Goal: Task Accomplishment & Management: Complete application form

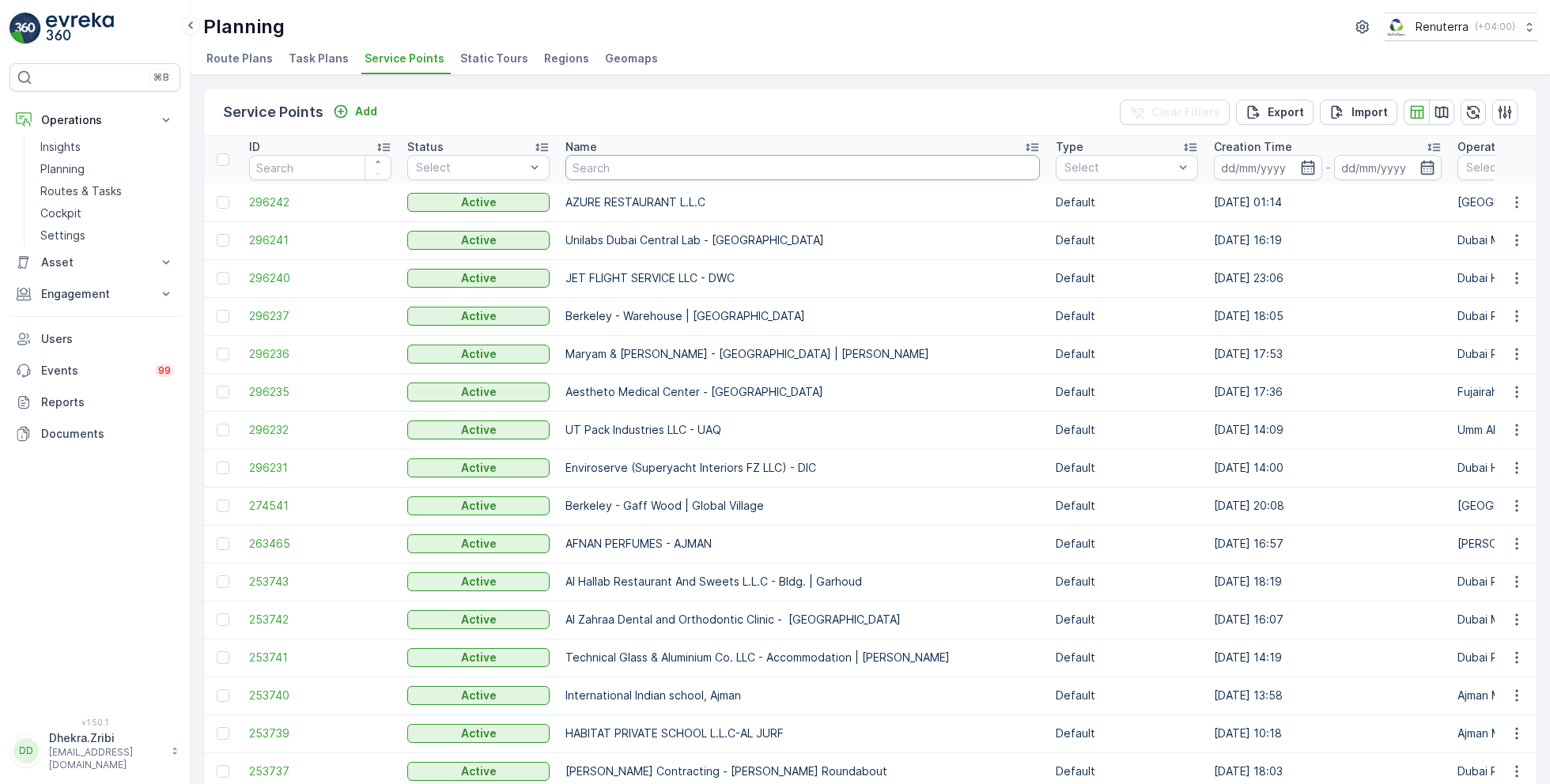
click at [678, 168] on input "text" at bounding box center [803, 168] width 474 height 25
type input "oyo"
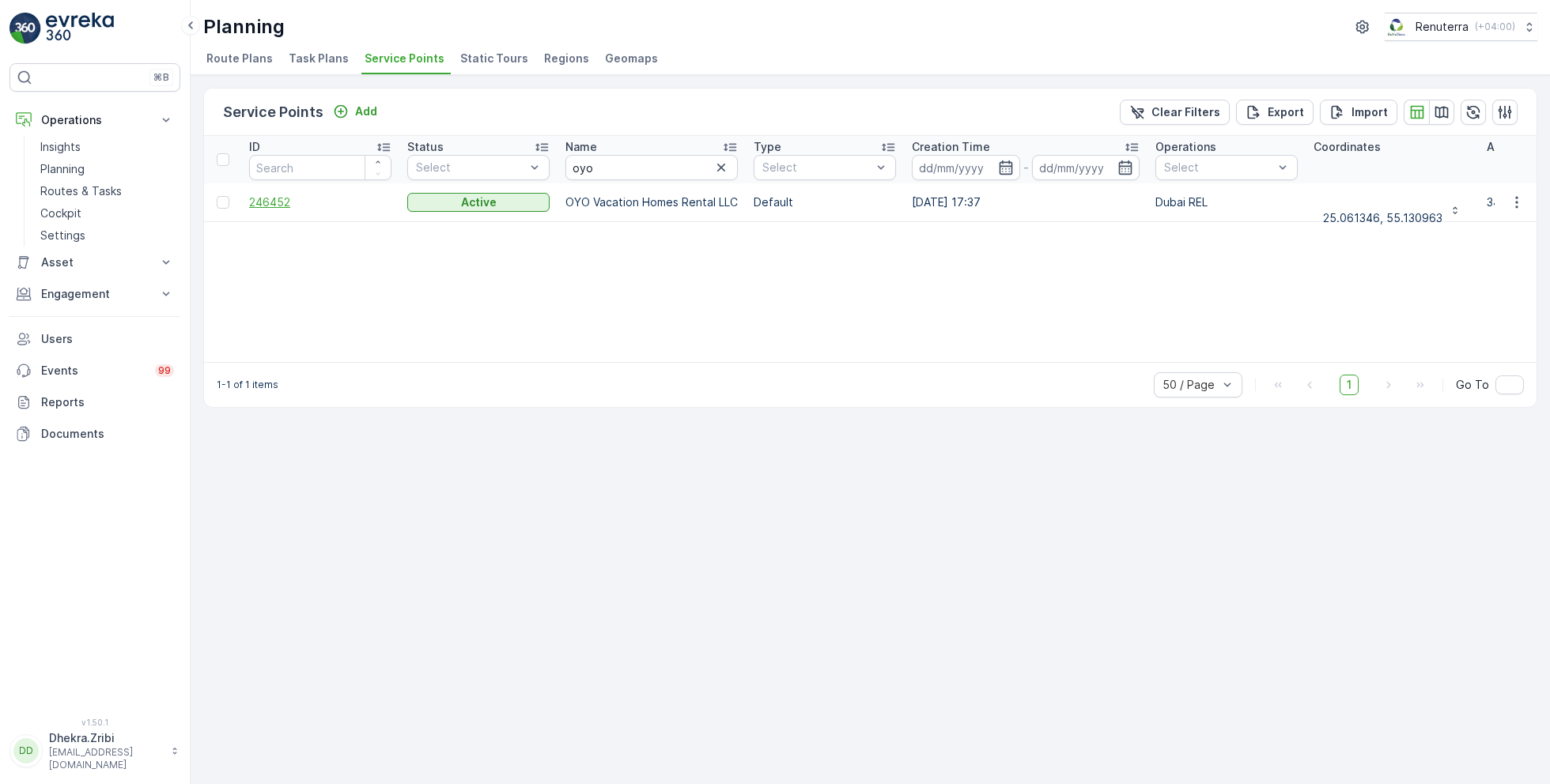
click at [285, 201] on span "246452" at bounding box center [320, 202] width 142 height 16
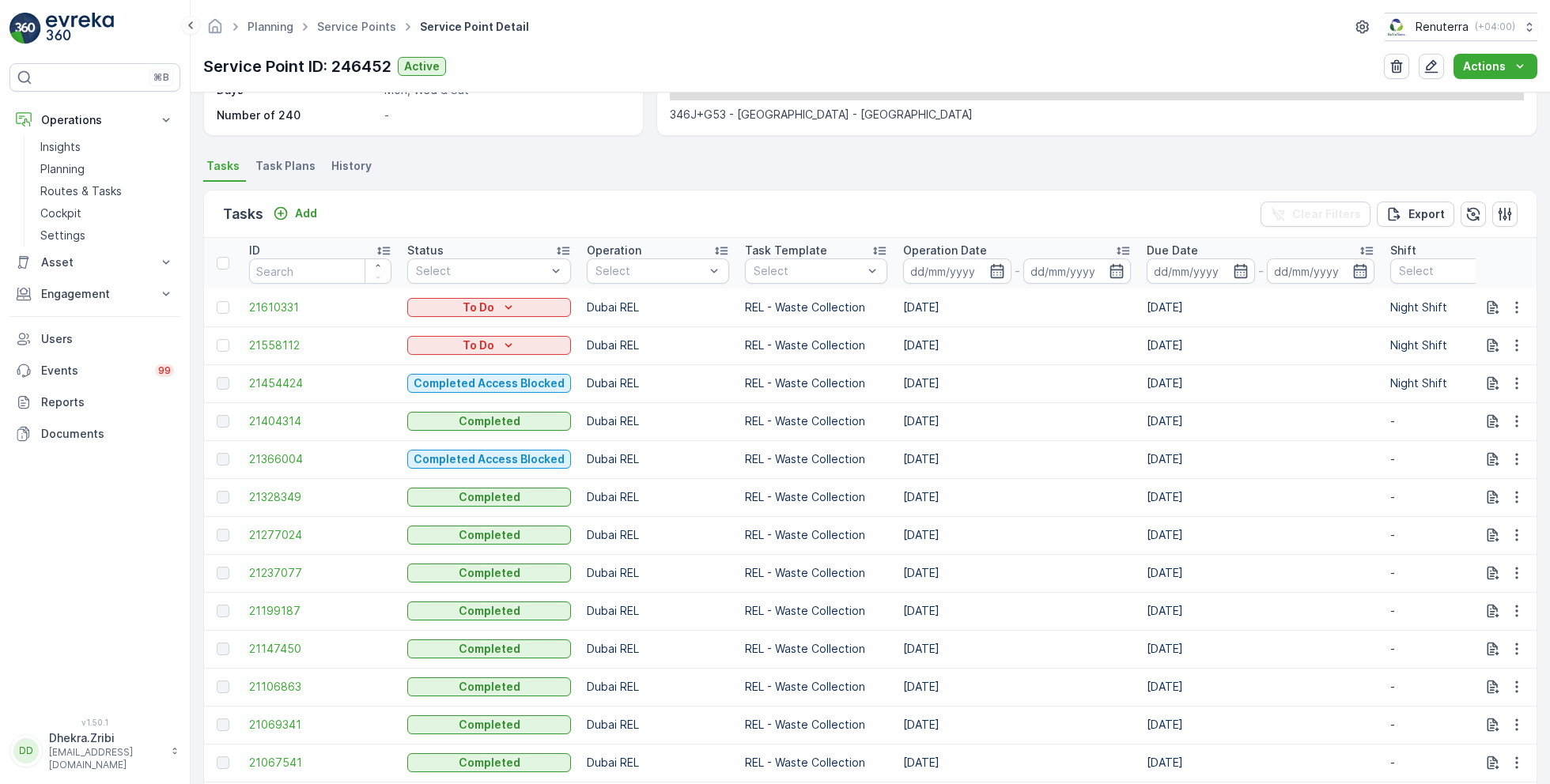
scroll to position [372, 0]
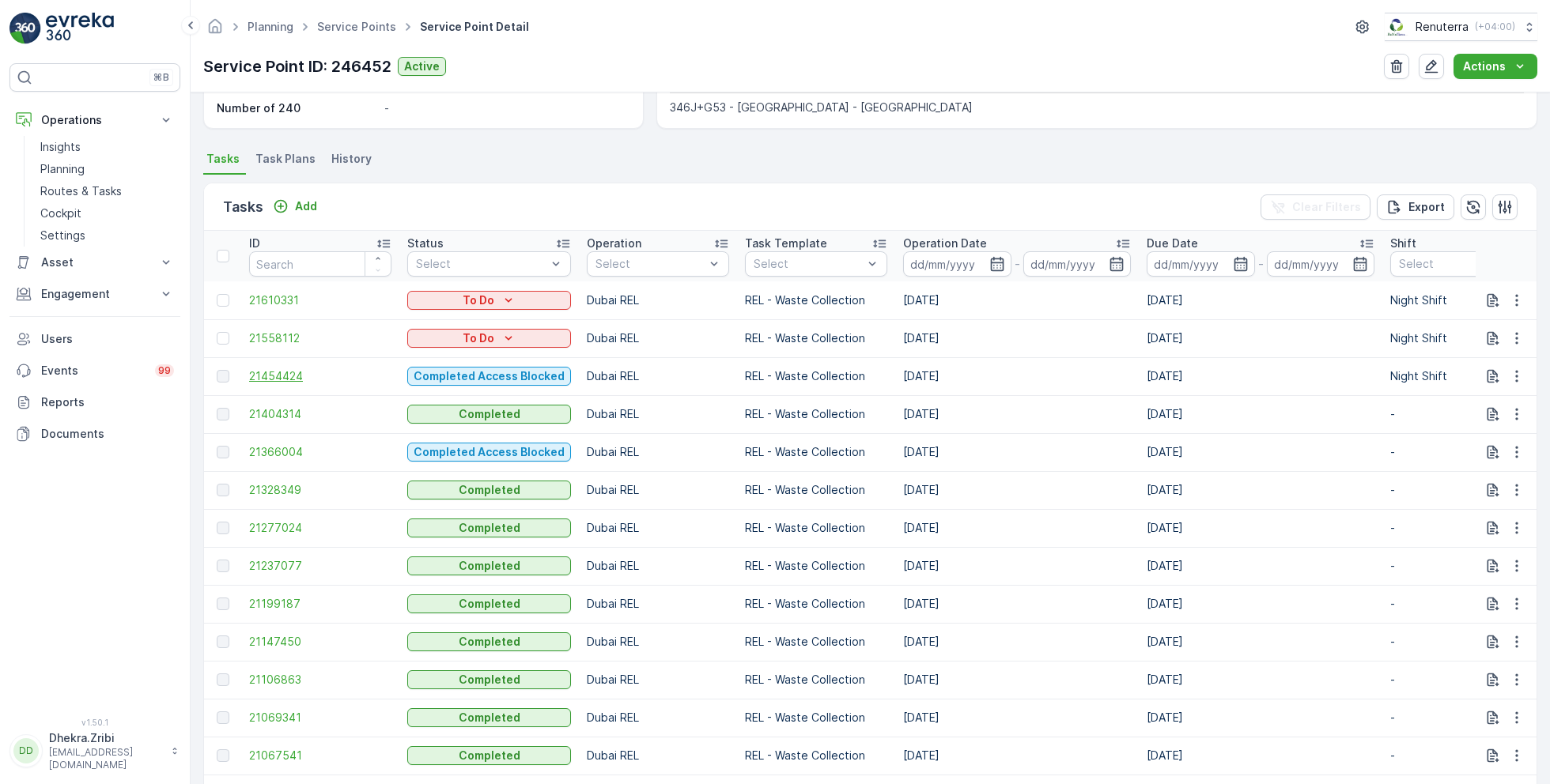
click at [285, 374] on span "21454424" at bounding box center [320, 376] width 142 height 16
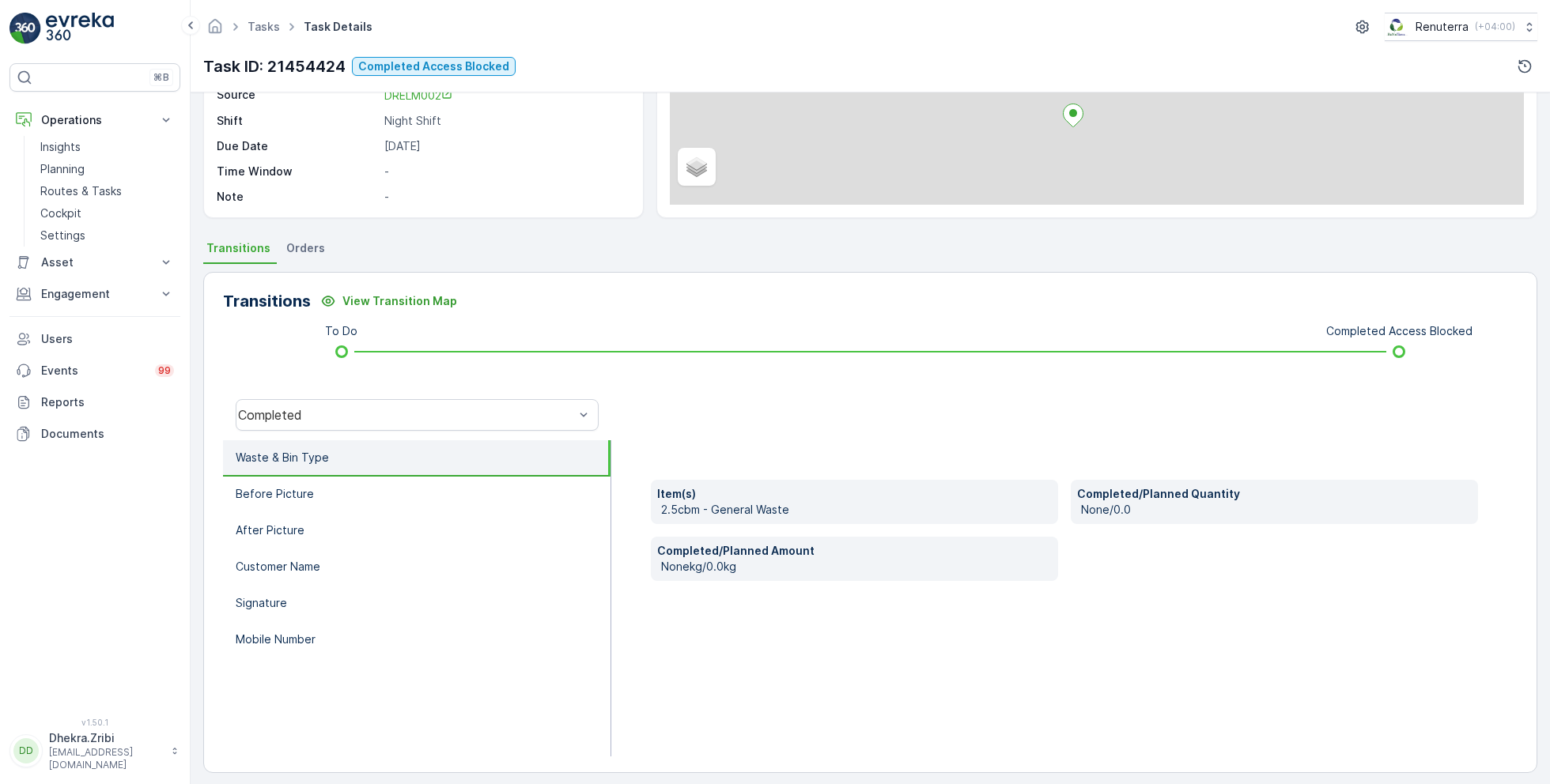
scroll to position [211, 0]
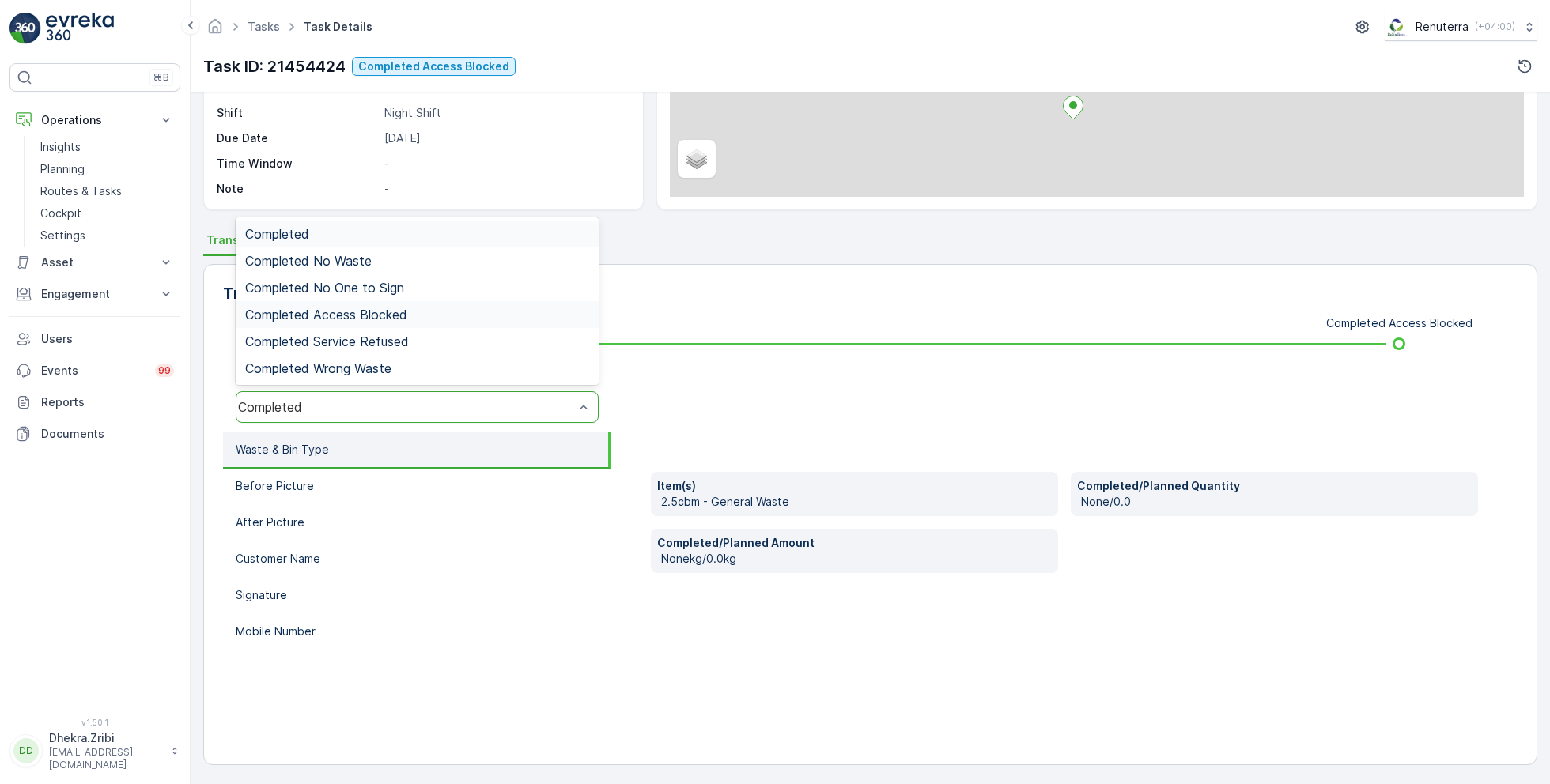
click at [385, 307] on span "Completed Access Blocked" at bounding box center [327, 314] width 163 height 14
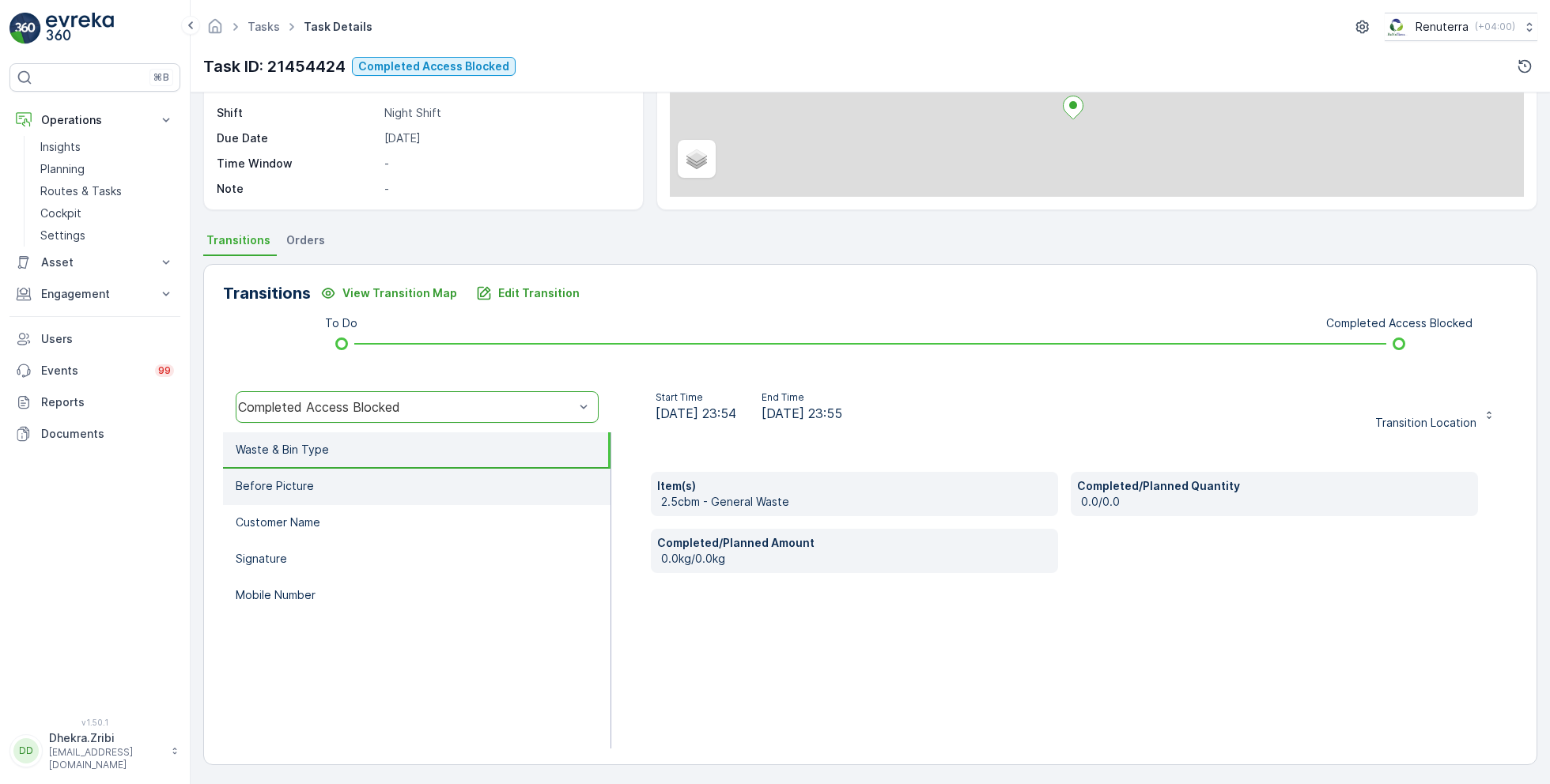
click at [383, 487] on li "Before Picture" at bounding box center [416, 487] width 388 height 36
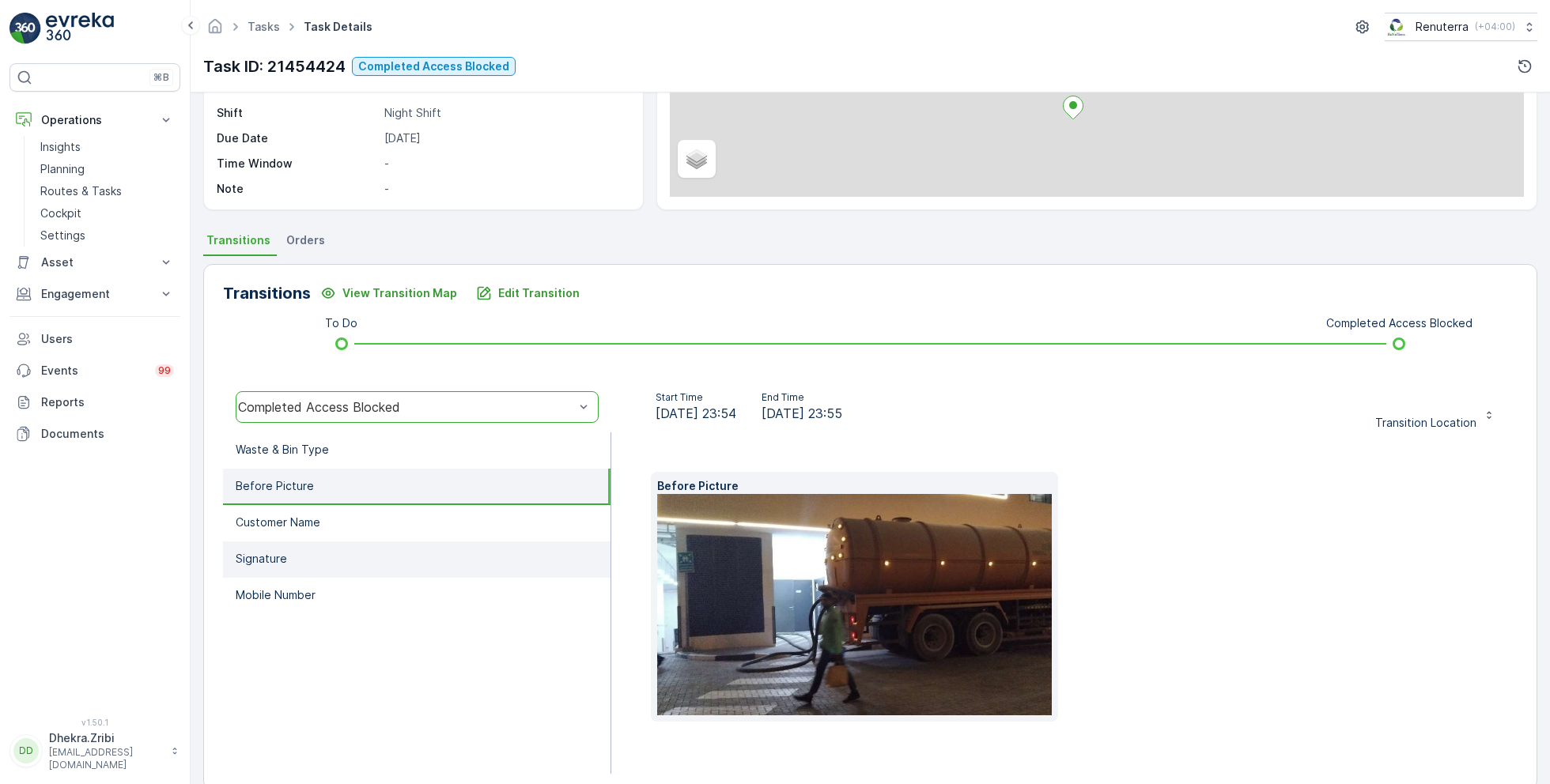
scroll to position [236, 0]
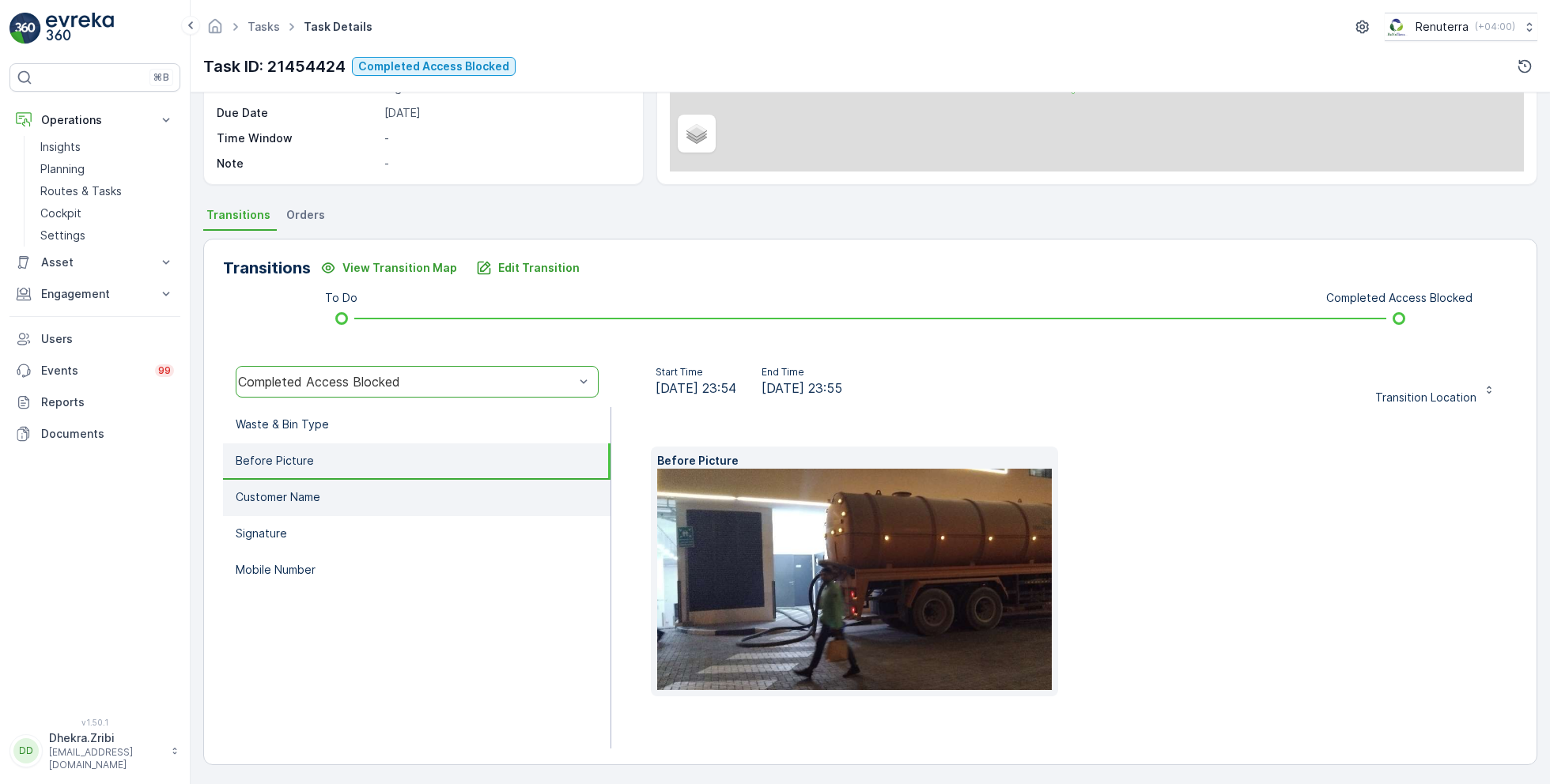
click at [325, 497] on li "Customer Name" at bounding box center [416, 498] width 388 height 36
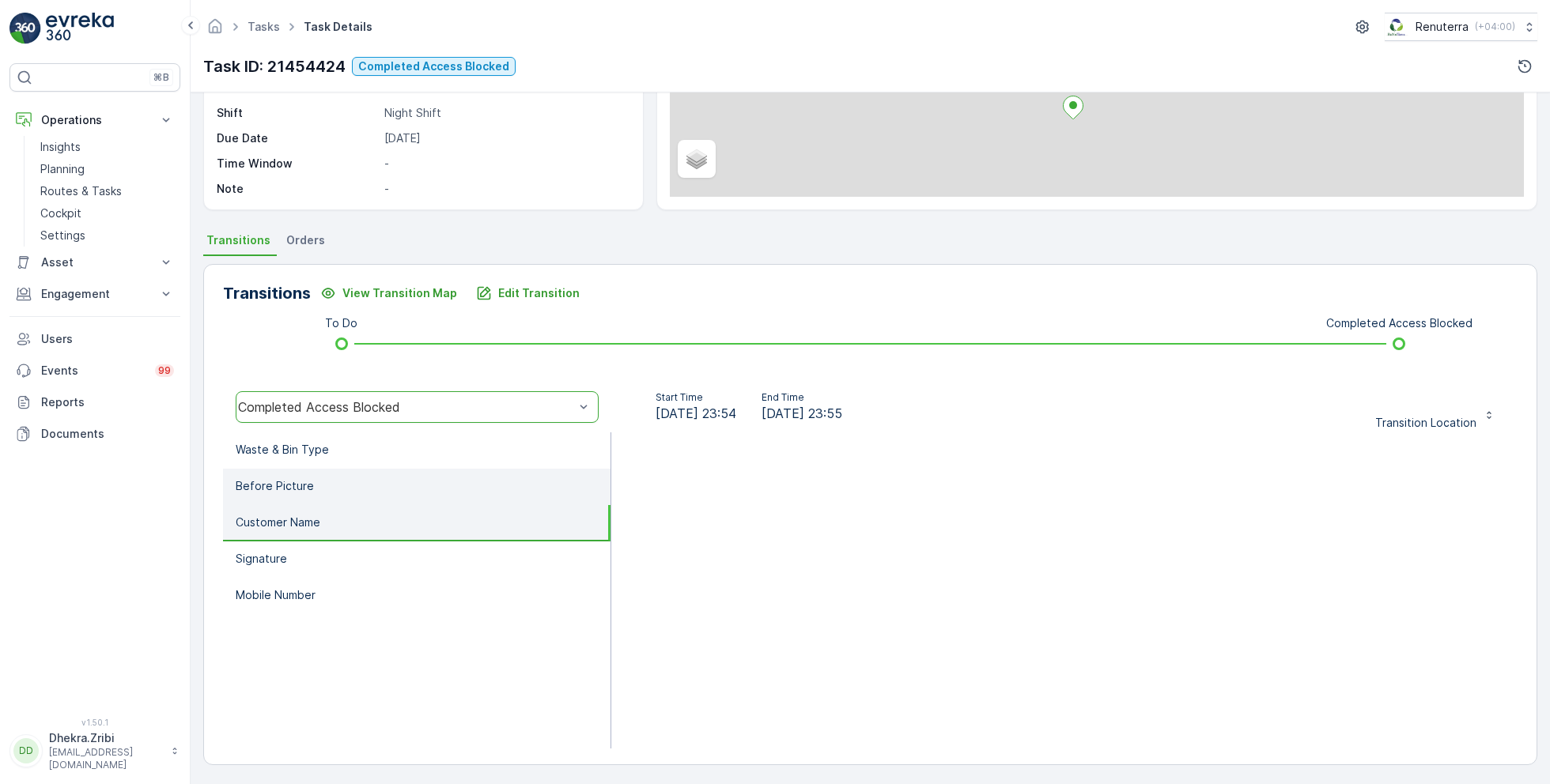
click at [313, 482] on li "Before Picture" at bounding box center [416, 487] width 388 height 36
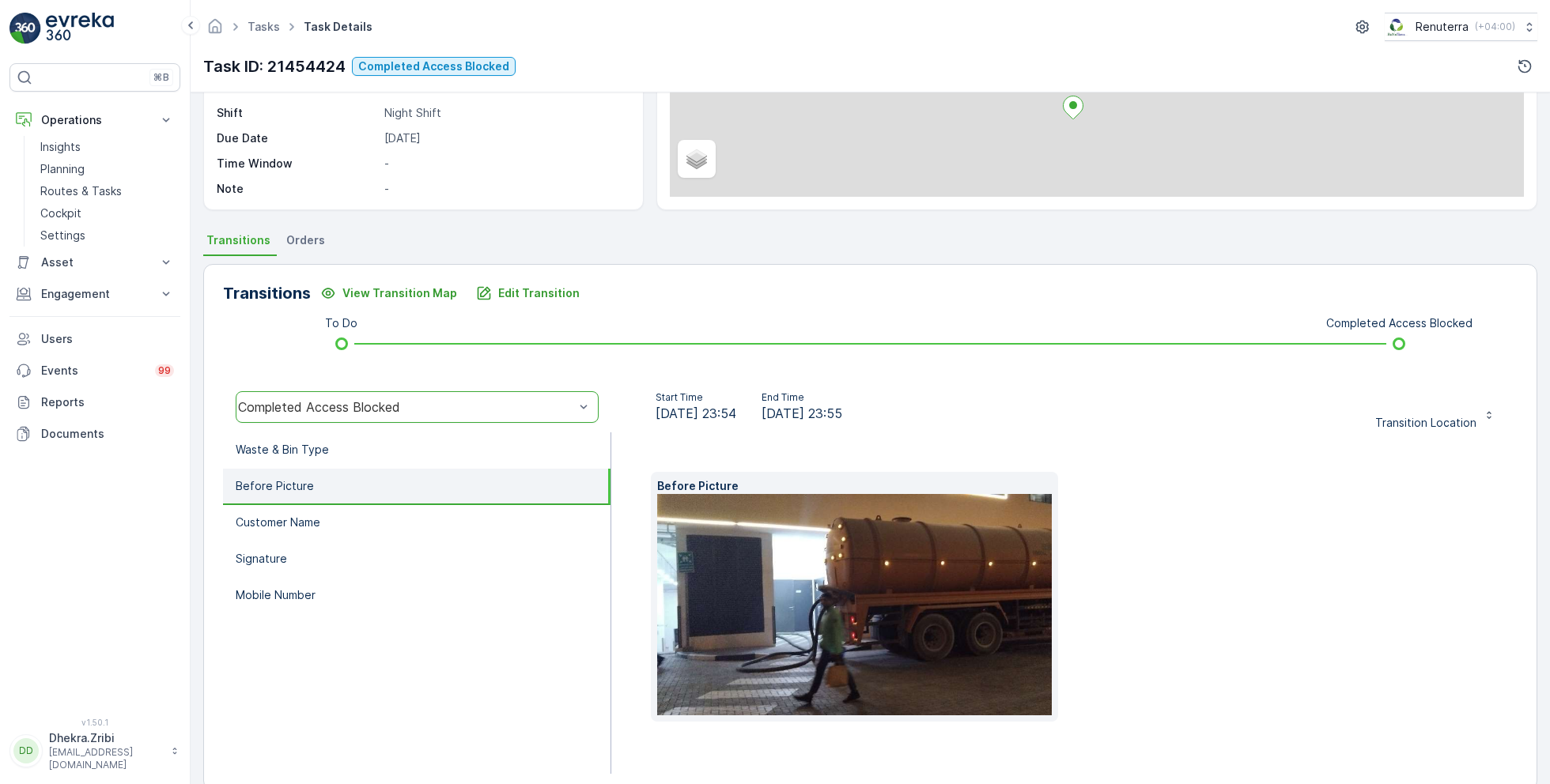
click at [807, 564] on img at bounding box center [903, 605] width 493 height 221
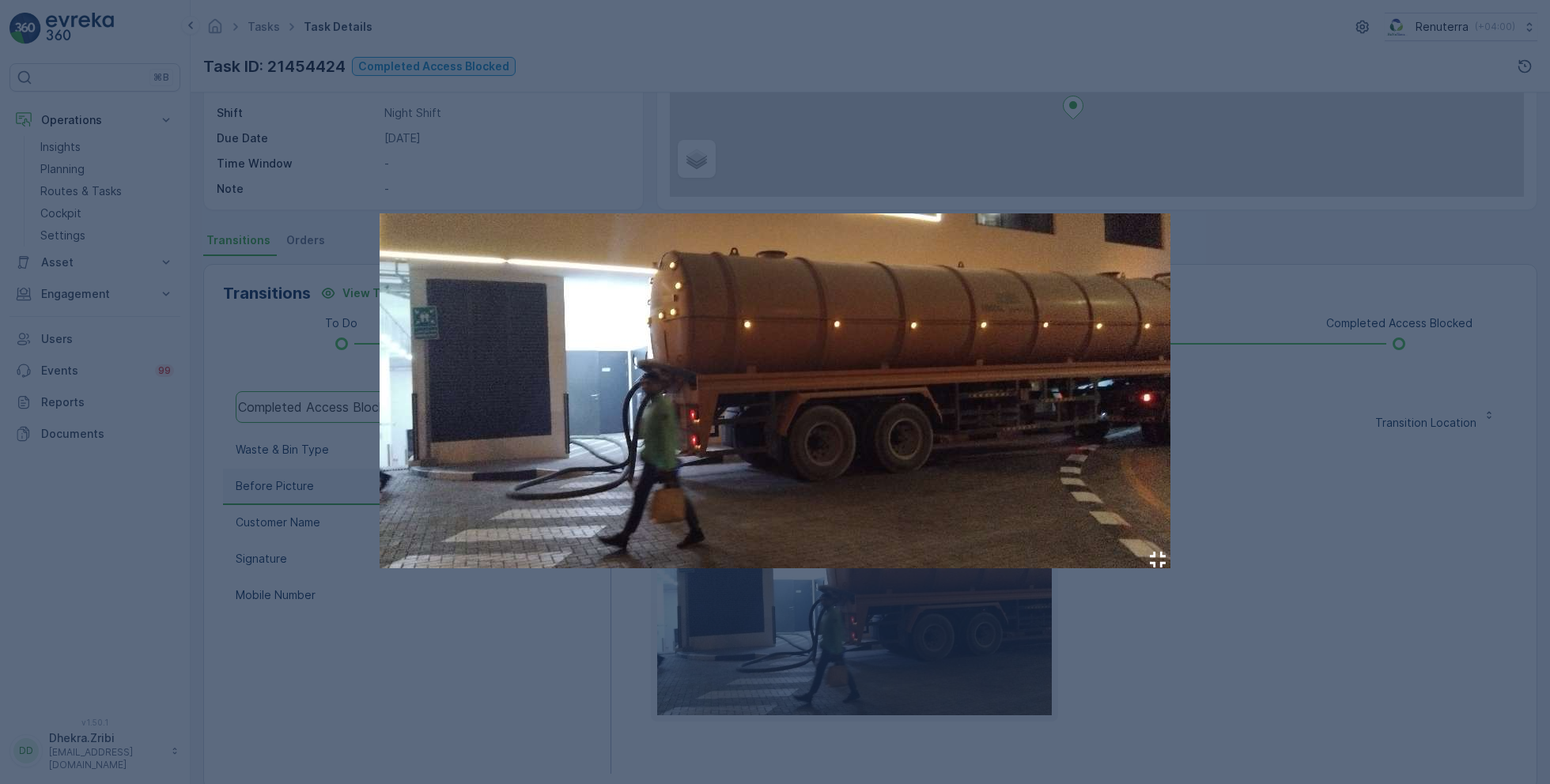
click at [1326, 501] on div at bounding box center [775, 392] width 1550 height 784
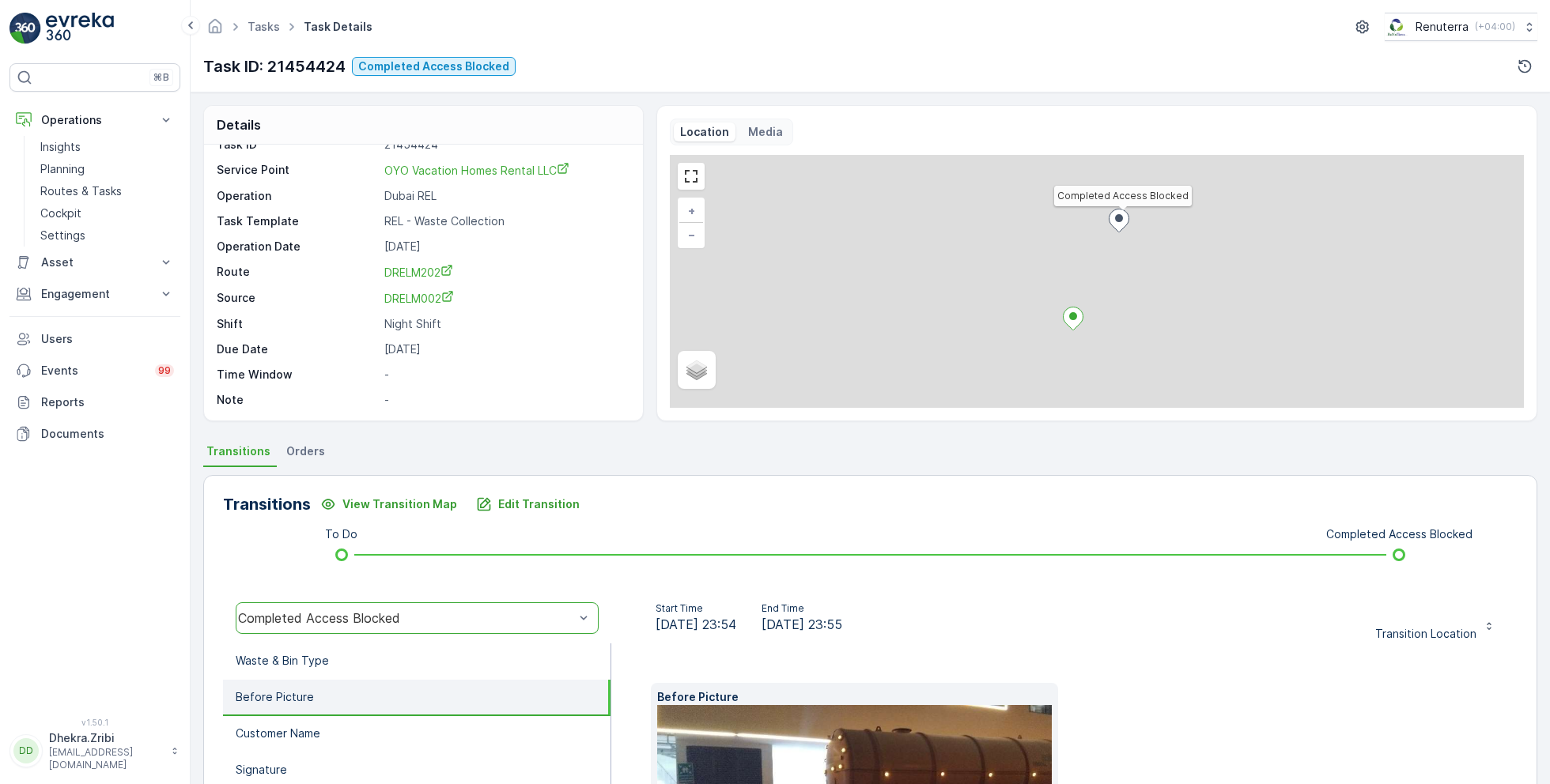
scroll to position [0, 0]
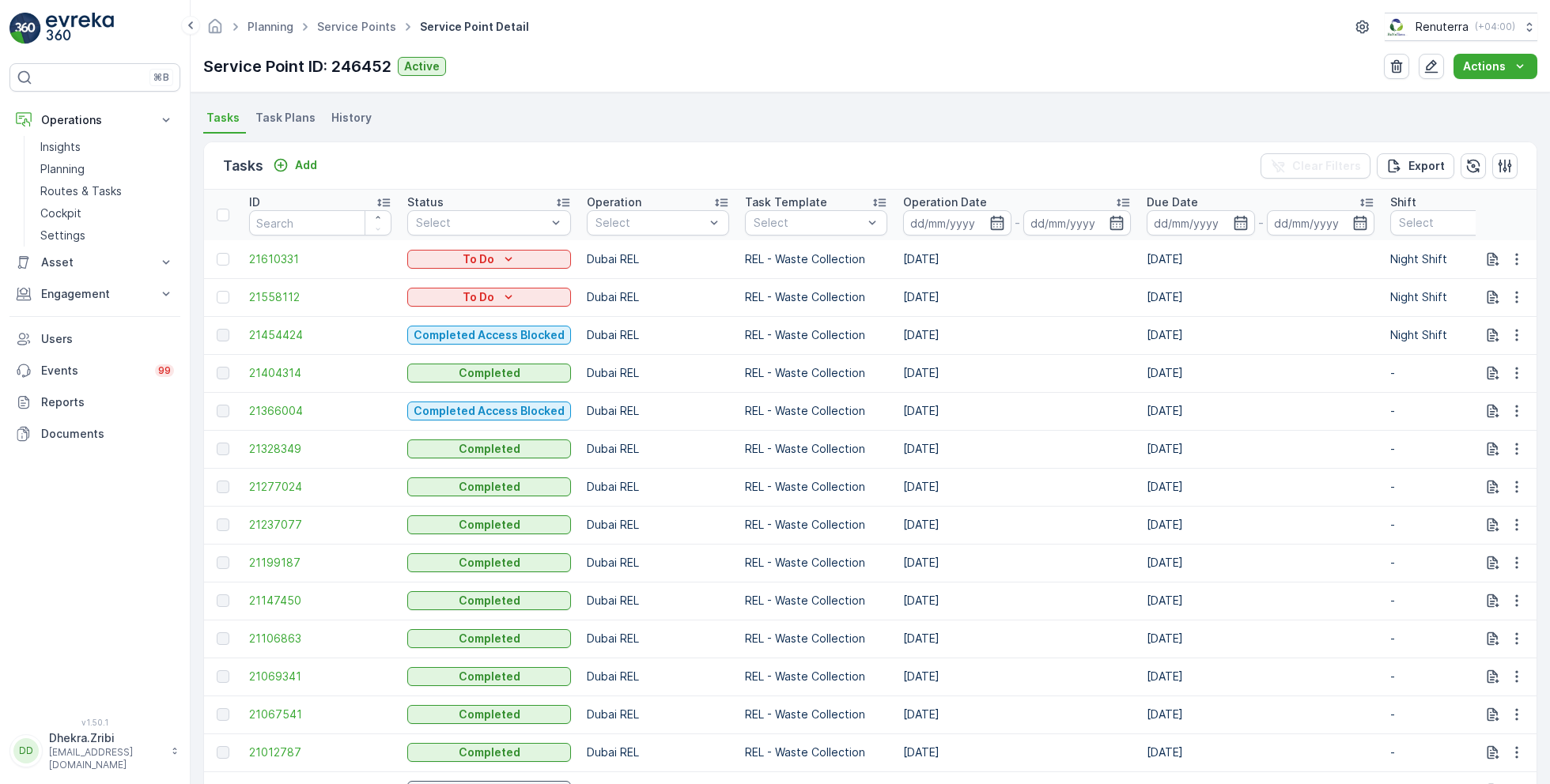
scroll to position [415, 0]
click at [289, 405] on span "21366004" at bounding box center [320, 409] width 142 height 16
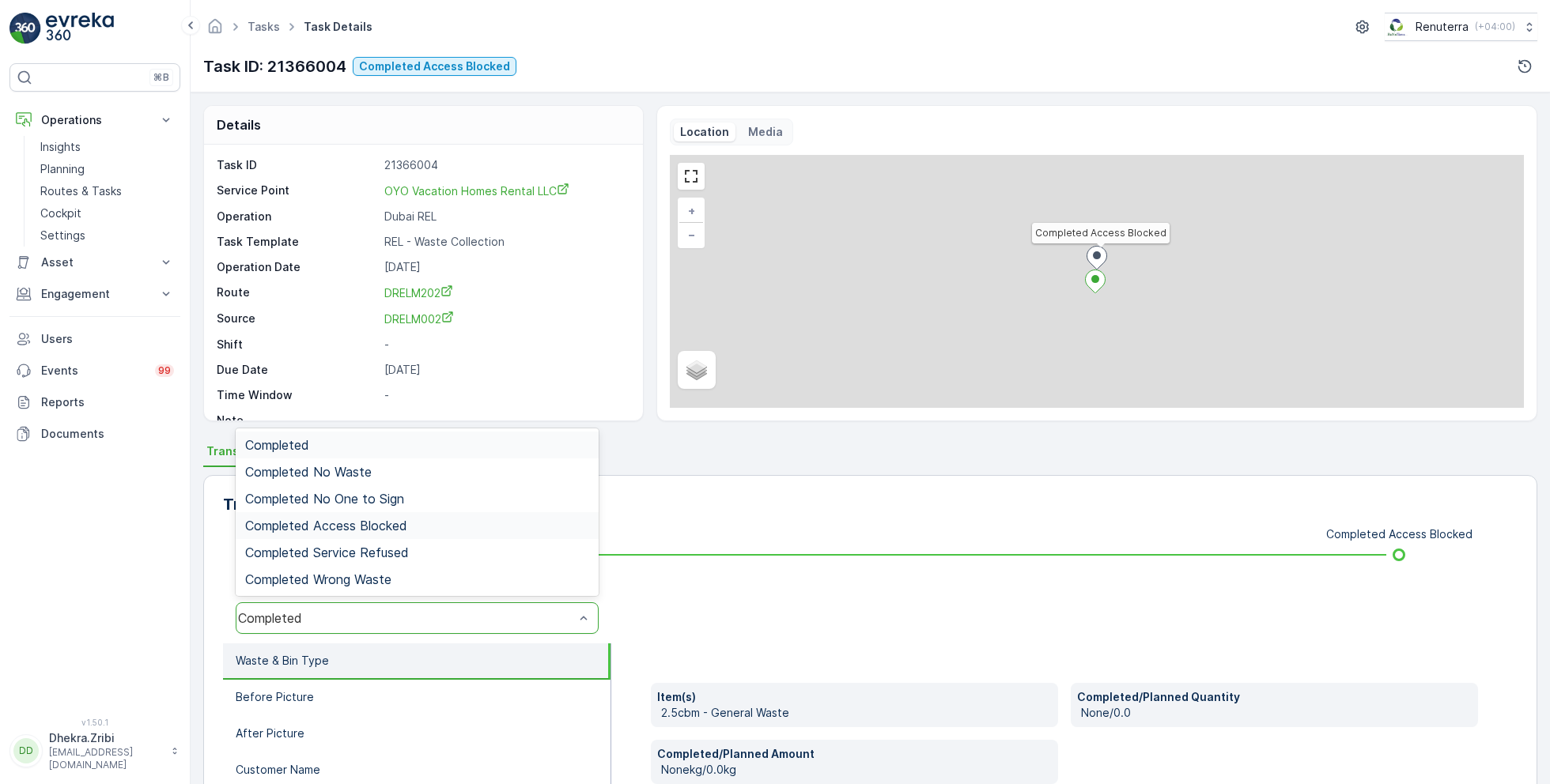
click at [407, 518] on span "Completed Access Blocked" at bounding box center [327, 525] width 163 height 14
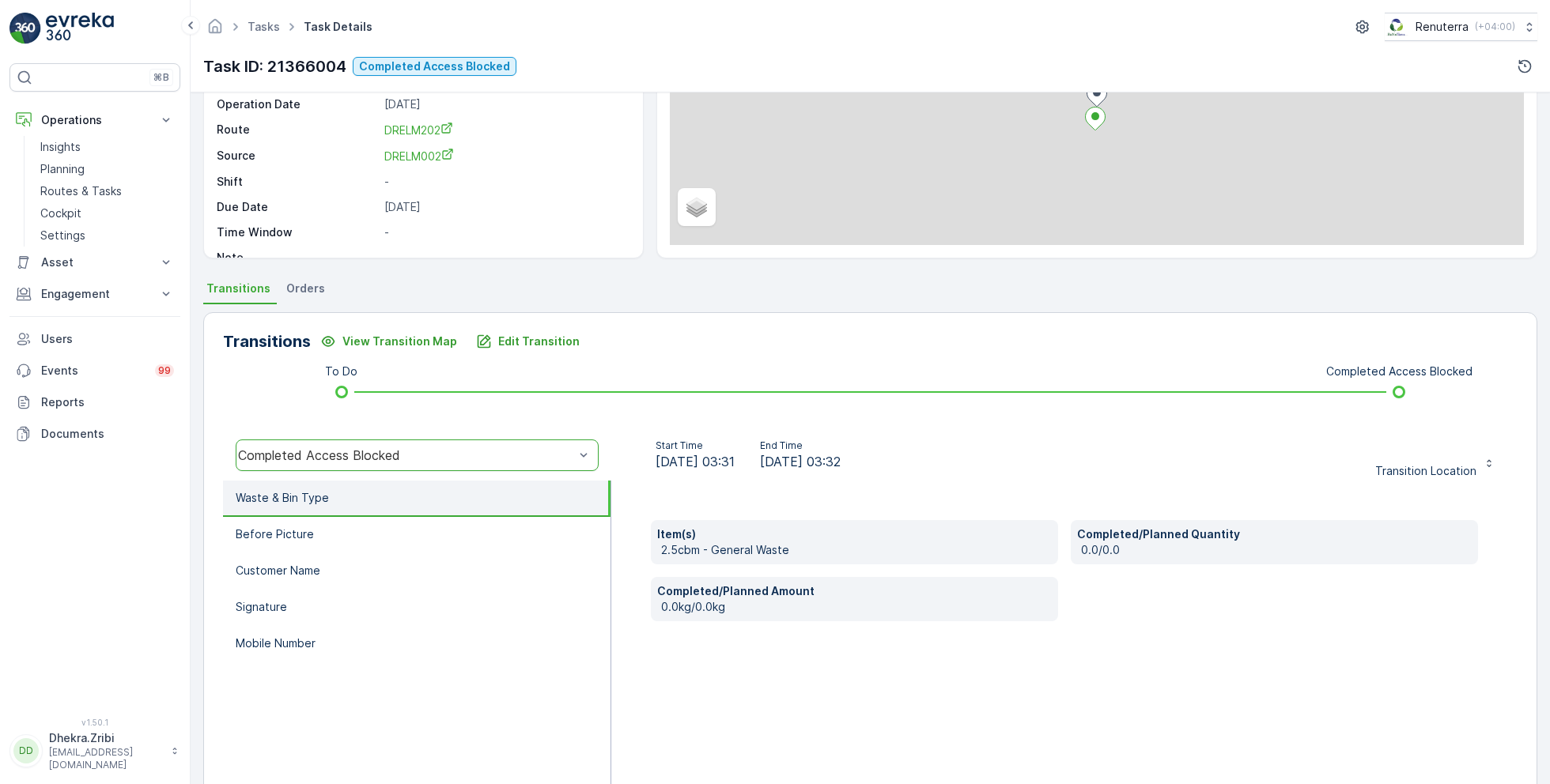
scroll to position [178, 0]
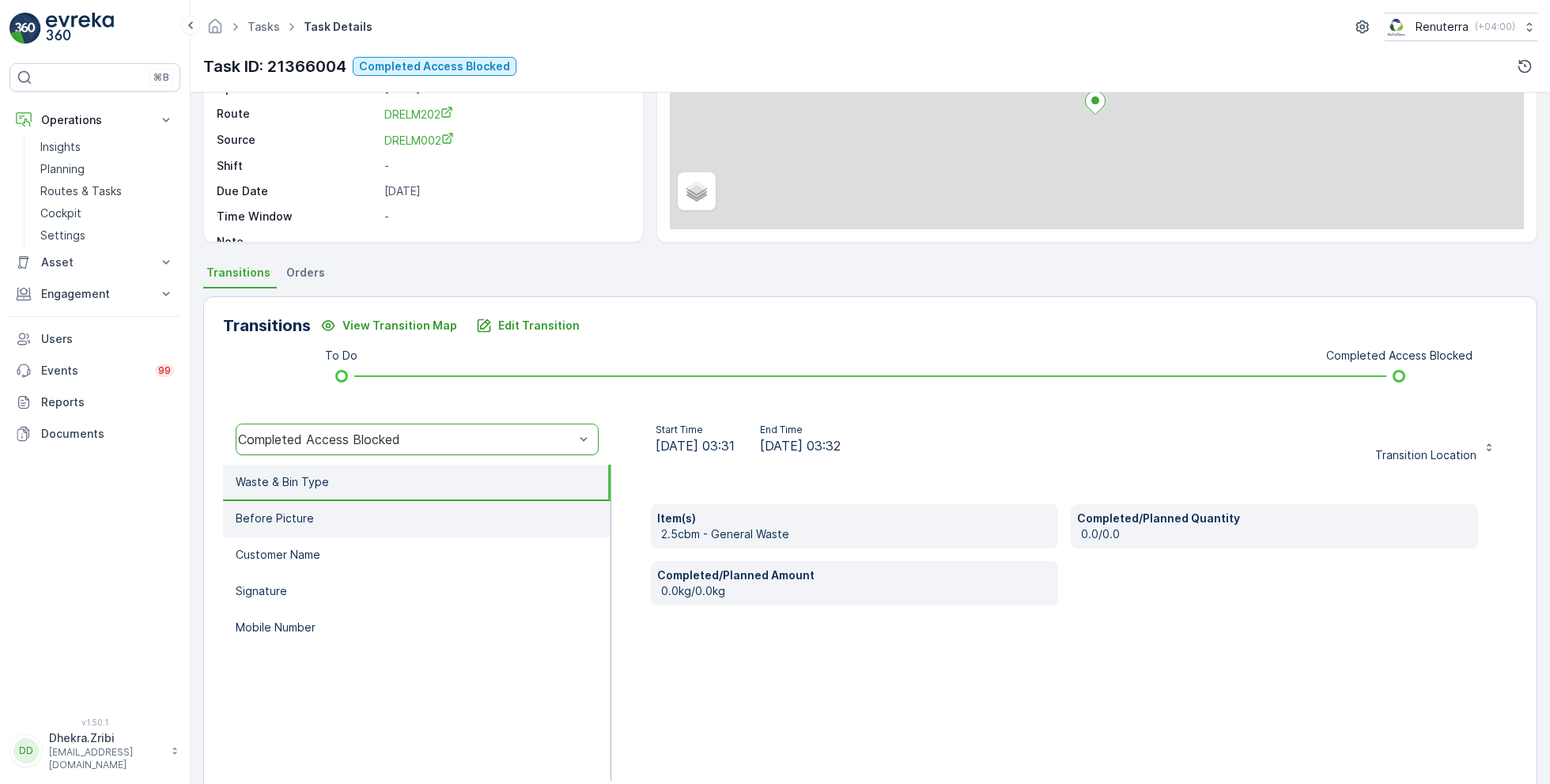
click at [380, 527] on li "Before Picture" at bounding box center [416, 519] width 388 height 36
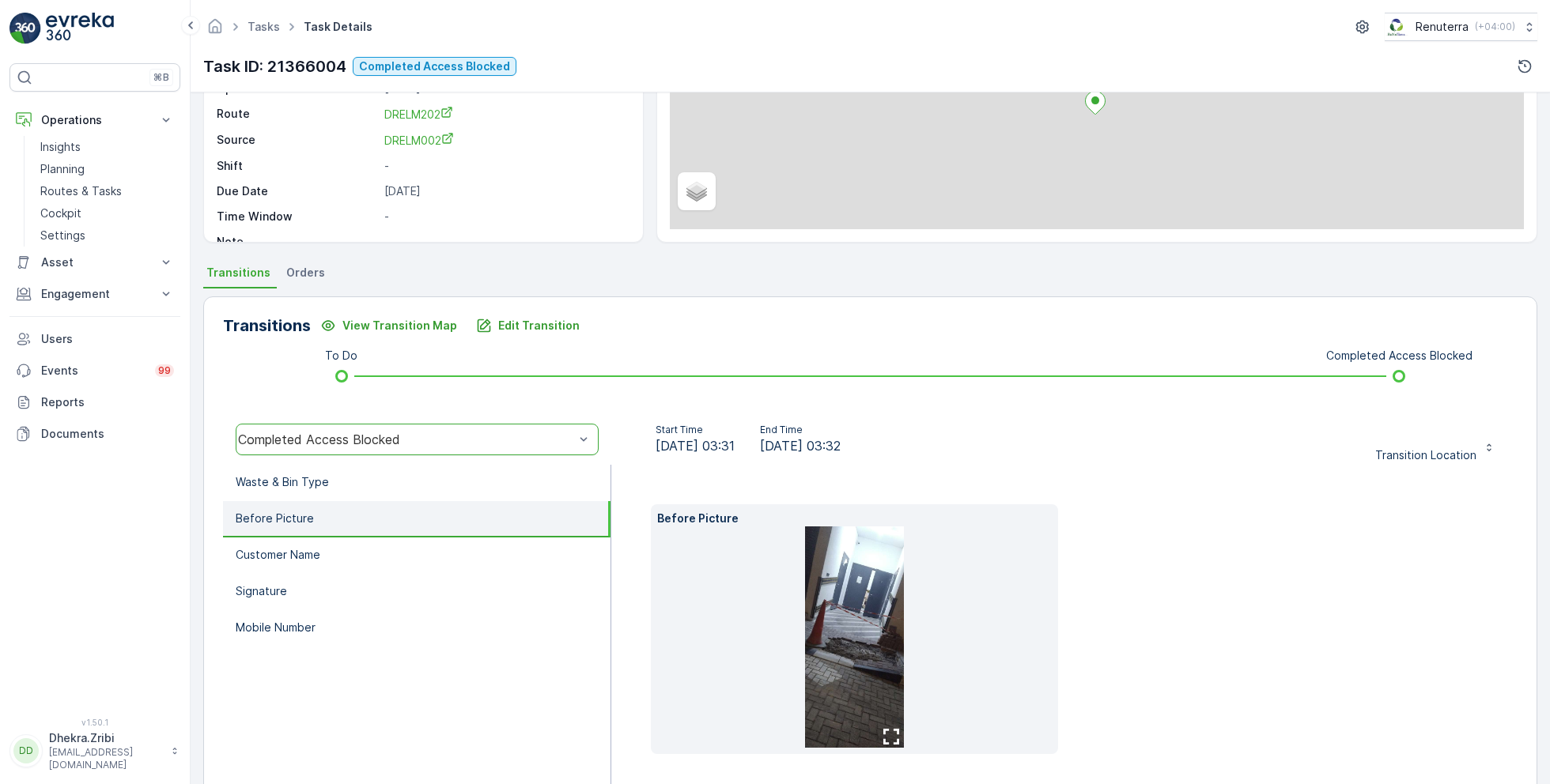
click at [881, 599] on img at bounding box center [855, 637] width 100 height 221
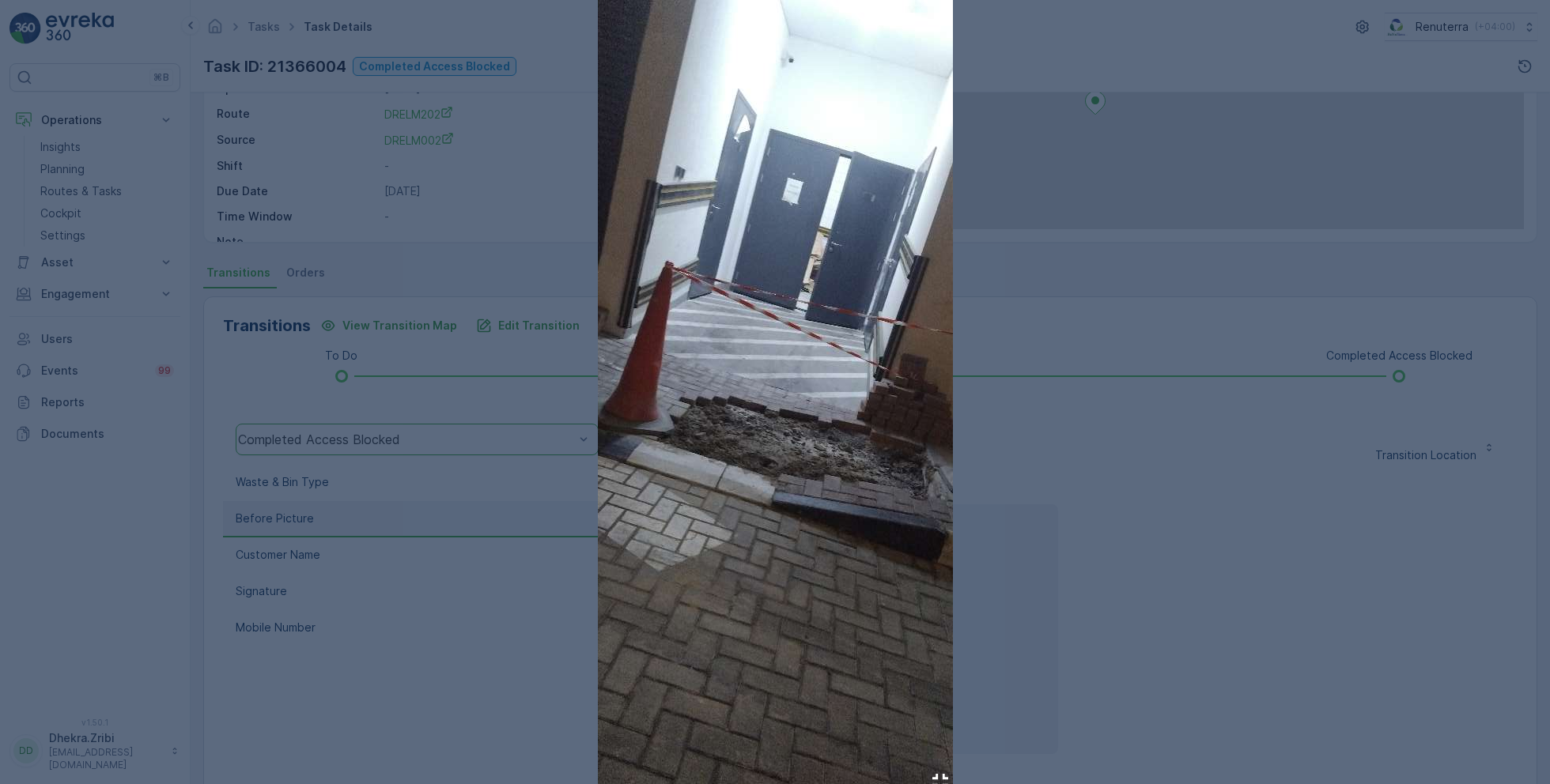
click at [1090, 439] on div at bounding box center [775, 392] width 1550 height 784
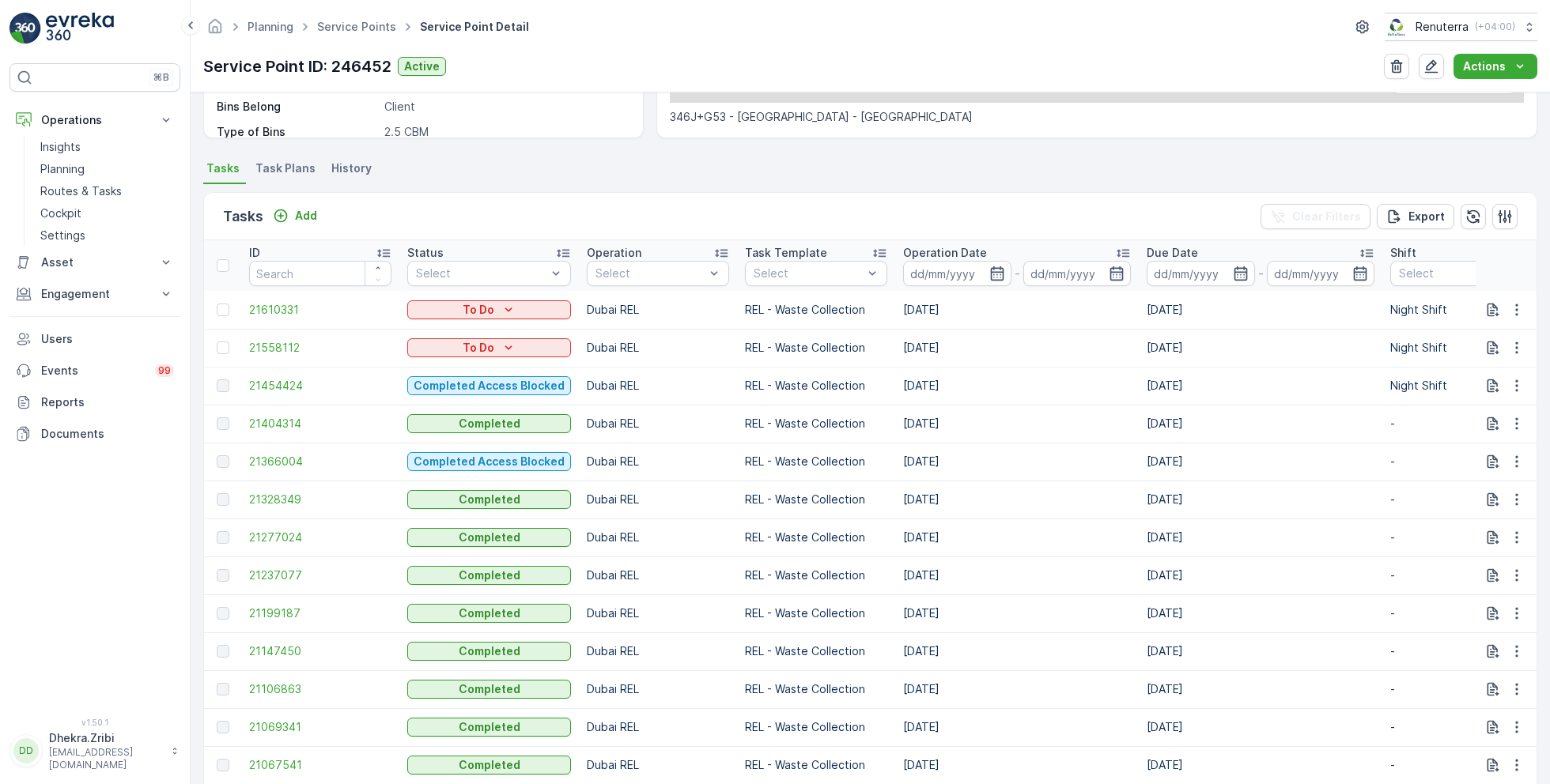
scroll to position [369, 0]
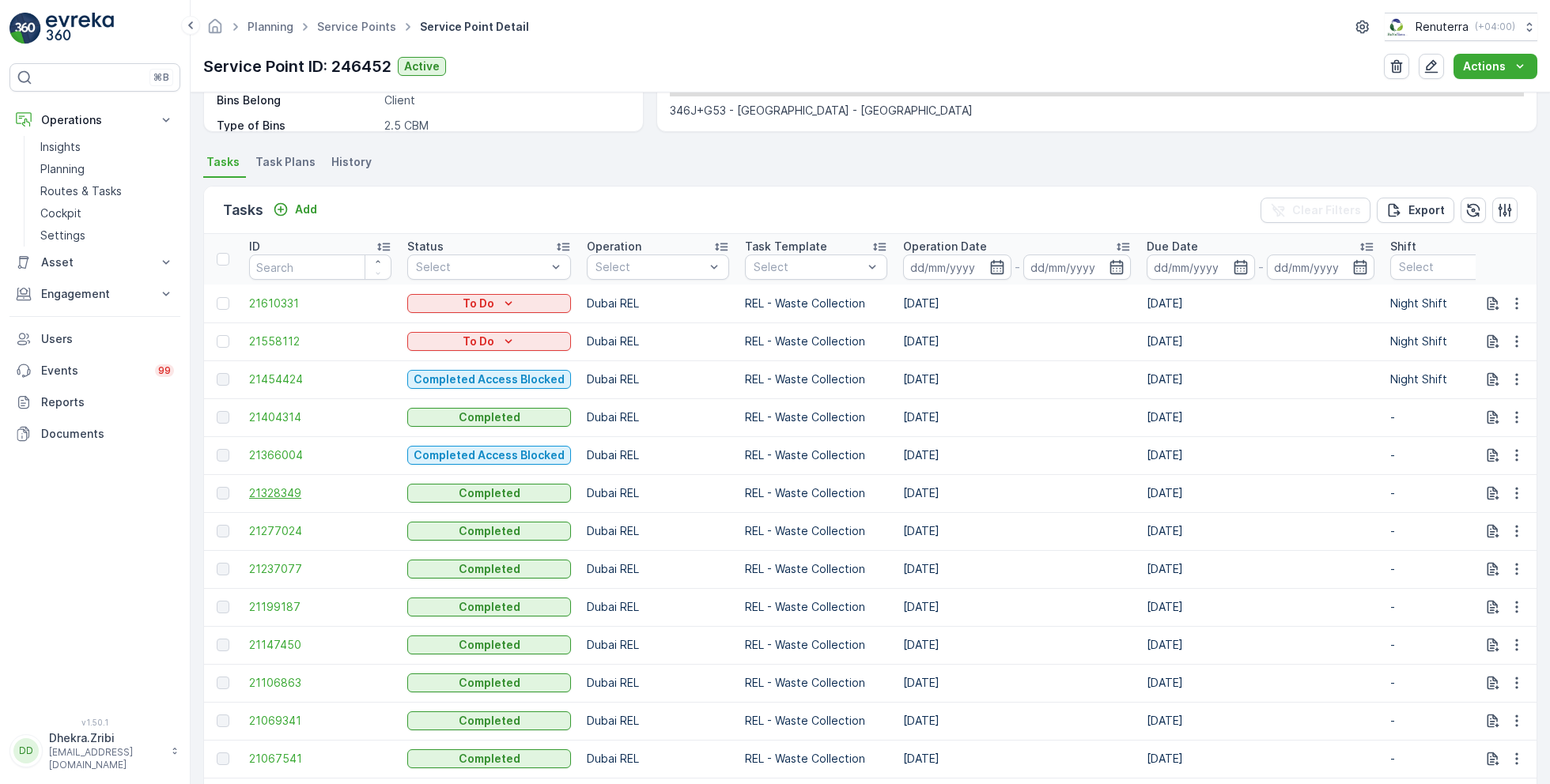
click at [283, 493] on span "21328349" at bounding box center [320, 493] width 142 height 16
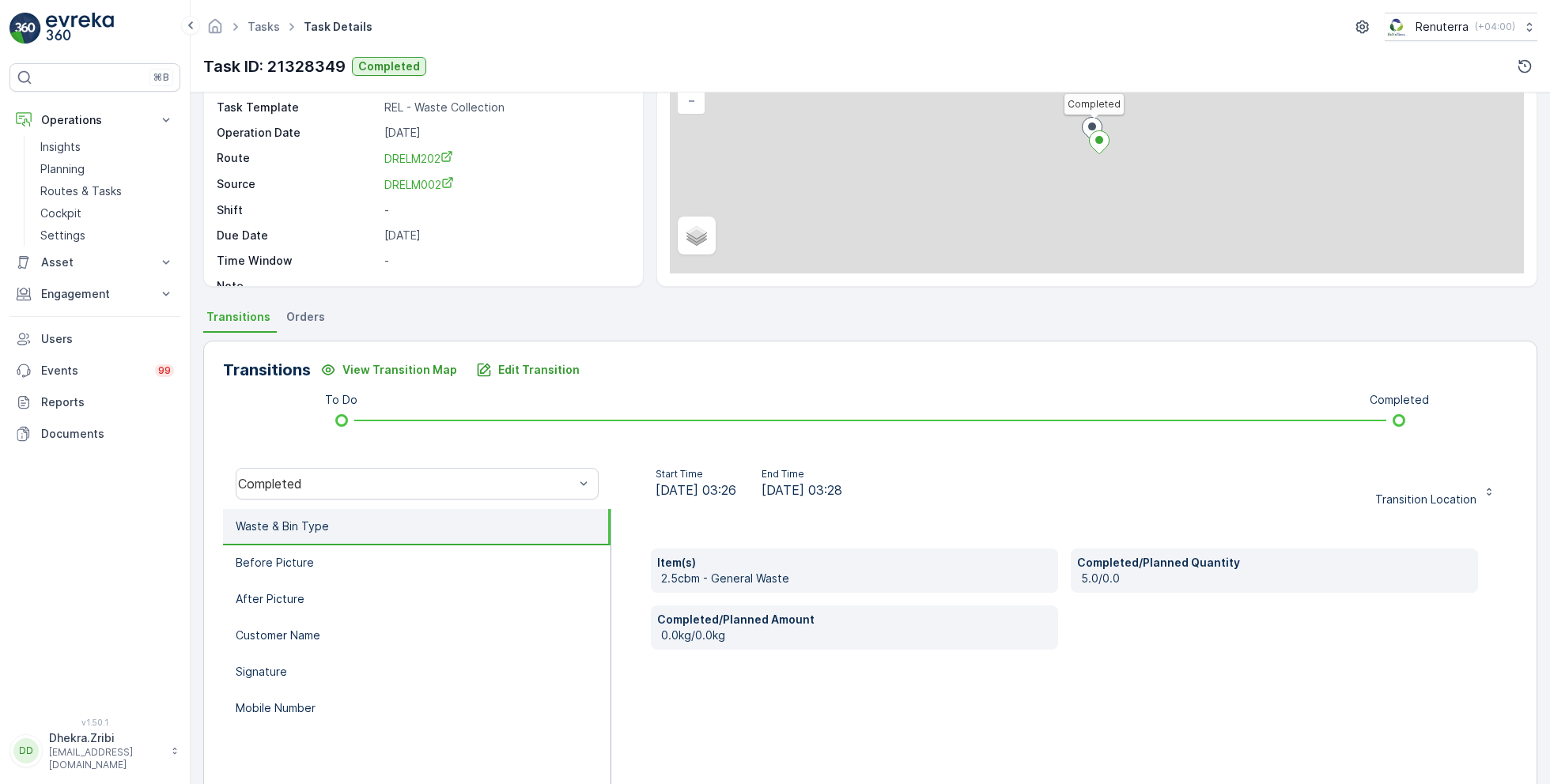
scroll to position [162, 0]
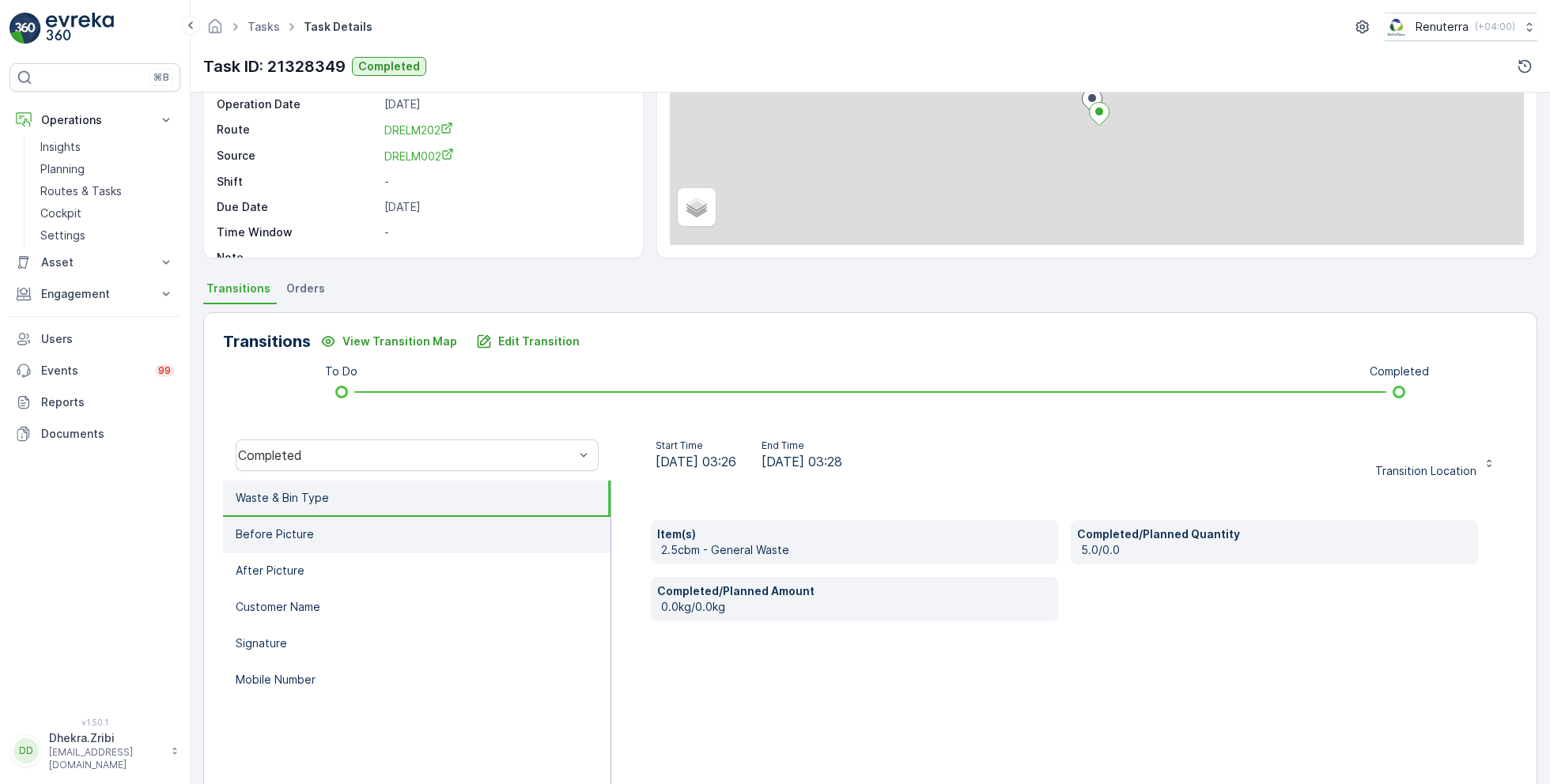
click at [346, 530] on li "Before Picture" at bounding box center [416, 534] width 388 height 36
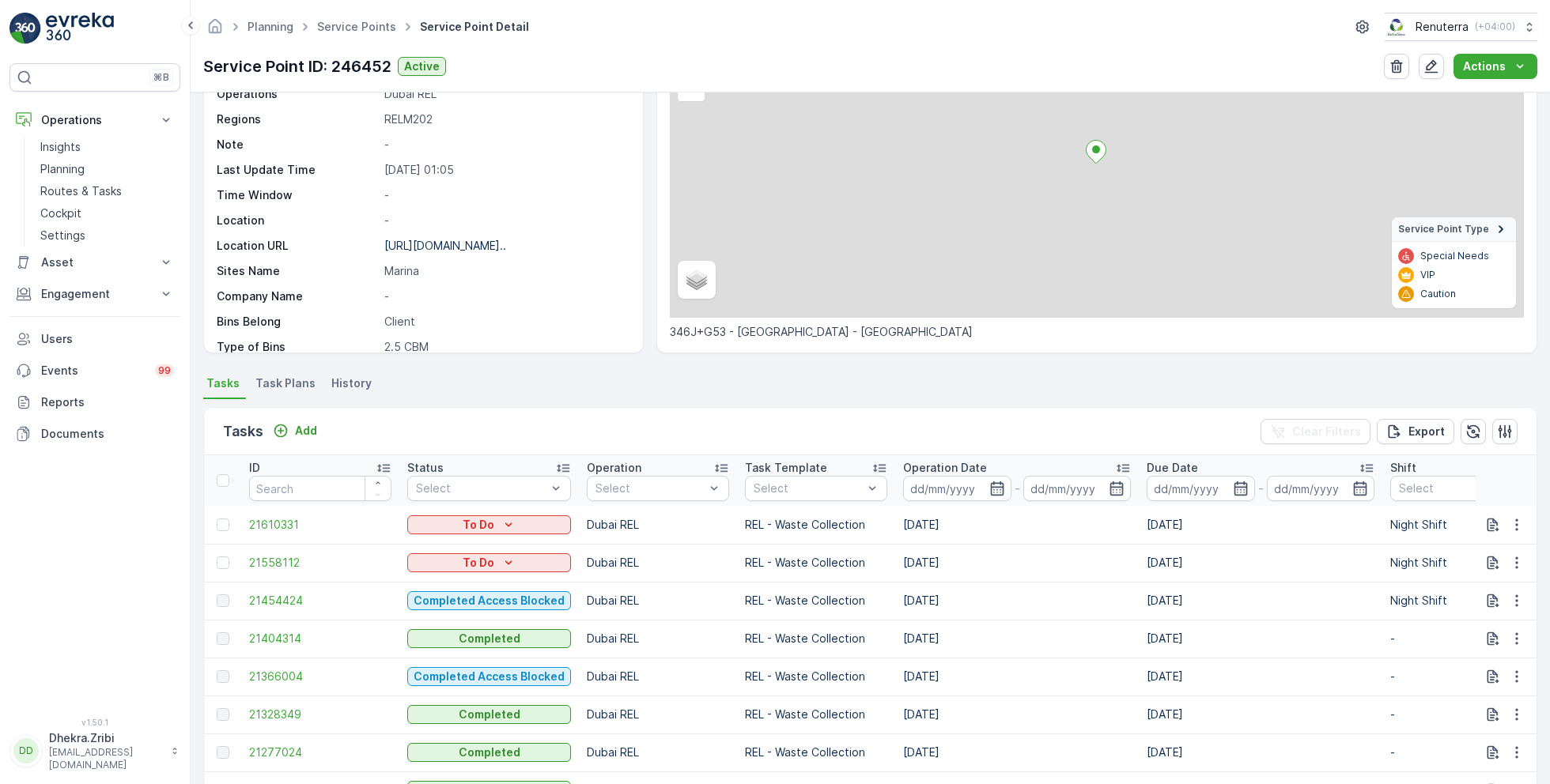
scroll to position [61, 0]
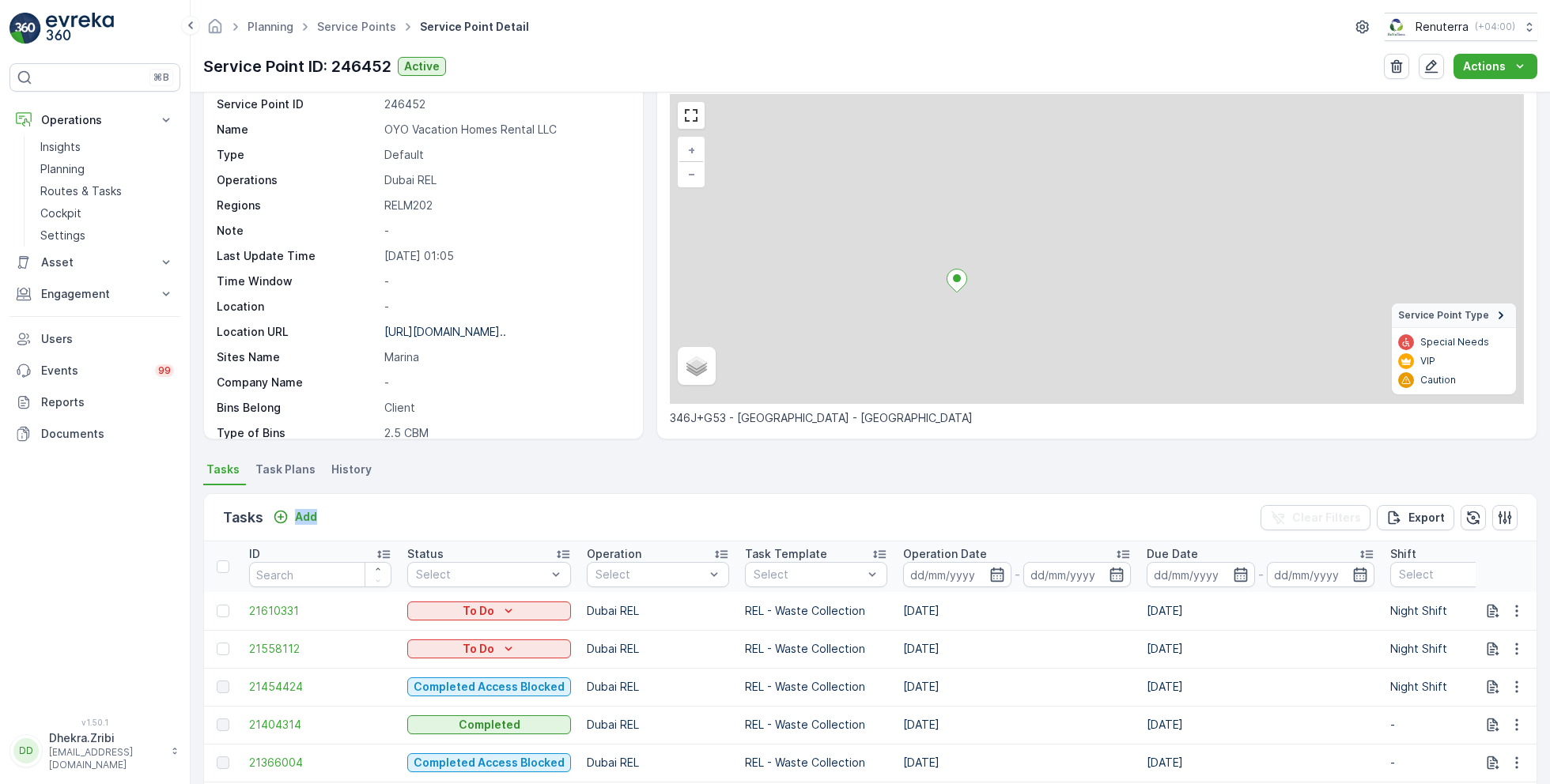
drag, startPoint x: 784, startPoint y: 512, endPoint x: 784, endPoint y: 498, distance: 14.0
click at [784, 498] on div "Tasks Add Clear Filters Export" at bounding box center [871, 518] width 1333 height 48
click at [685, 482] on ul "Tasks Task Plans History" at bounding box center [871, 472] width 1335 height 27
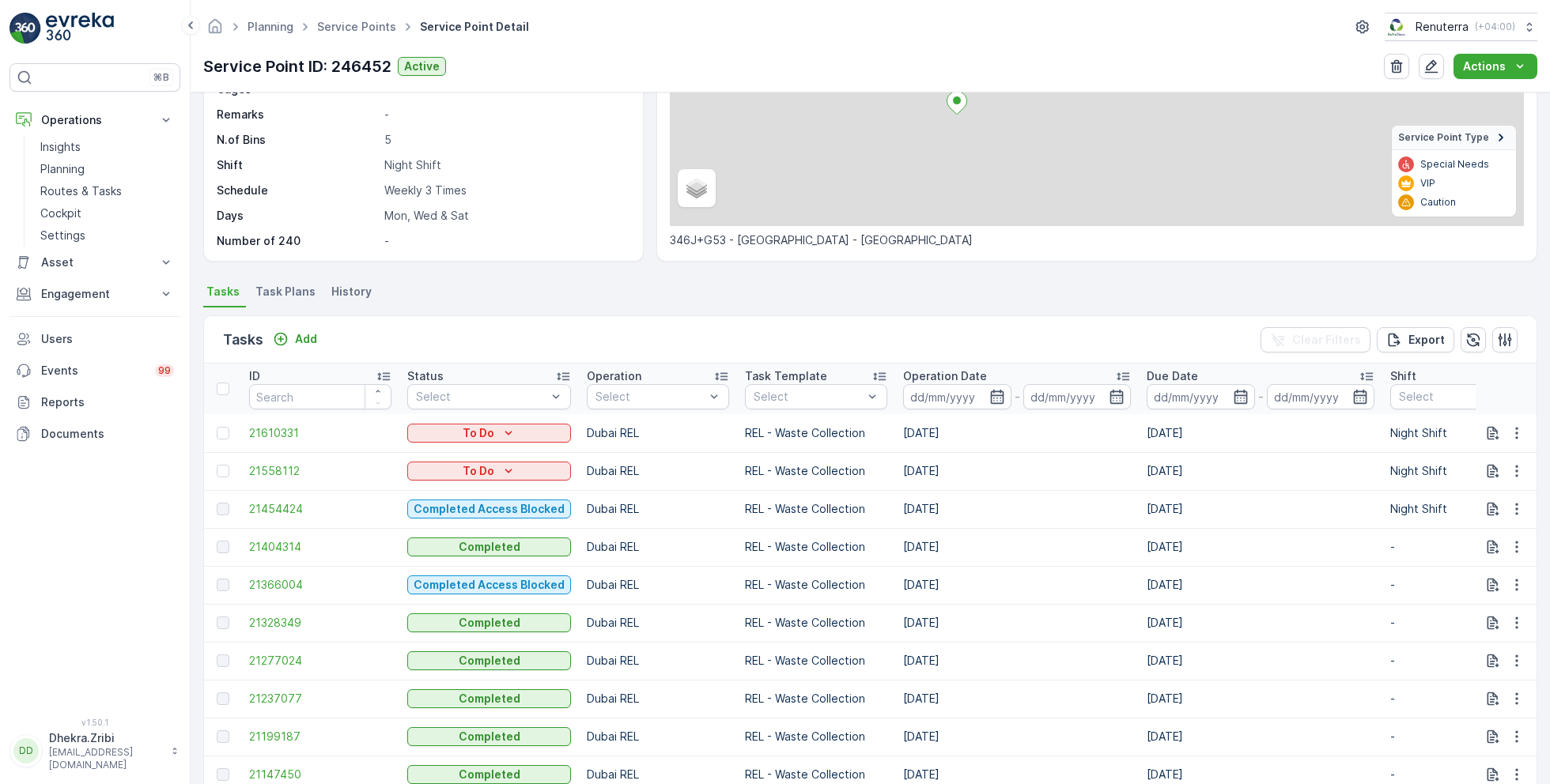
scroll to position [4, 0]
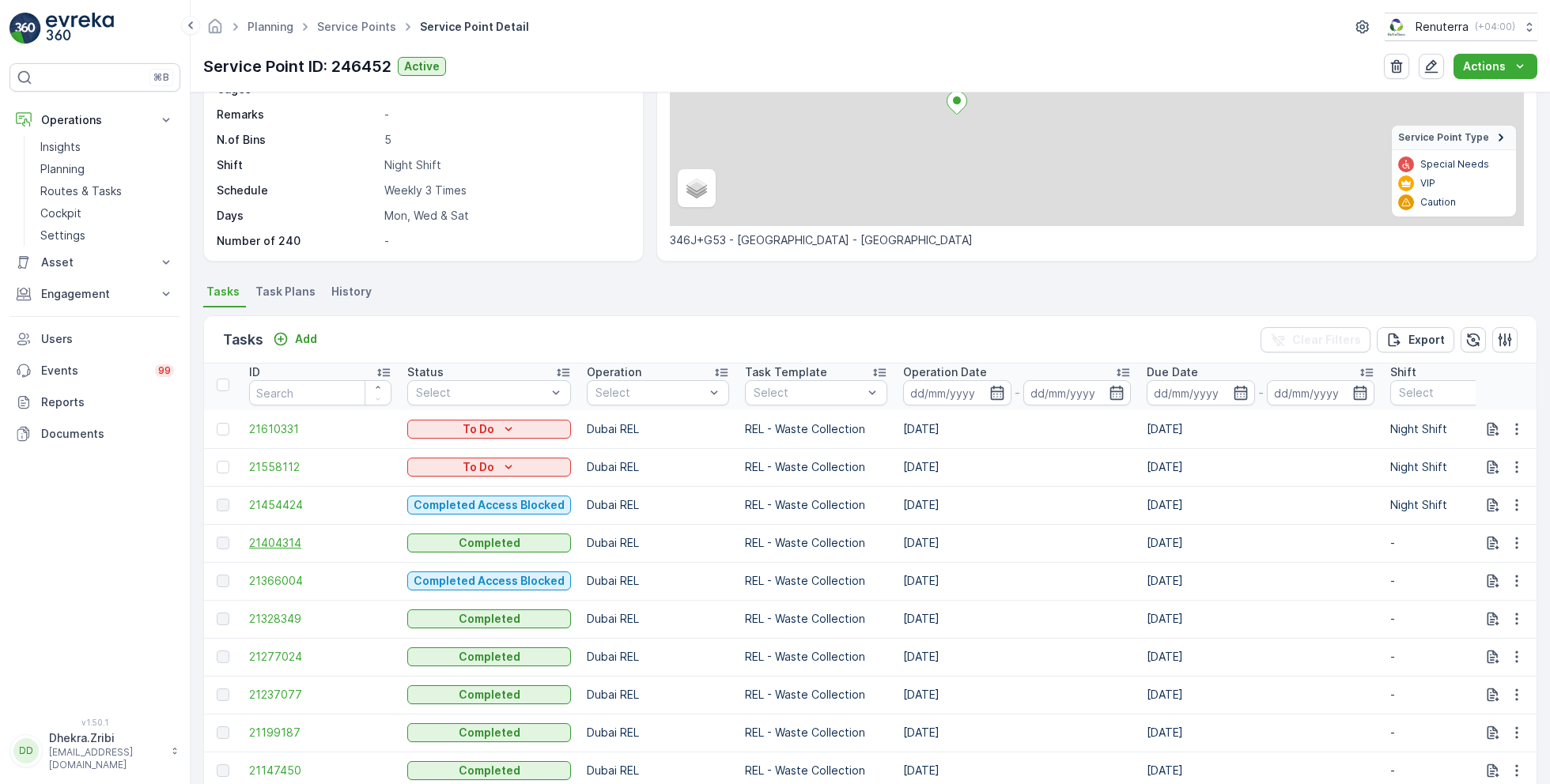
click at [276, 537] on span "21404314" at bounding box center [320, 543] width 142 height 16
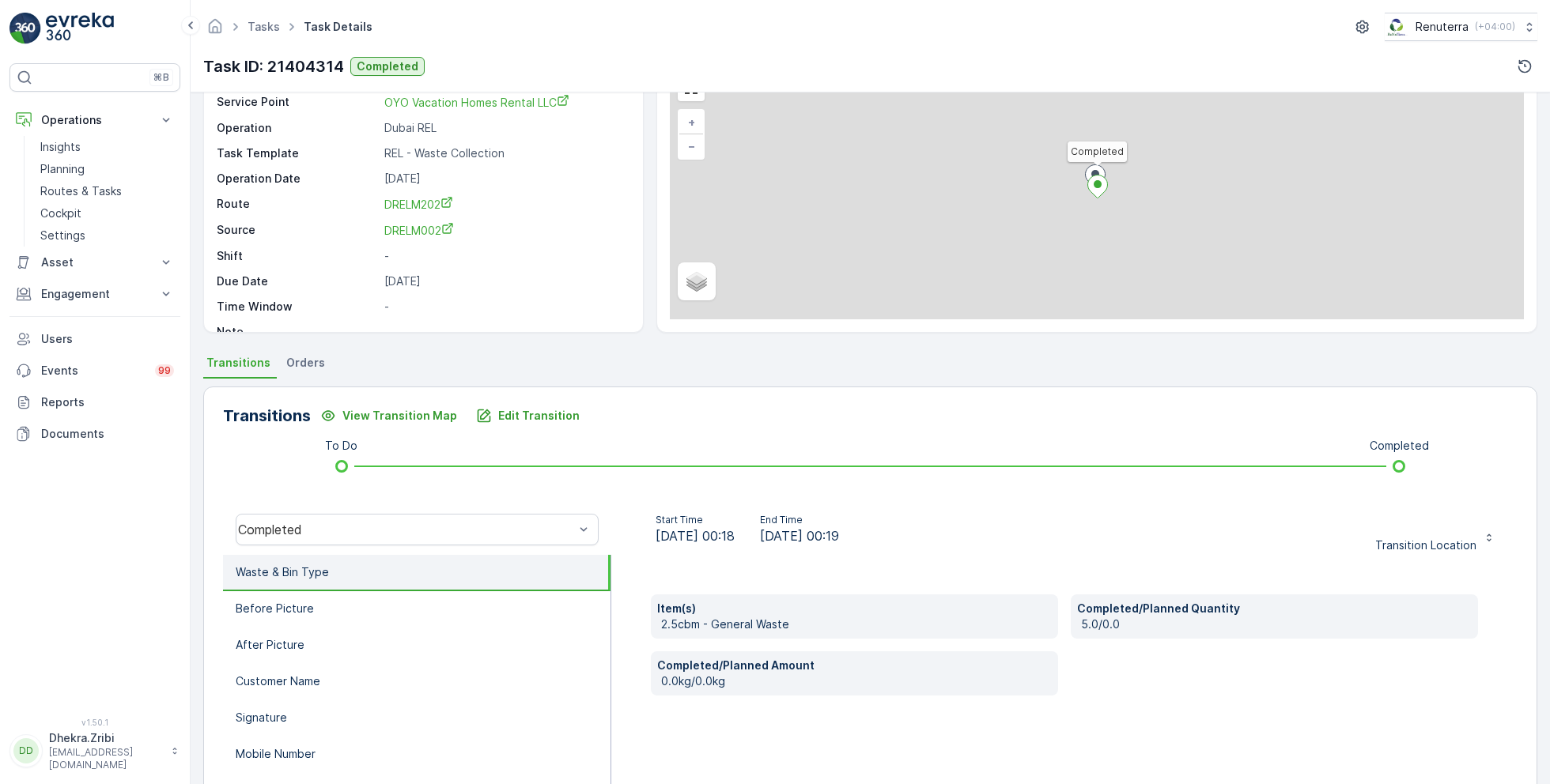
scroll to position [211, 0]
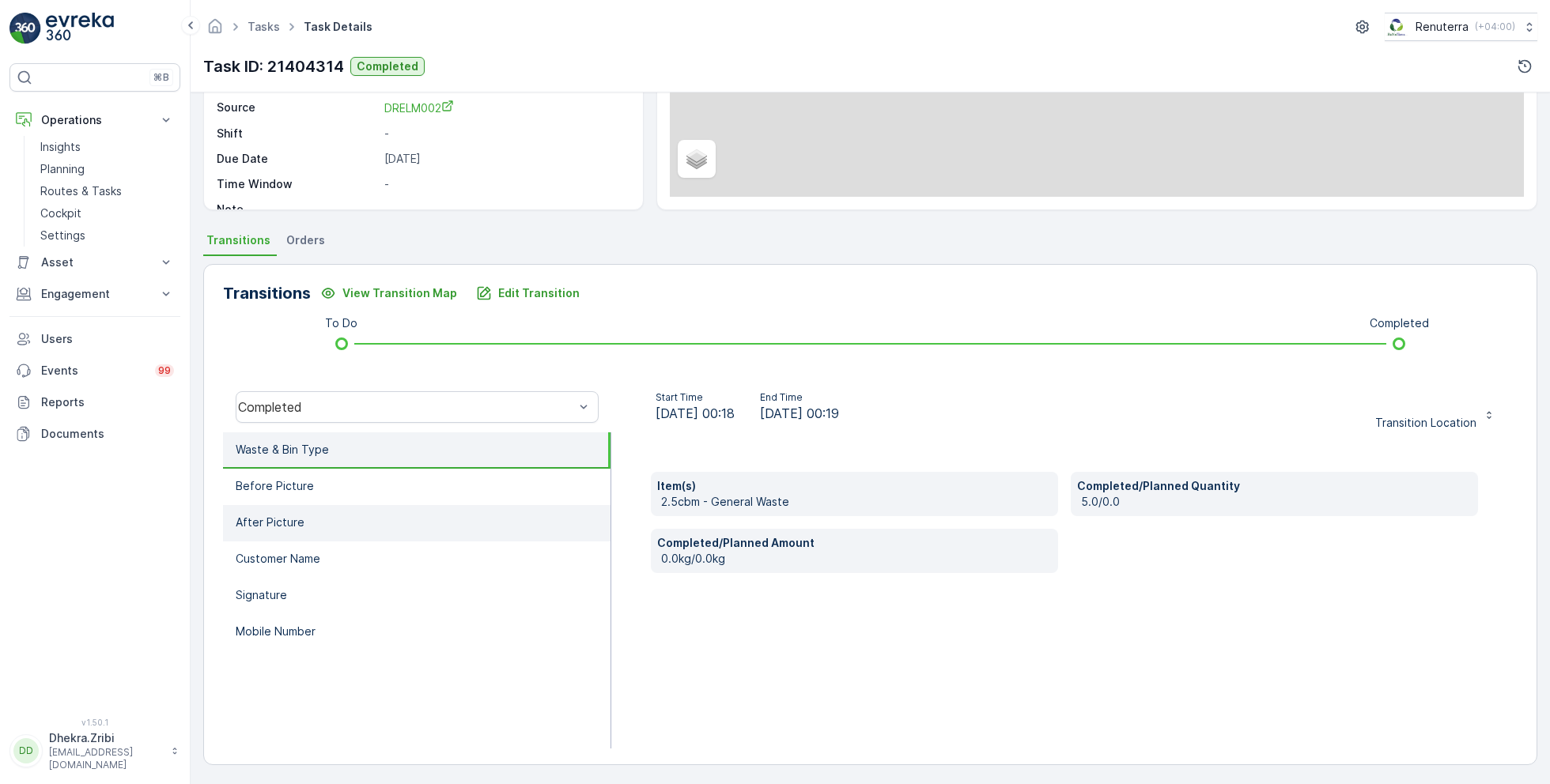
click at [316, 518] on li "After Picture" at bounding box center [416, 523] width 388 height 36
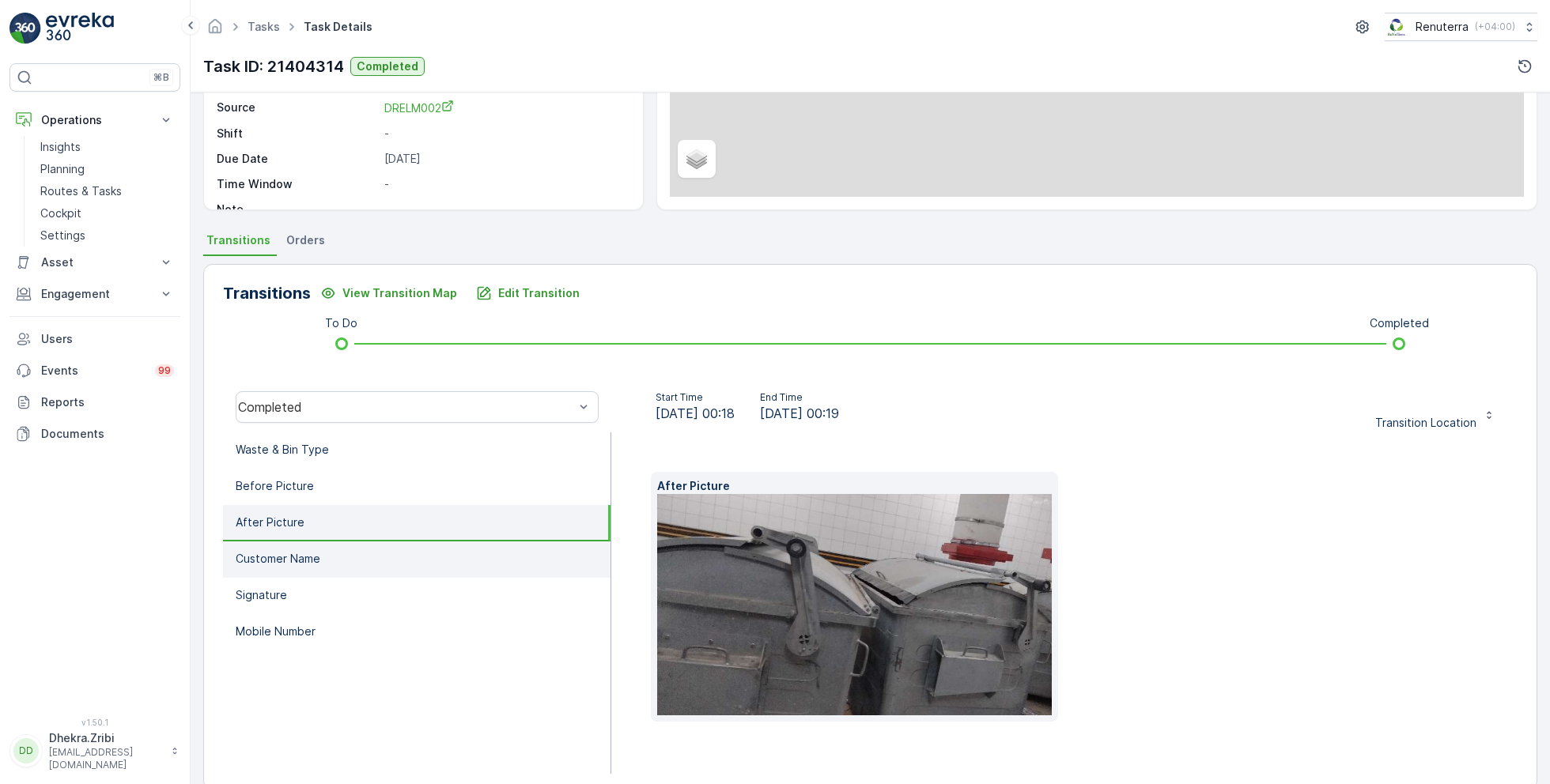
click at [300, 564] on p "Customer Name" at bounding box center [277, 559] width 85 height 16
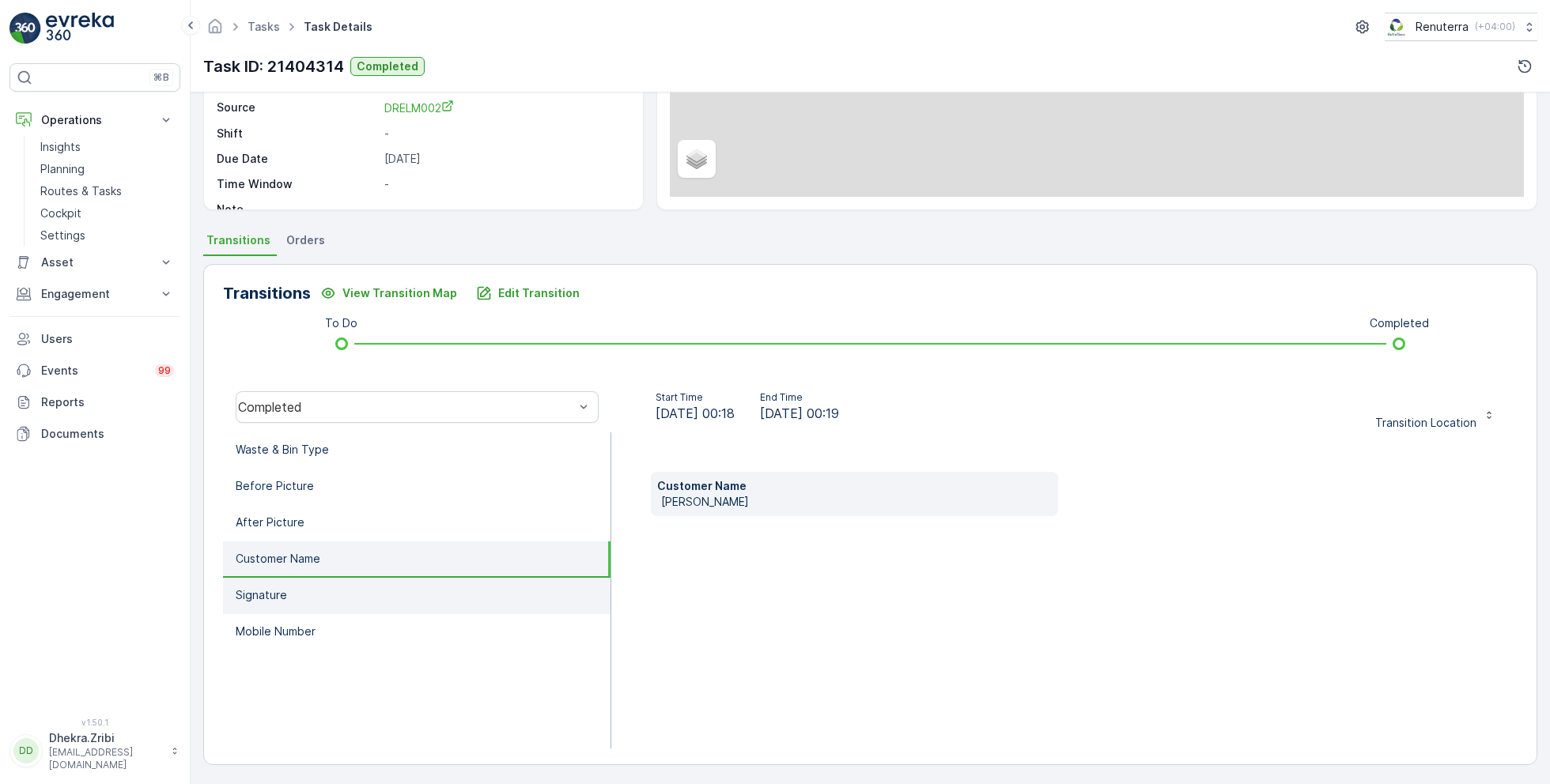
click at [305, 593] on li "Signature" at bounding box center [416, 596] width 388 height 36
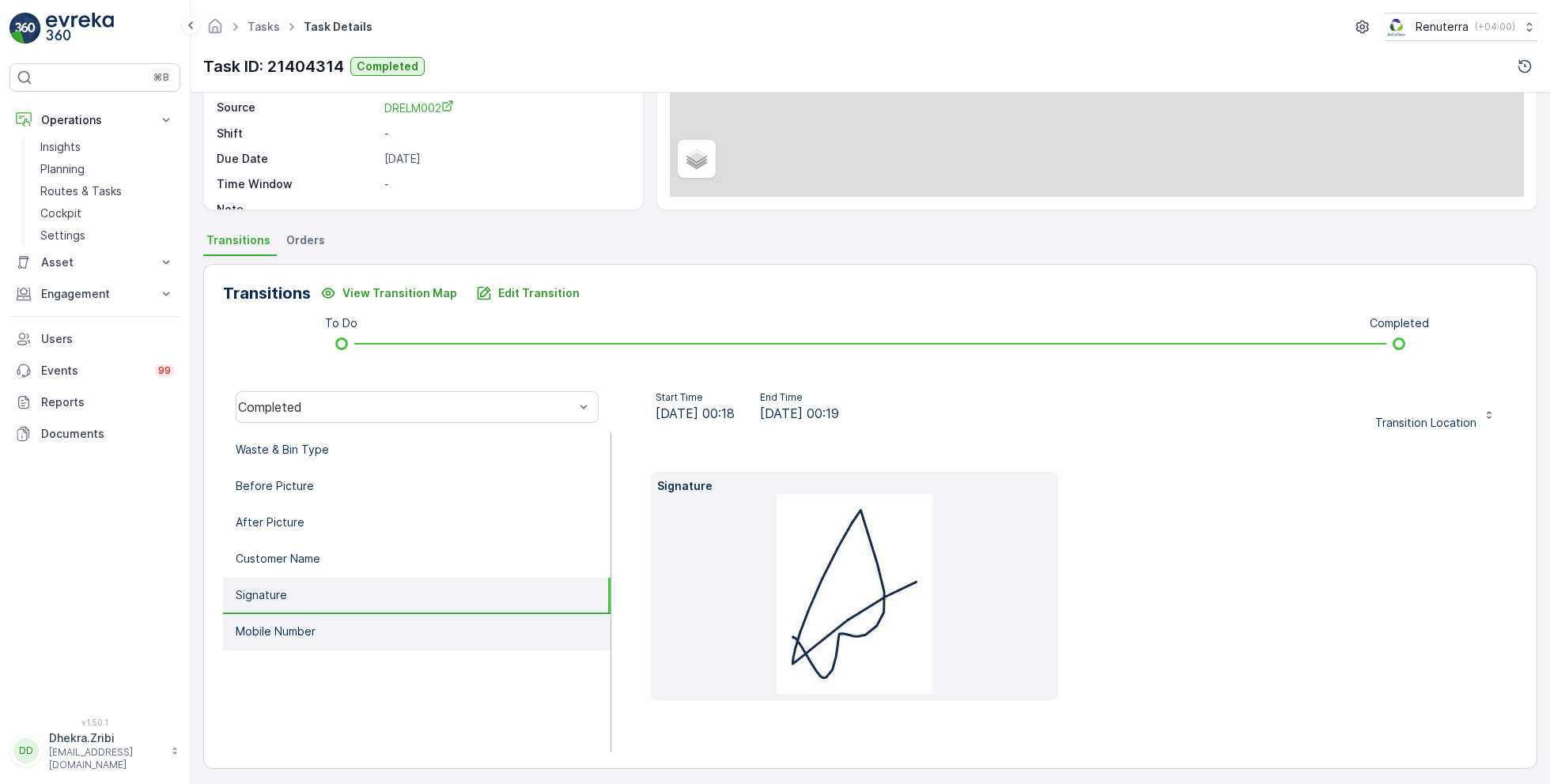
click at [323, 615] on li "Mobile Number" at bounding box center [416, 632] width 388 height 36
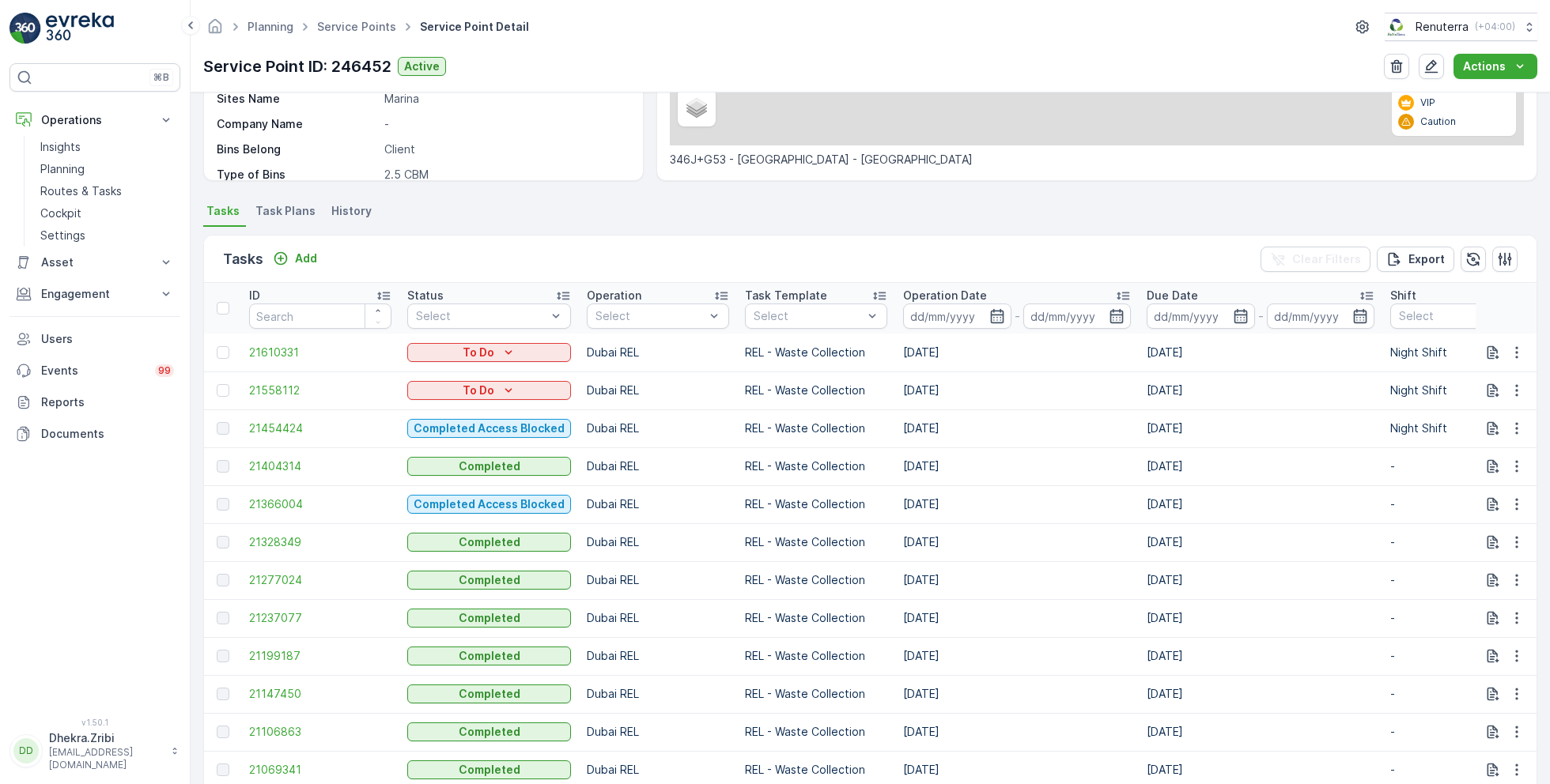
scroll to position [4, 0]
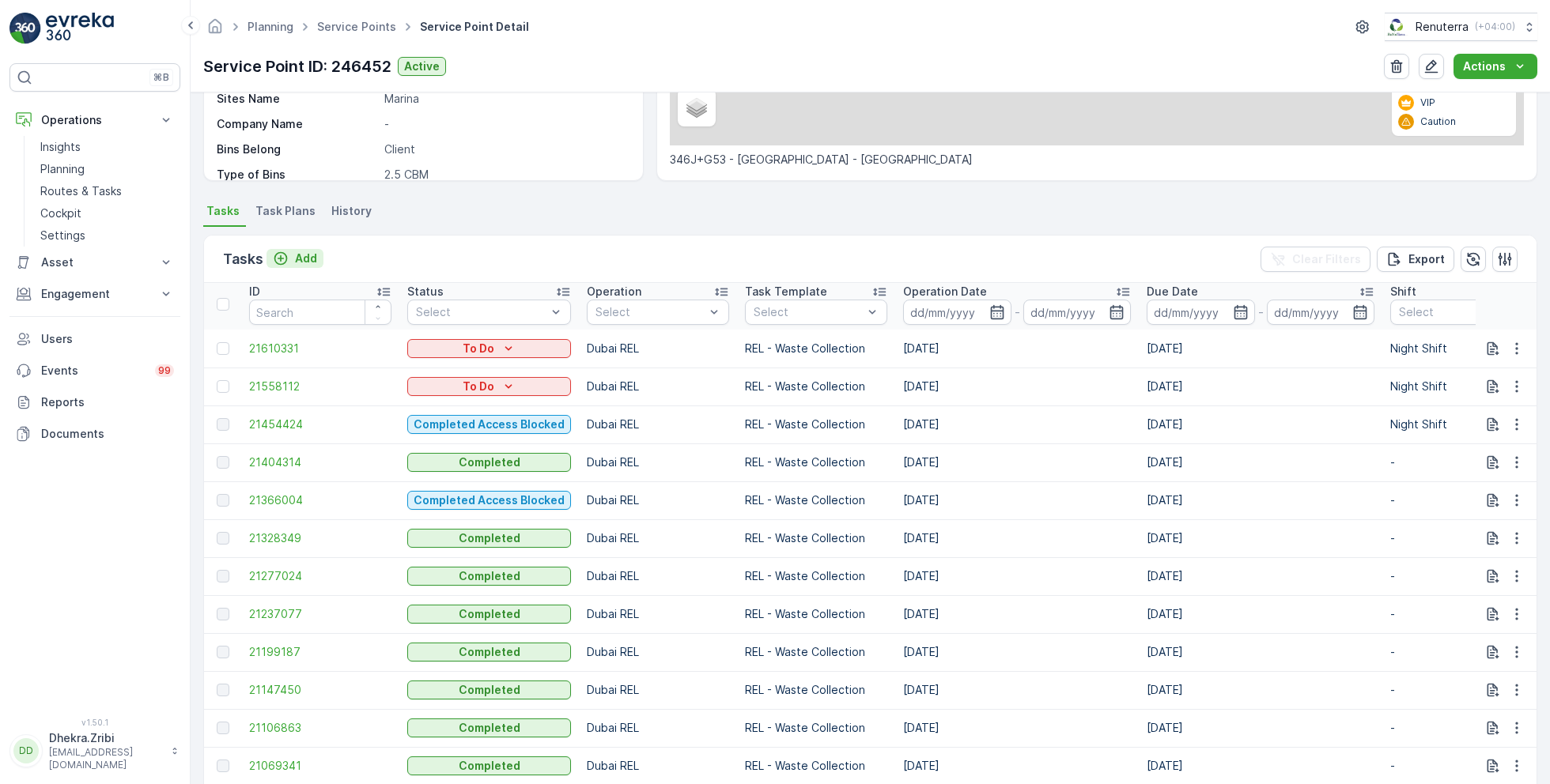
click at [304, 260] on p "Add" at bounding box center [306, 258] width 22 height 16
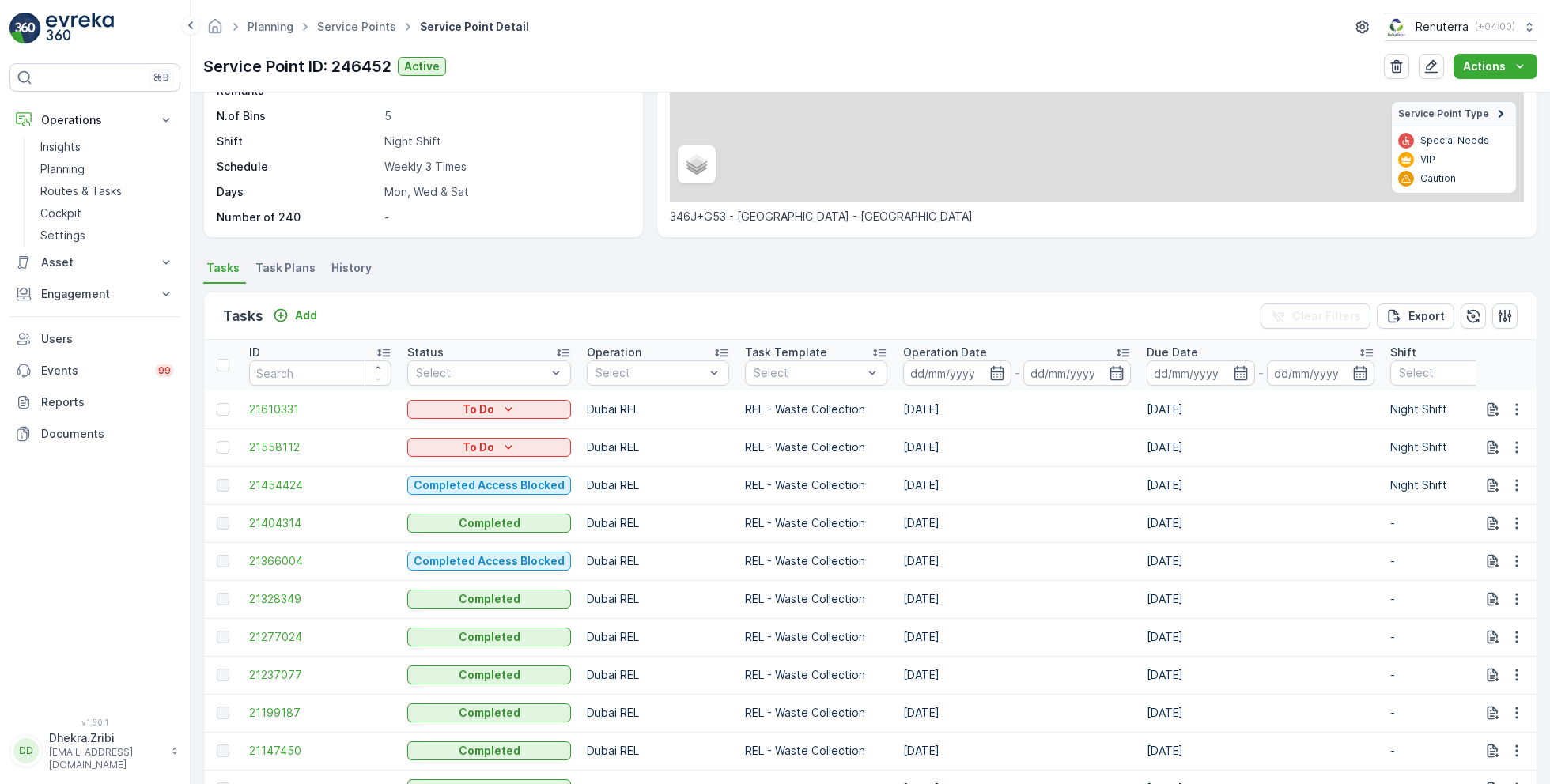
scroll to position [264, 0]
click at [307, 312] on p "Add" at bounding box center [306, 313] width 22 height 16
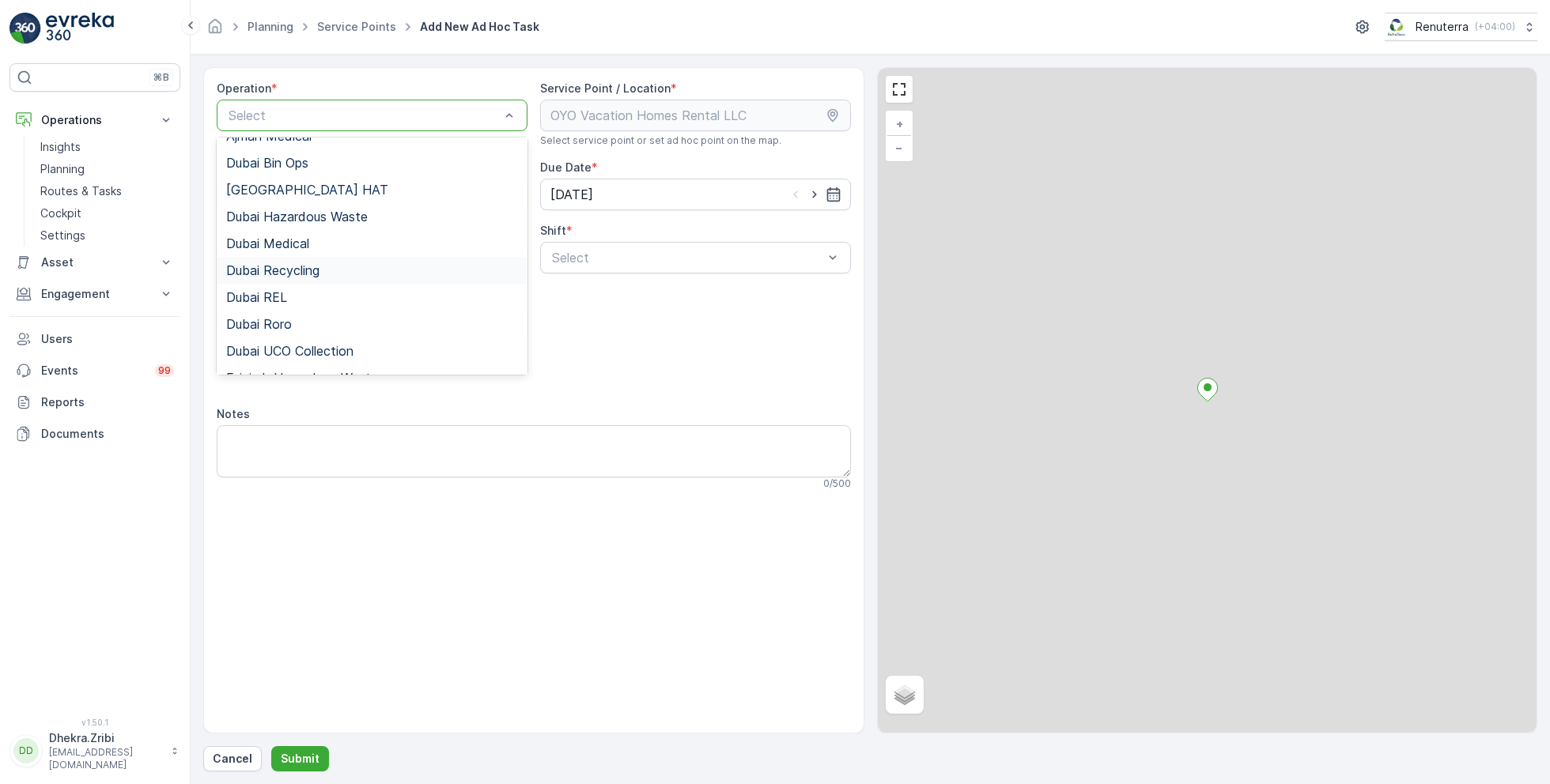
scroll to position [48, 0]
click at [287, 291] on div "Dubai REL" at bounding box center [372, 295] width 292 height 14
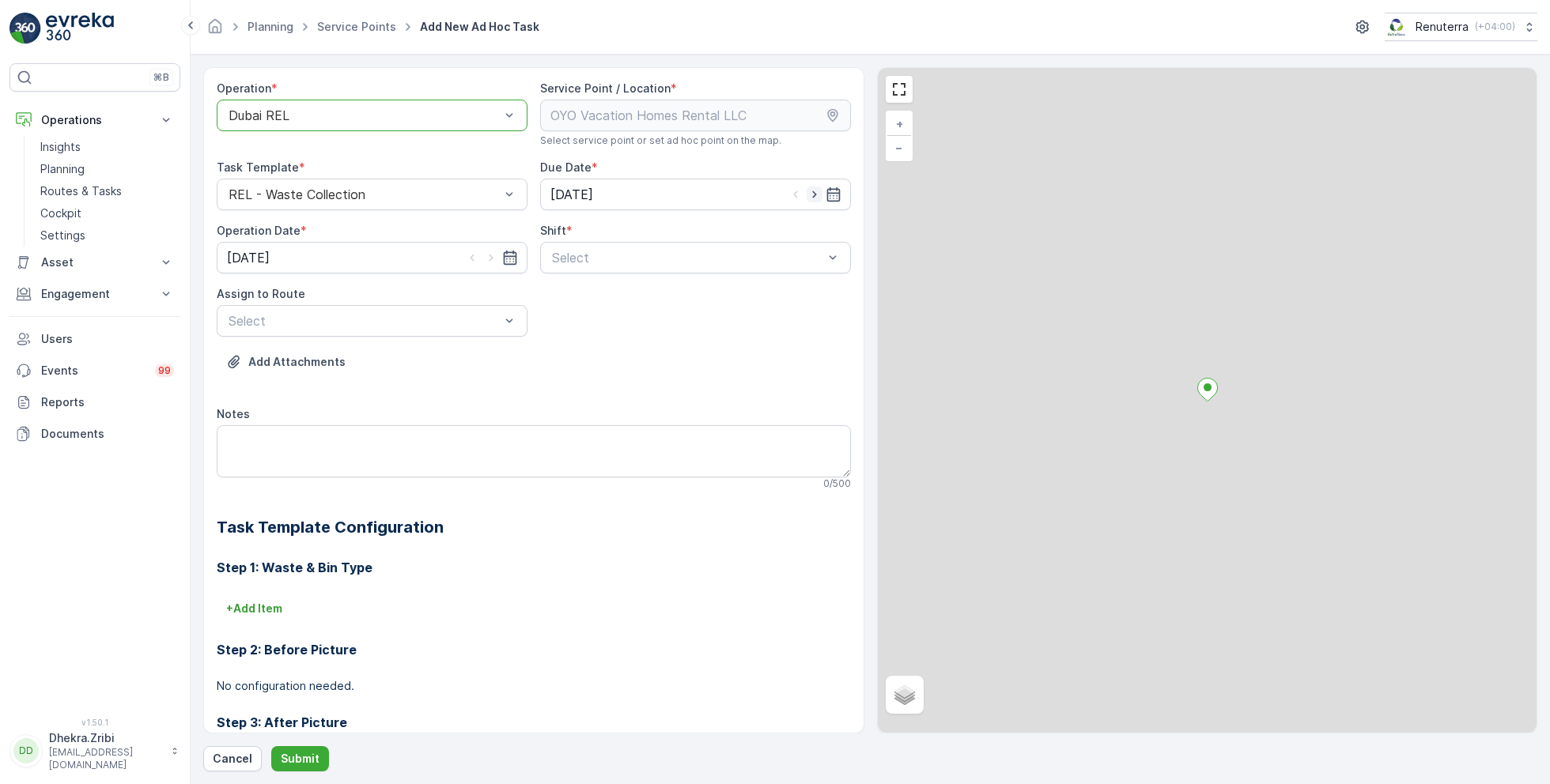
click at [816, 195] on icon "button" at bounding box center [814, 194] width 16 height 16
type input "[DATE]"
click at [488, 257] on icon "button" at bounding box center [491, 257] width 16 height 16
type input "[DATE]"
click at [794, 193] on icon "button" at bounding box center [795, 194] width 16 height 16
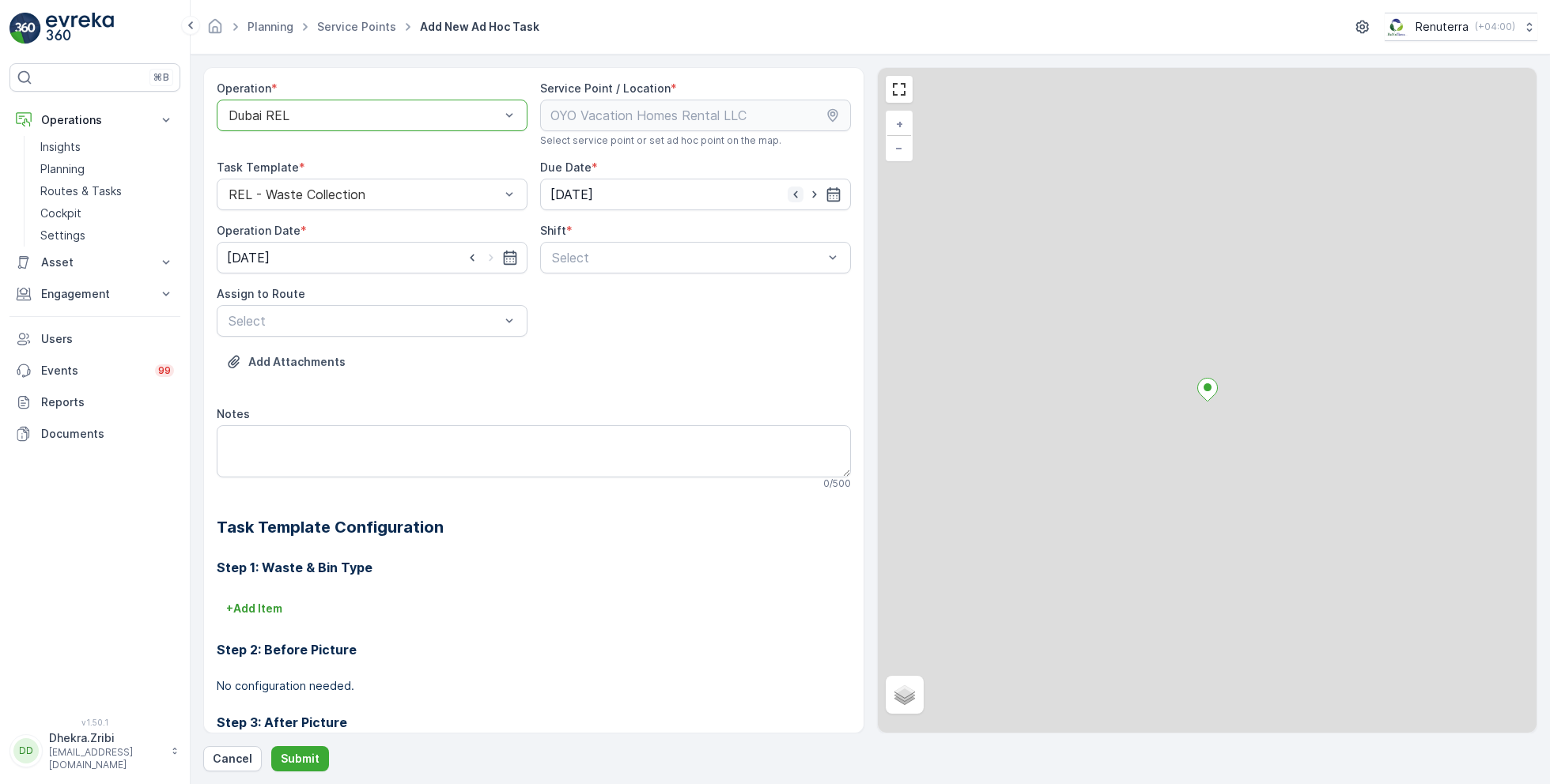
type input "[DATE]"
click at [498, 257] on input at bounding box center [372, 258] width 311 height 32
click at [243, 417] on div "14" at bounding box center [244, 420] width 25 height 25
type input "[DATE]"
click at [576, 297] on span "Day Shift" at bounding box center [577, 297] width 56 height 14
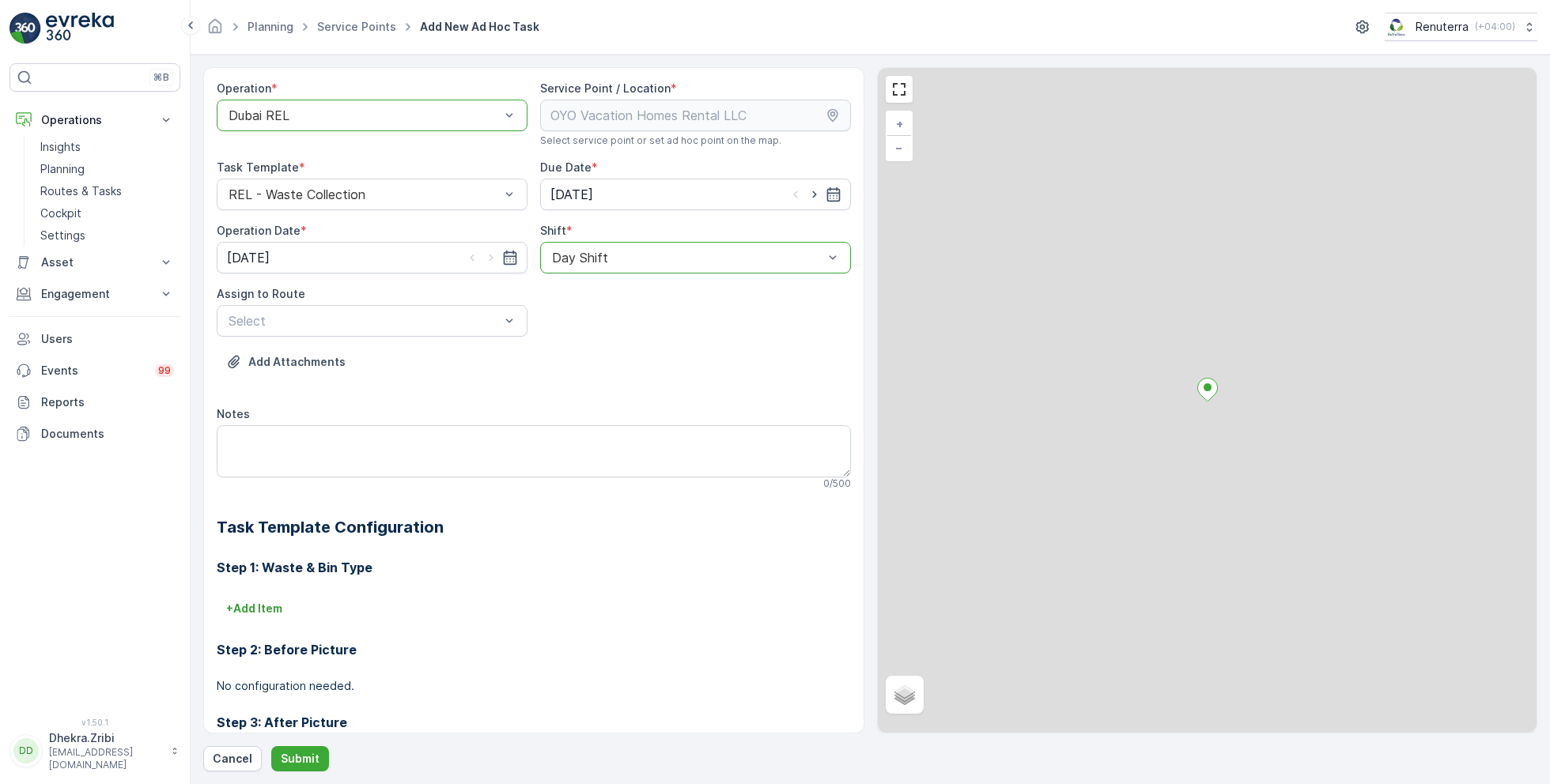
click at [670, 261] on div at bounding box center [688, 257] width 275 height 14
click at [581, 322] on span "Night Shift" at bounding box center [581, 323] width 64 height 14
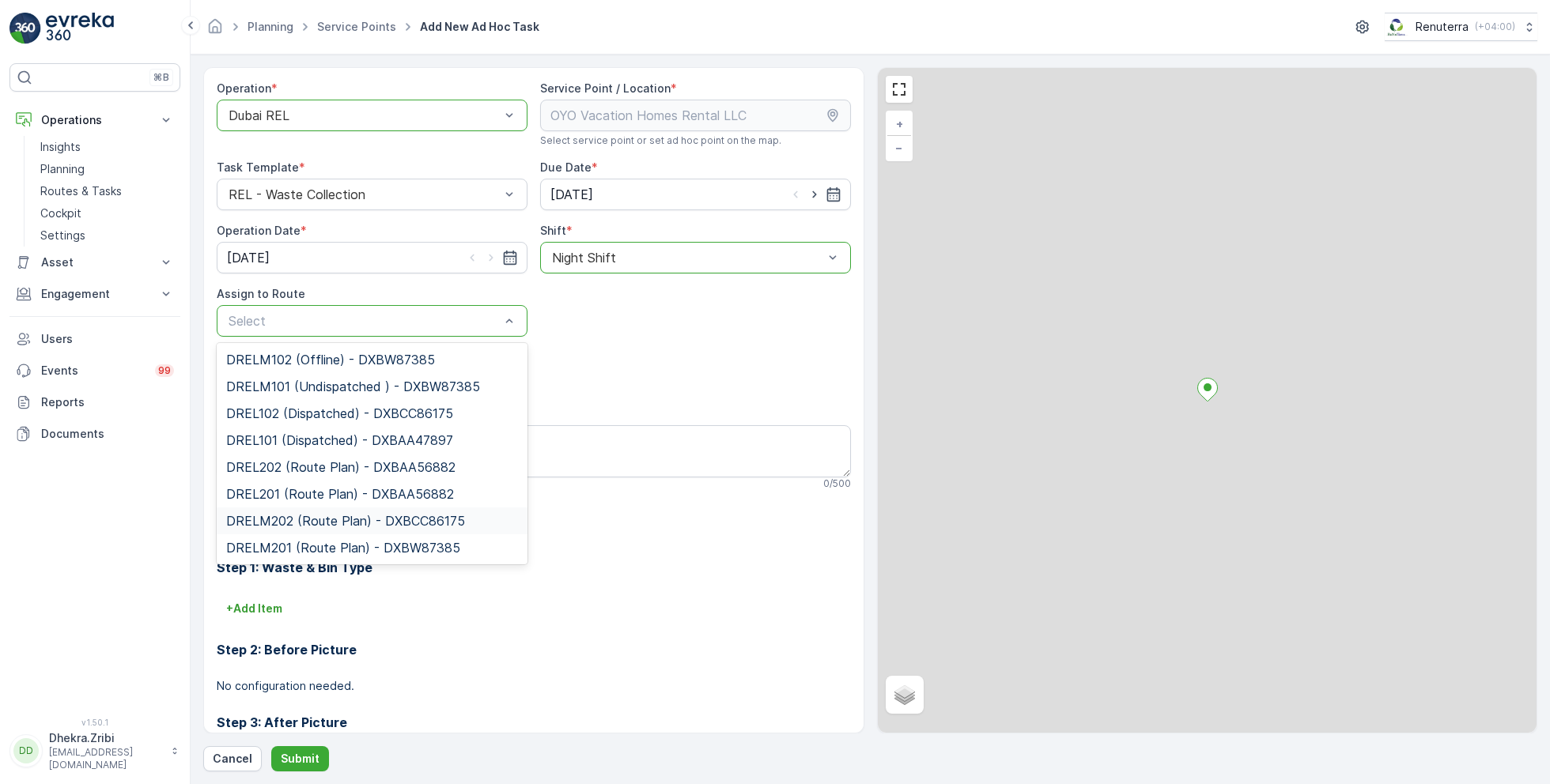
click at [349, 524] on span "DRELM202 (Route Plan) - DXBCC86175" at bounding box center [345, 521] width 239 height 14
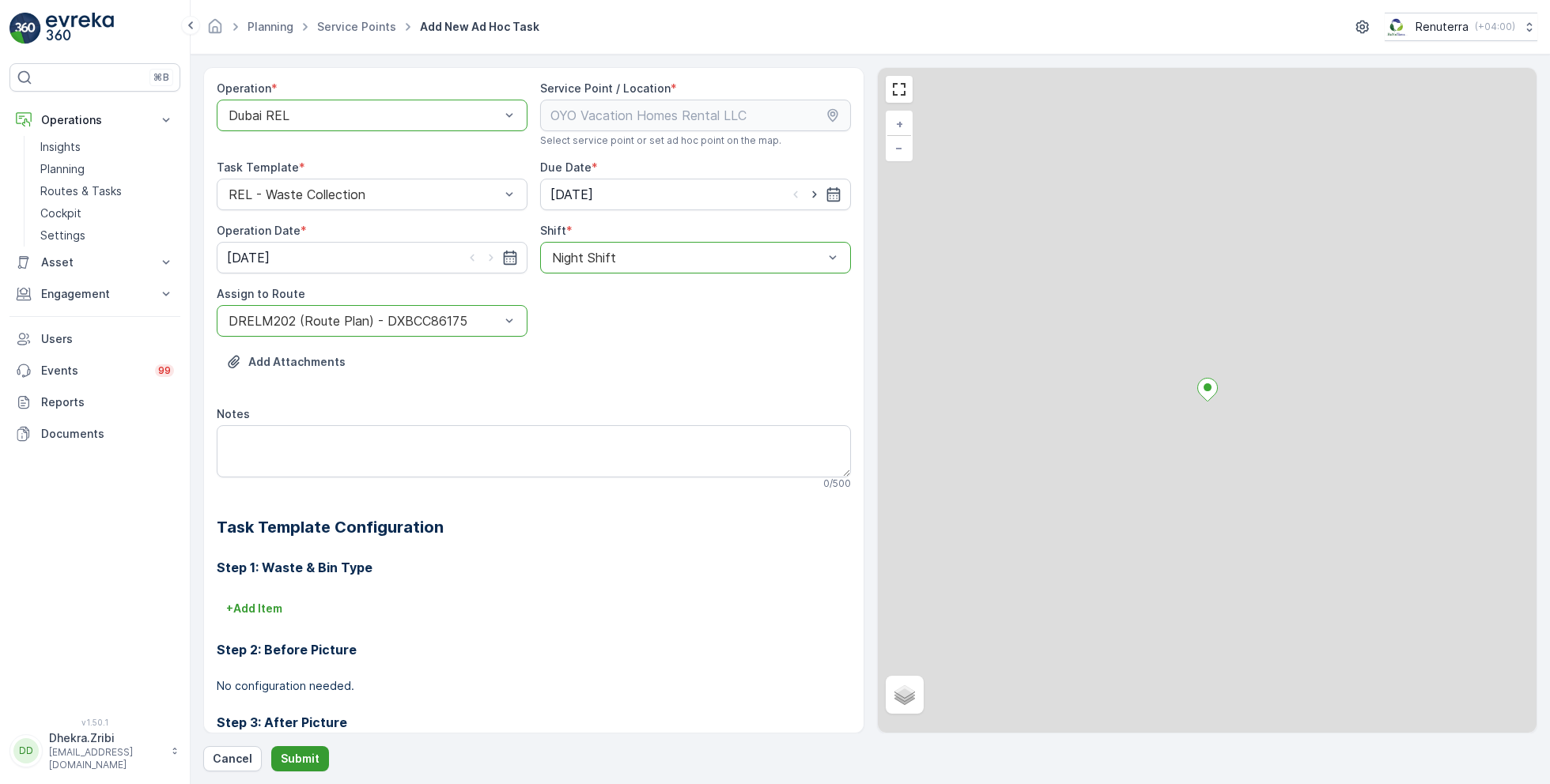
click at [297, 758] on p "Submit" at bounding box center [300, 759] width 39 height 16
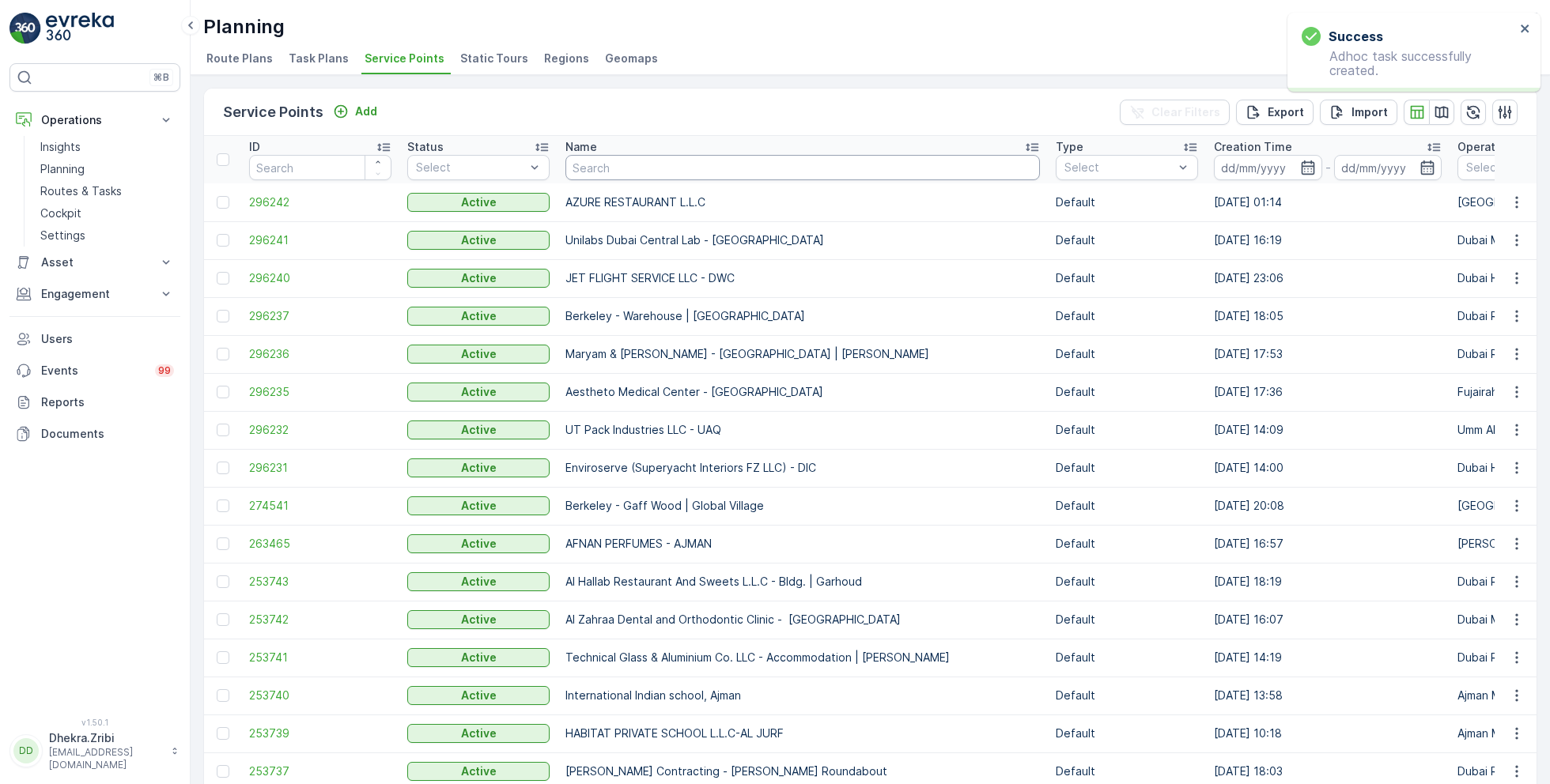
click at [611, 173] on input "text" at bounding box center [803, 168] width 474 height 25
type input "oyo"
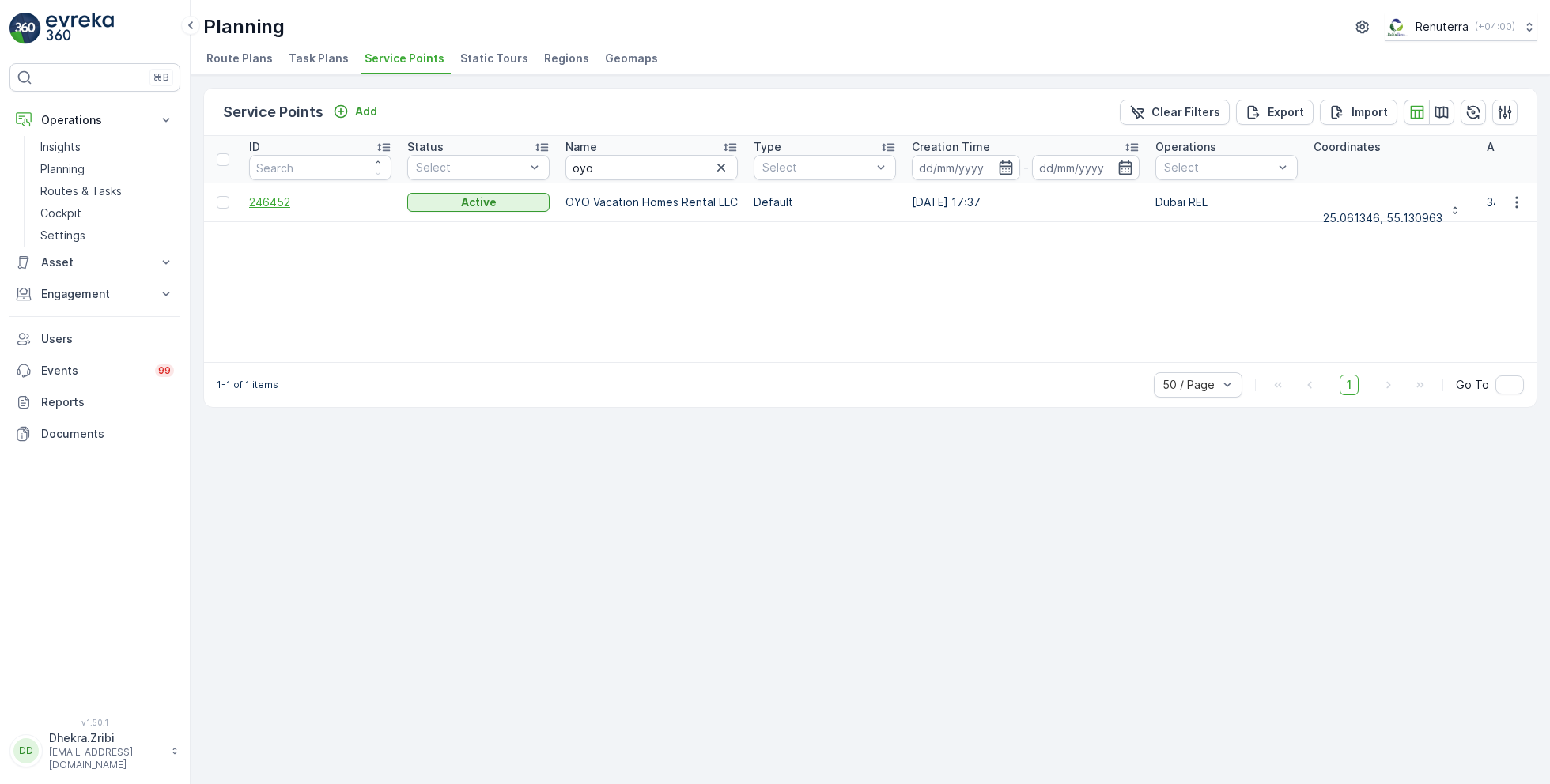
click at [278, 202] on span "246452" at bounding box center [320, 202] width 142 height 16
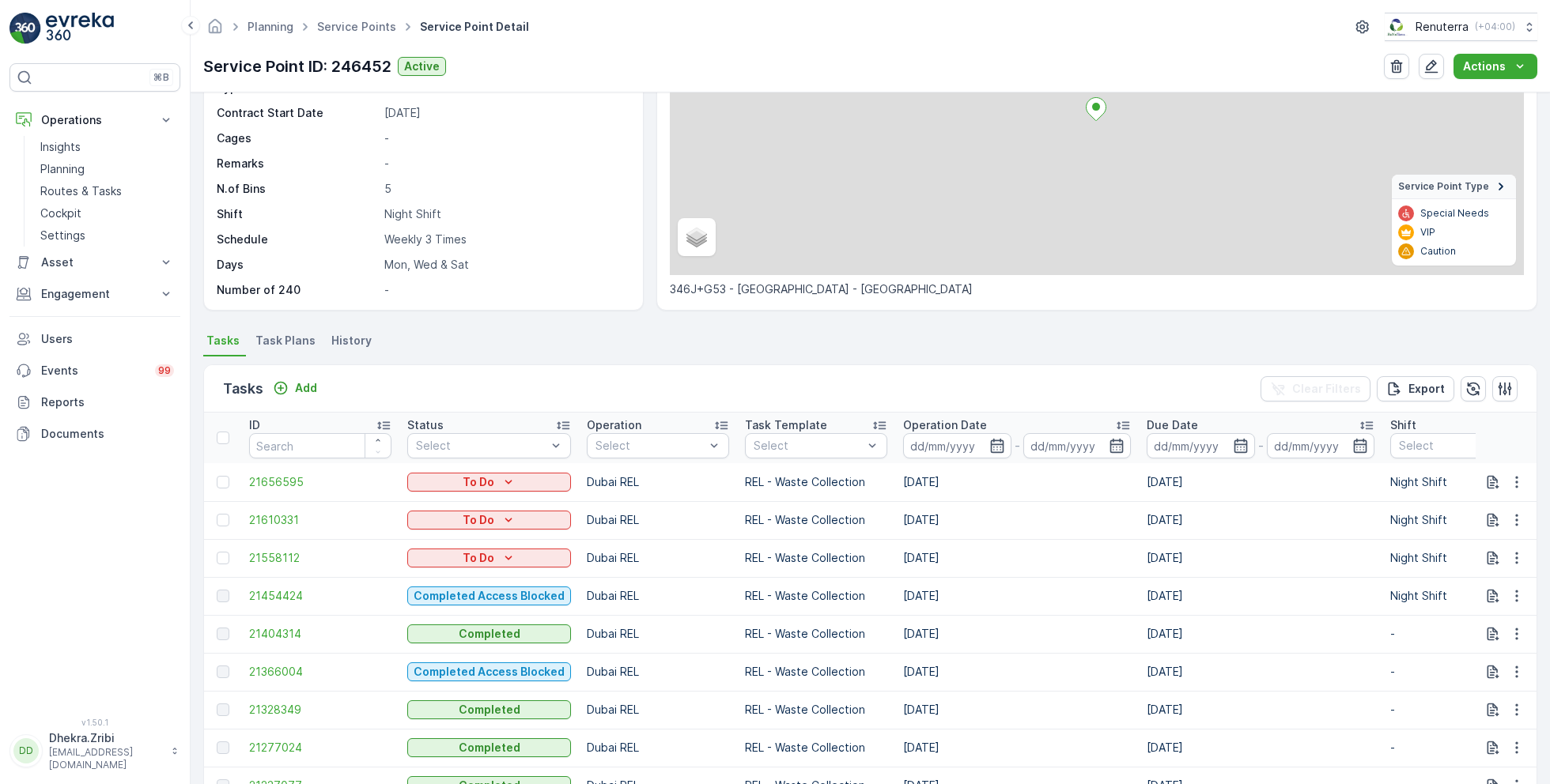
scroll to position [201, 0]
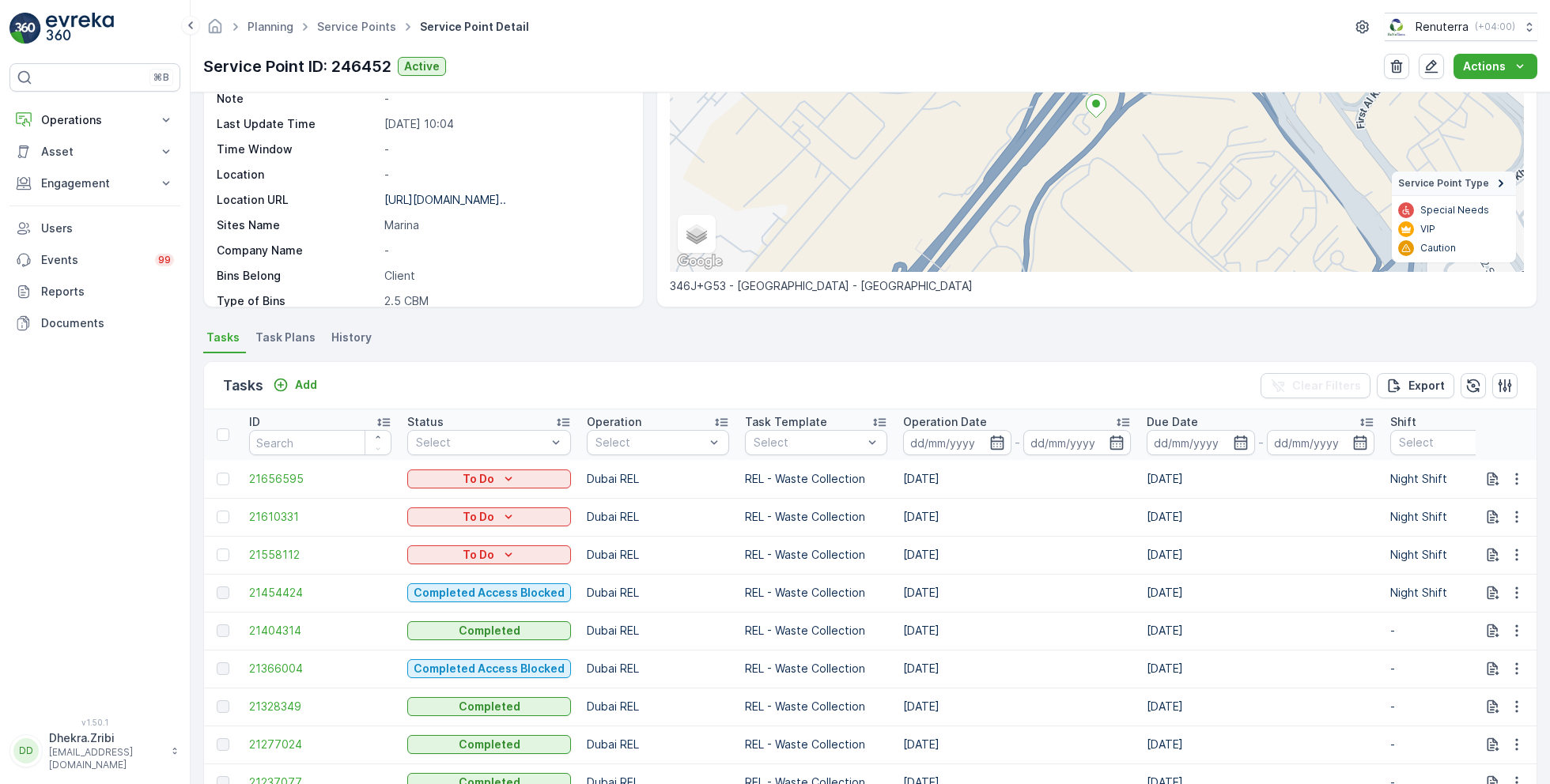
scroll to position [207, 0]
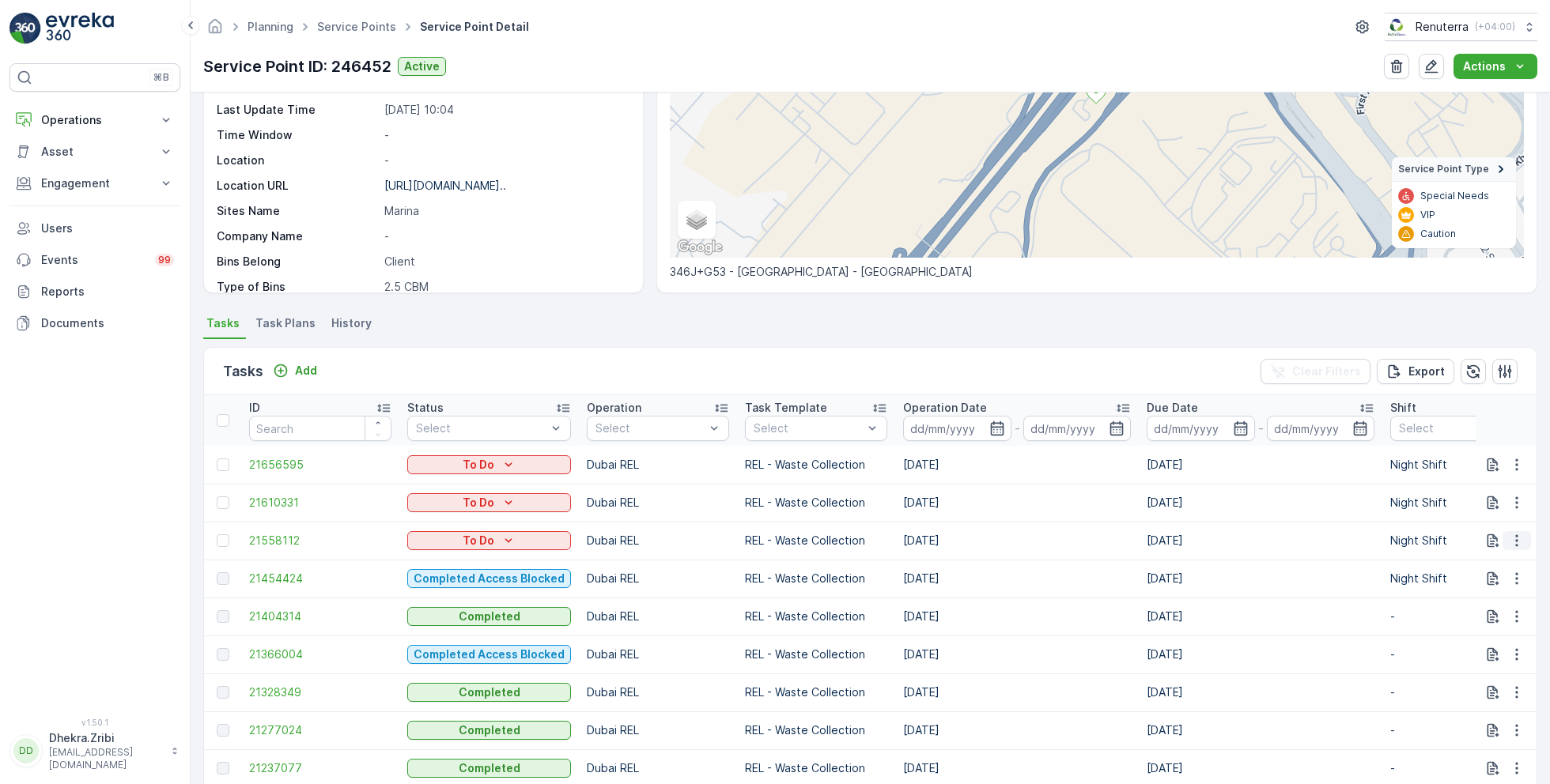
click at [1514, 537] on icon "button" at bounding box center [1516, 540] width 16 height 16
click at [1453, 607] on span "Change Route" at bounding box center [1476, 607] width 77 height 16
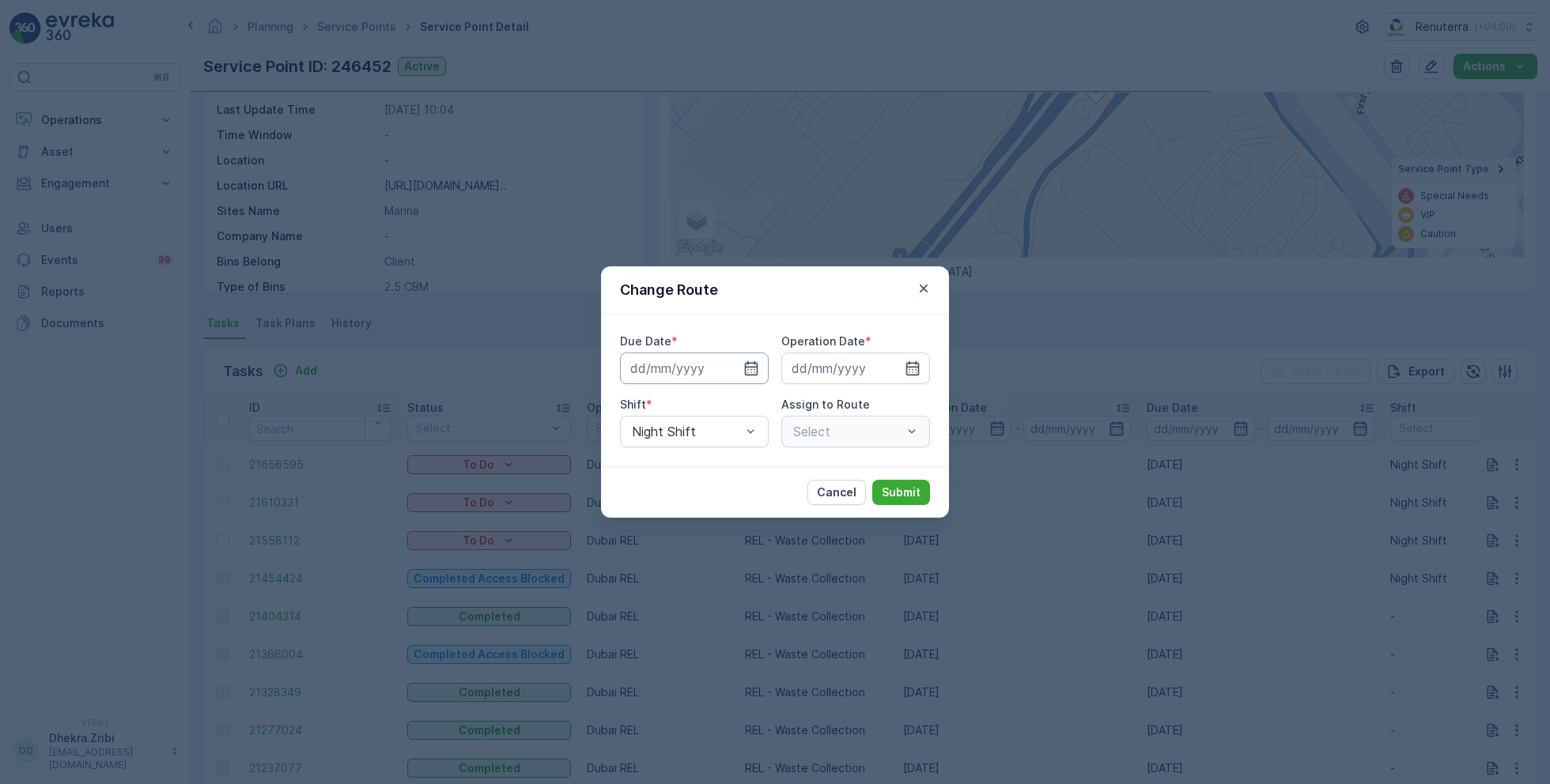
type input "[DATE]"
click at [714, 369] on icon "button" at bounding box center [713, 369] width 4 height 7
type input "[DATE]"
click at [912, 362] on icon "button" at bounding box center [913, 368] width 13 height 14
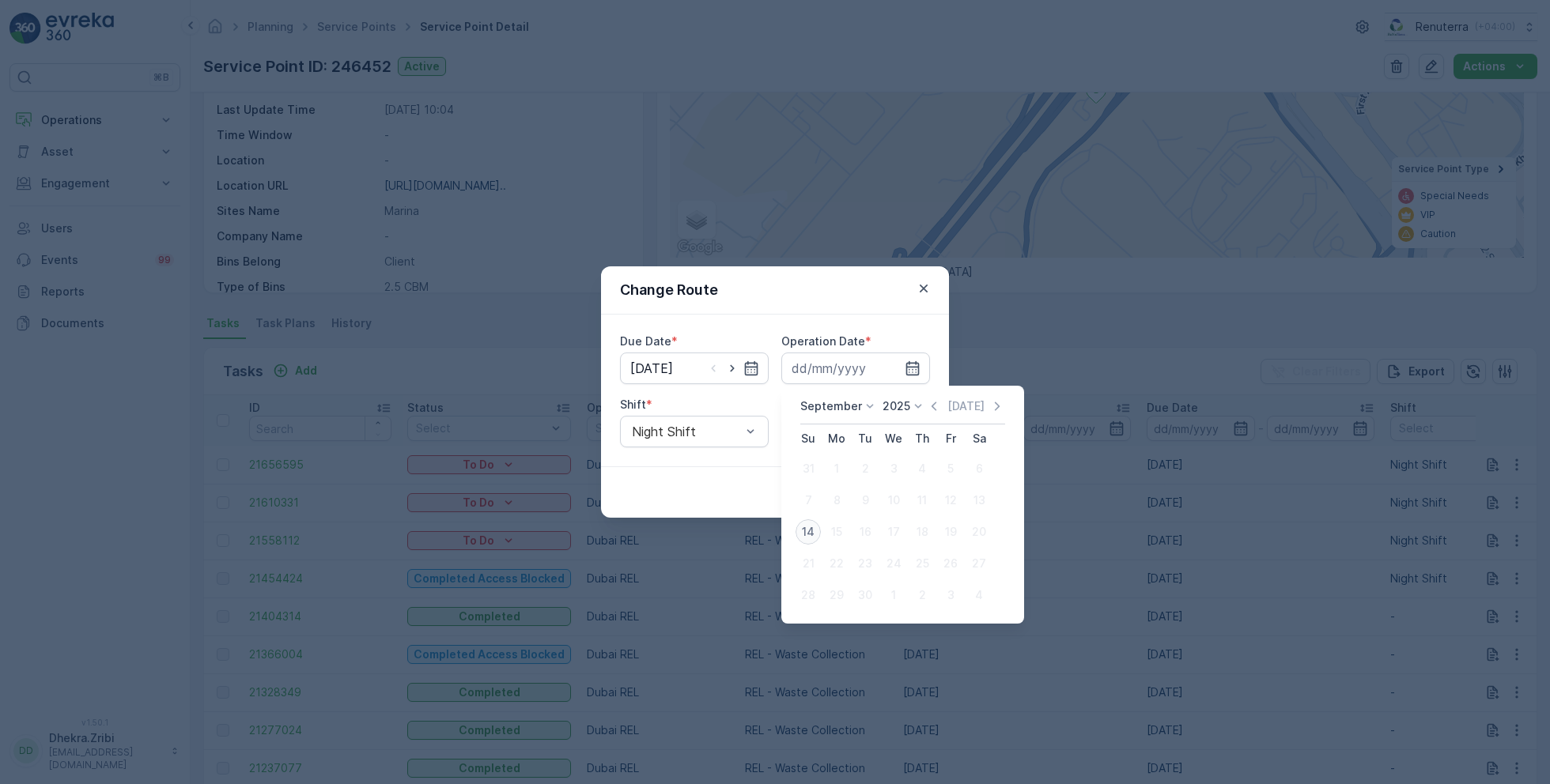
click at [812, 535] on div "14" at bounding box center [809, 532] width 25 height 25
type input "[DATE]"
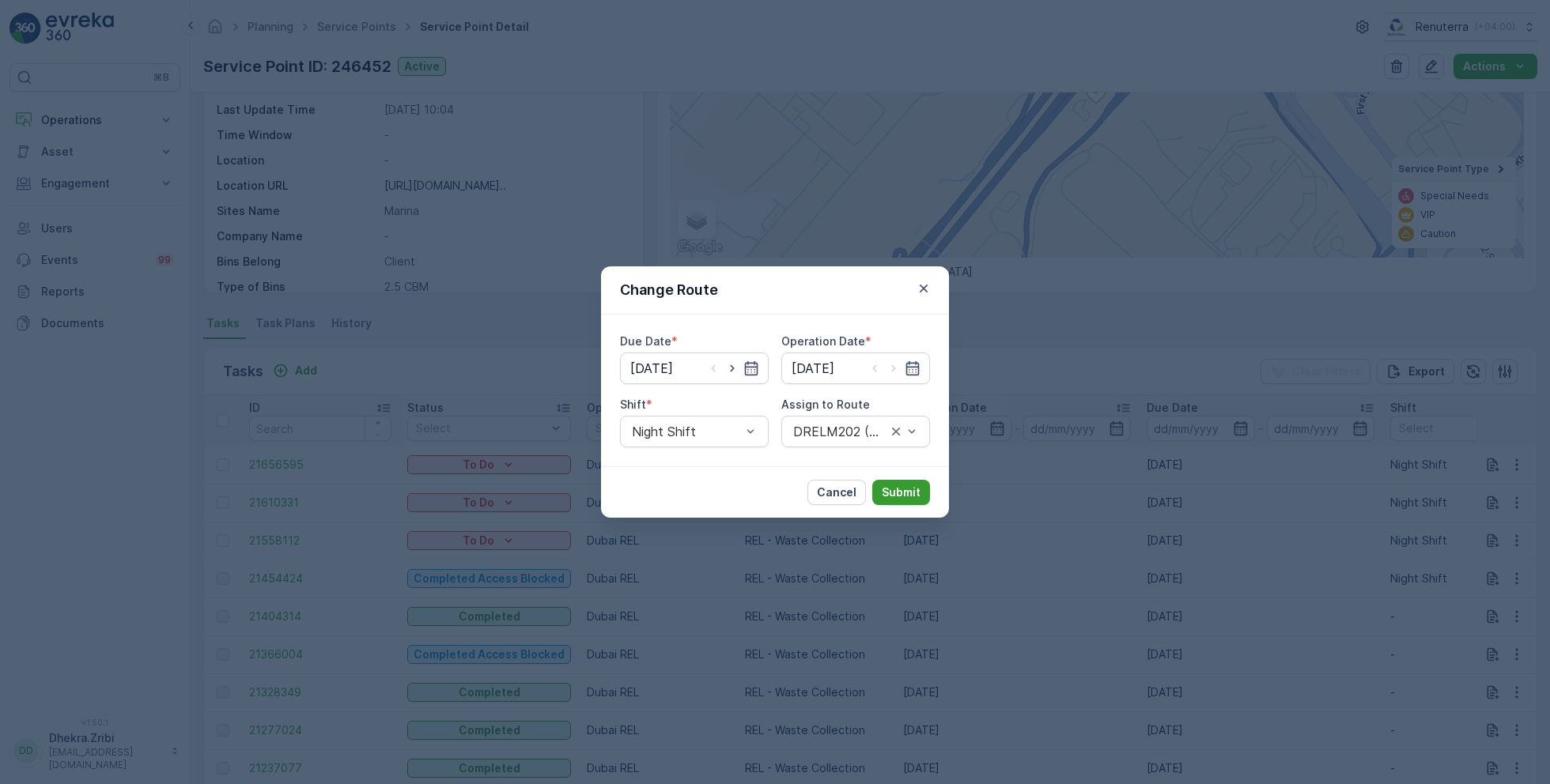
click at [896, 497] on p "Submit" at bounding box center [902, 493] width 39 height 16
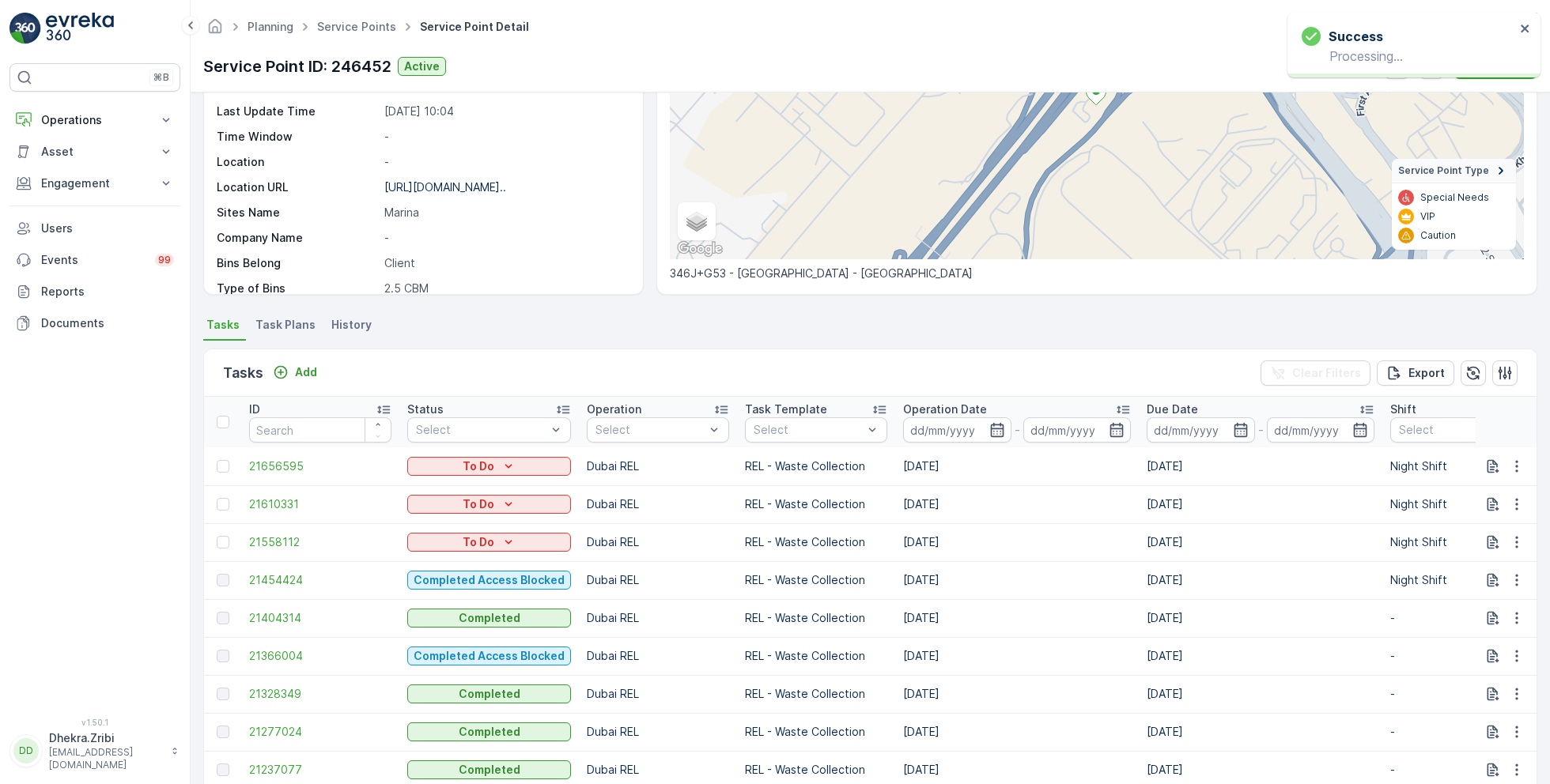
scroll to position [209, 0]
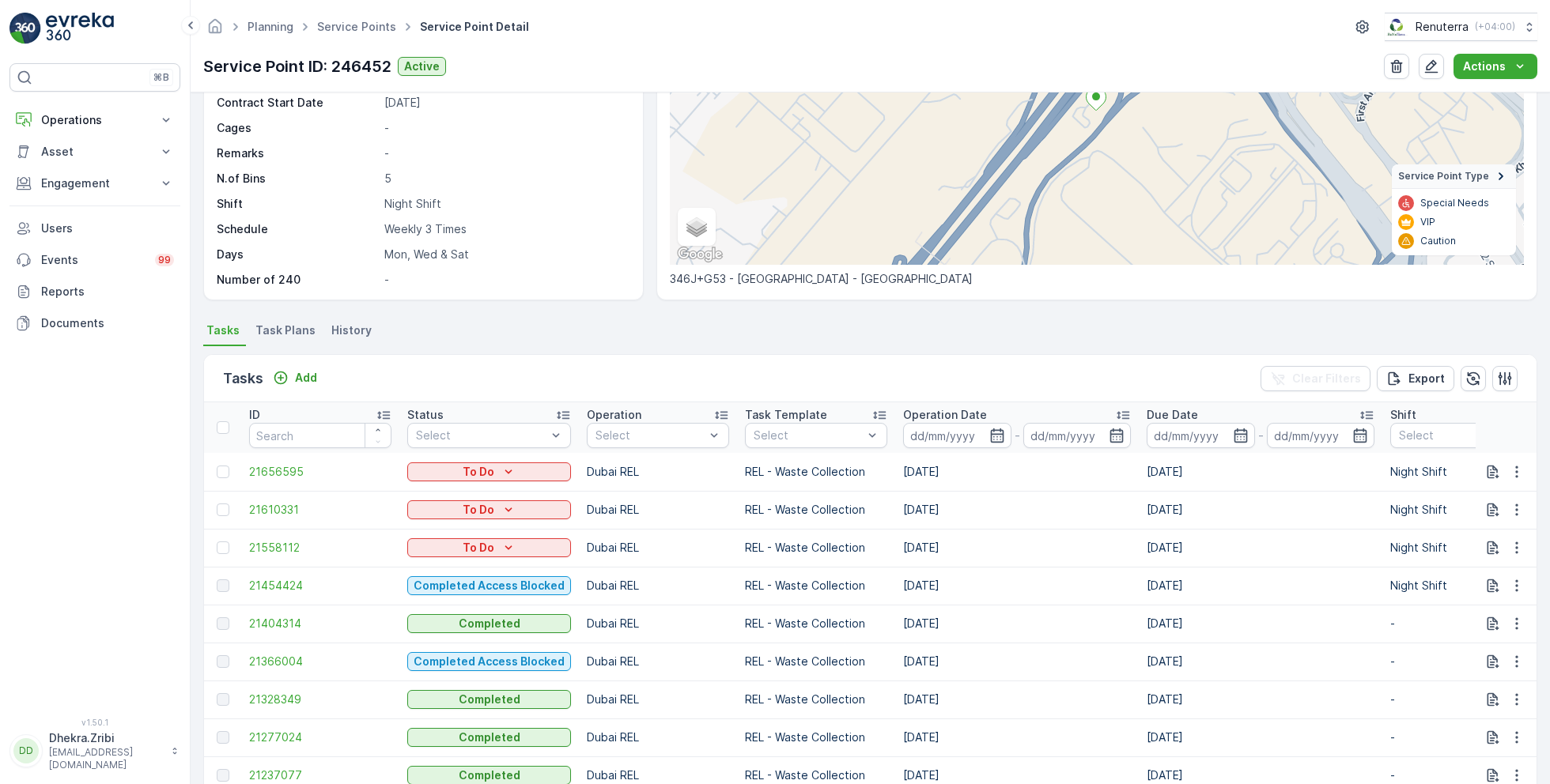
scroll to position [207, 0]
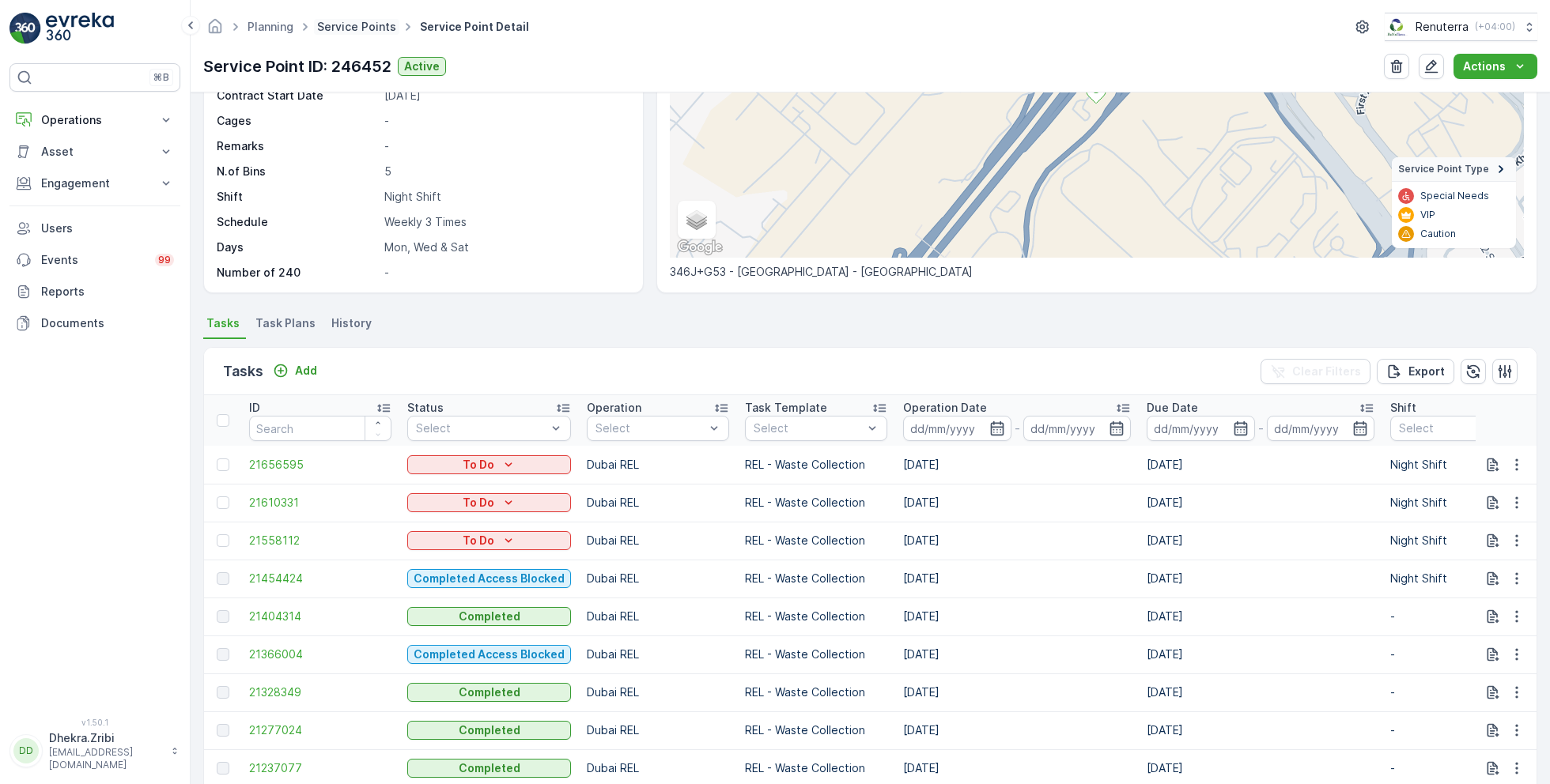
click at [359, 28] on link "Service Points" at bounding box center [357, 27] width 79 height 13
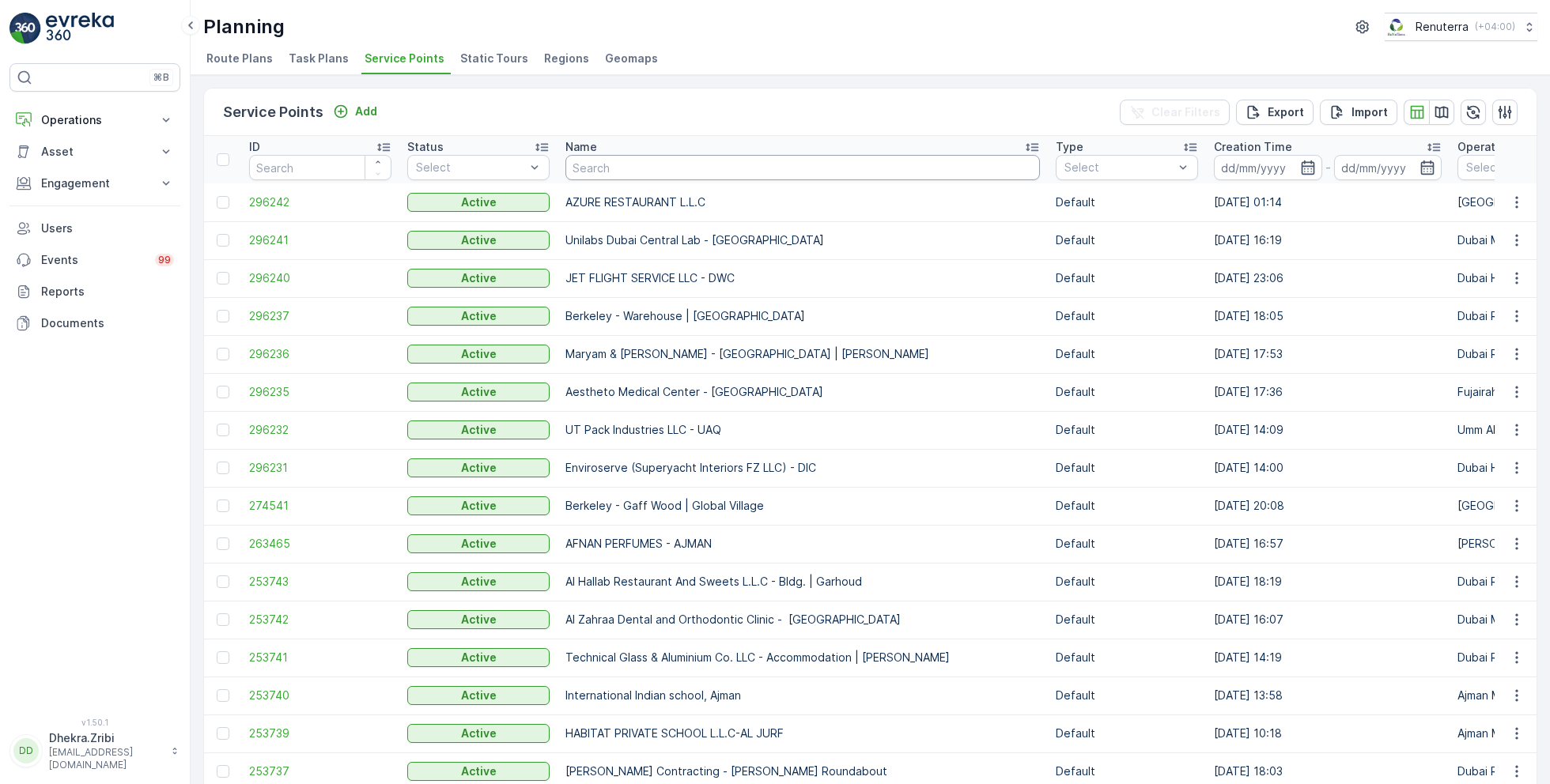
click at [652, 168] on input "text" at bounding box center [803, 168] width 474 height 25
type input "khk"
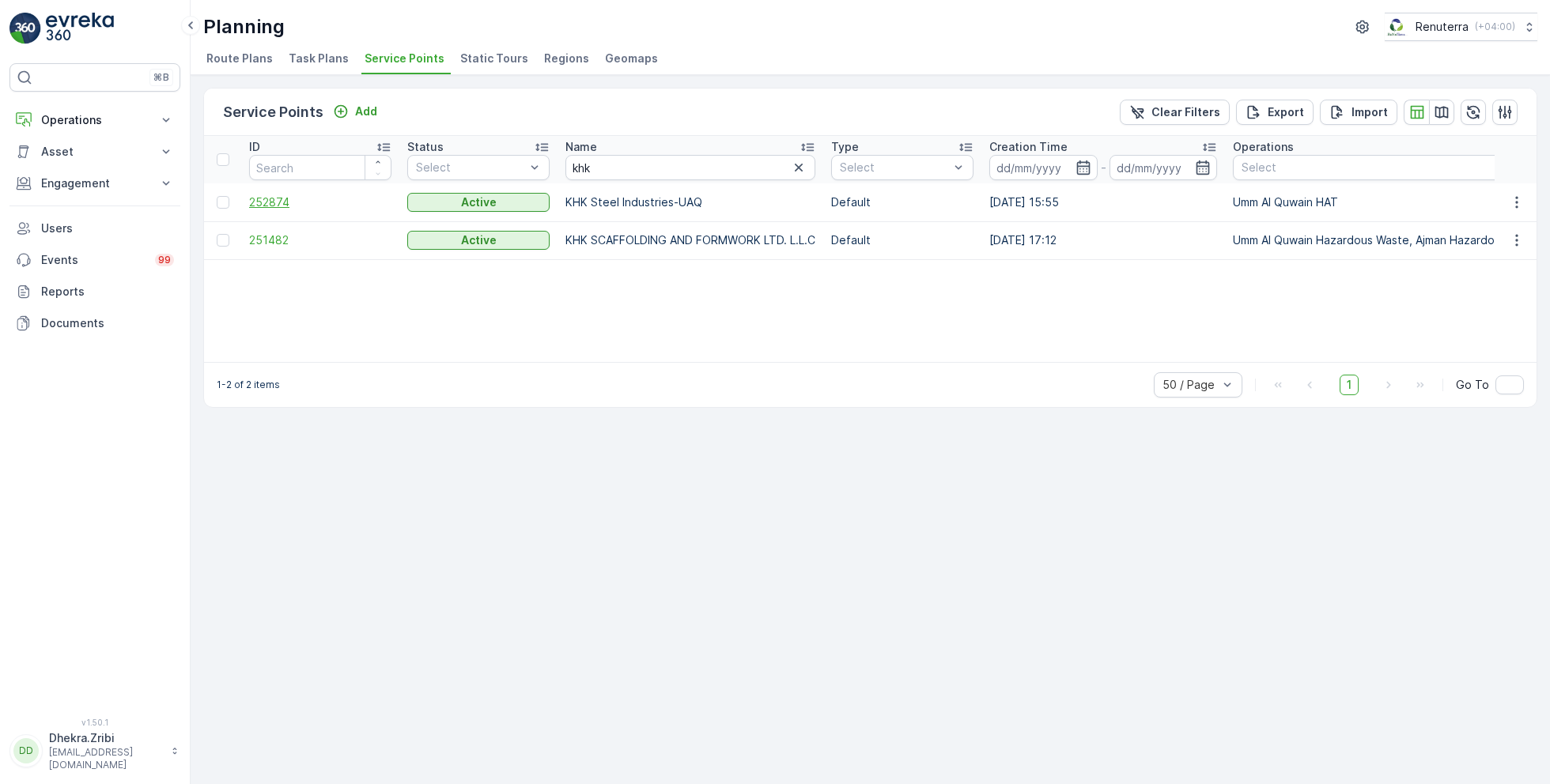
click at [287, 200] on span "252874" at bounding box center [320, 202] width 142 height 16
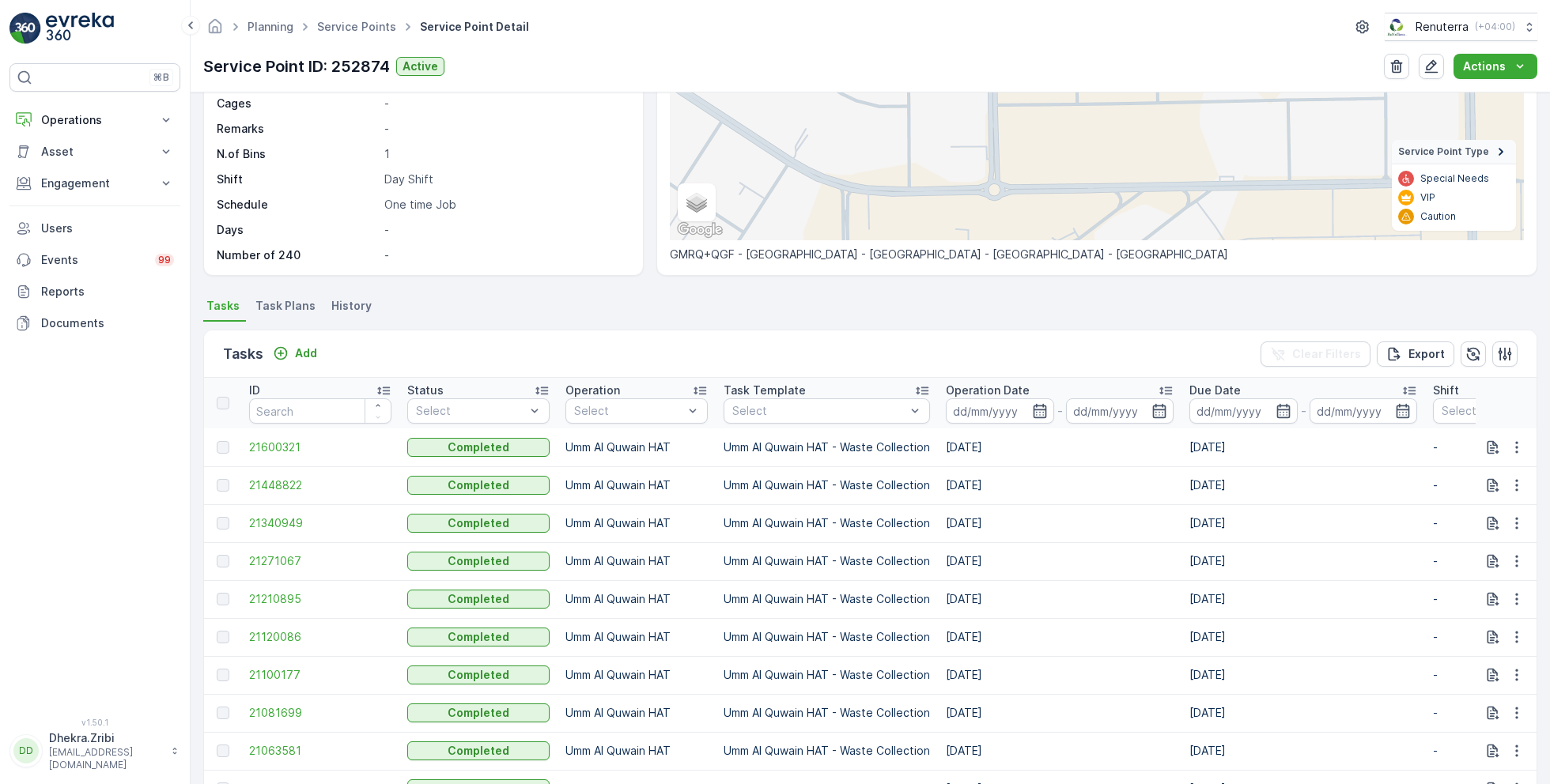
scroll to position [228, 0]
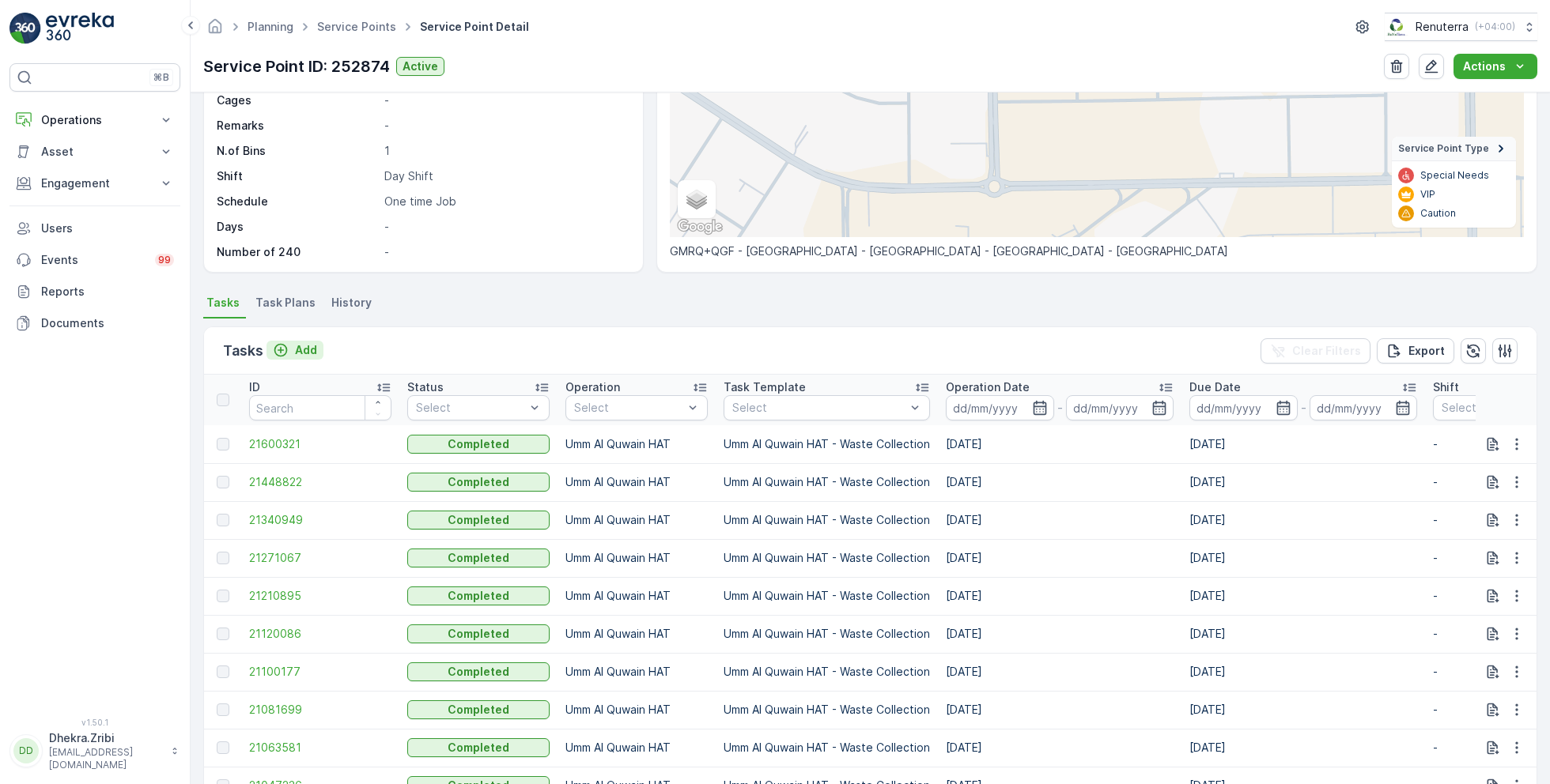
click at [301, 348] on p "Add" at bounding box center [306, 350] width 22 height 16
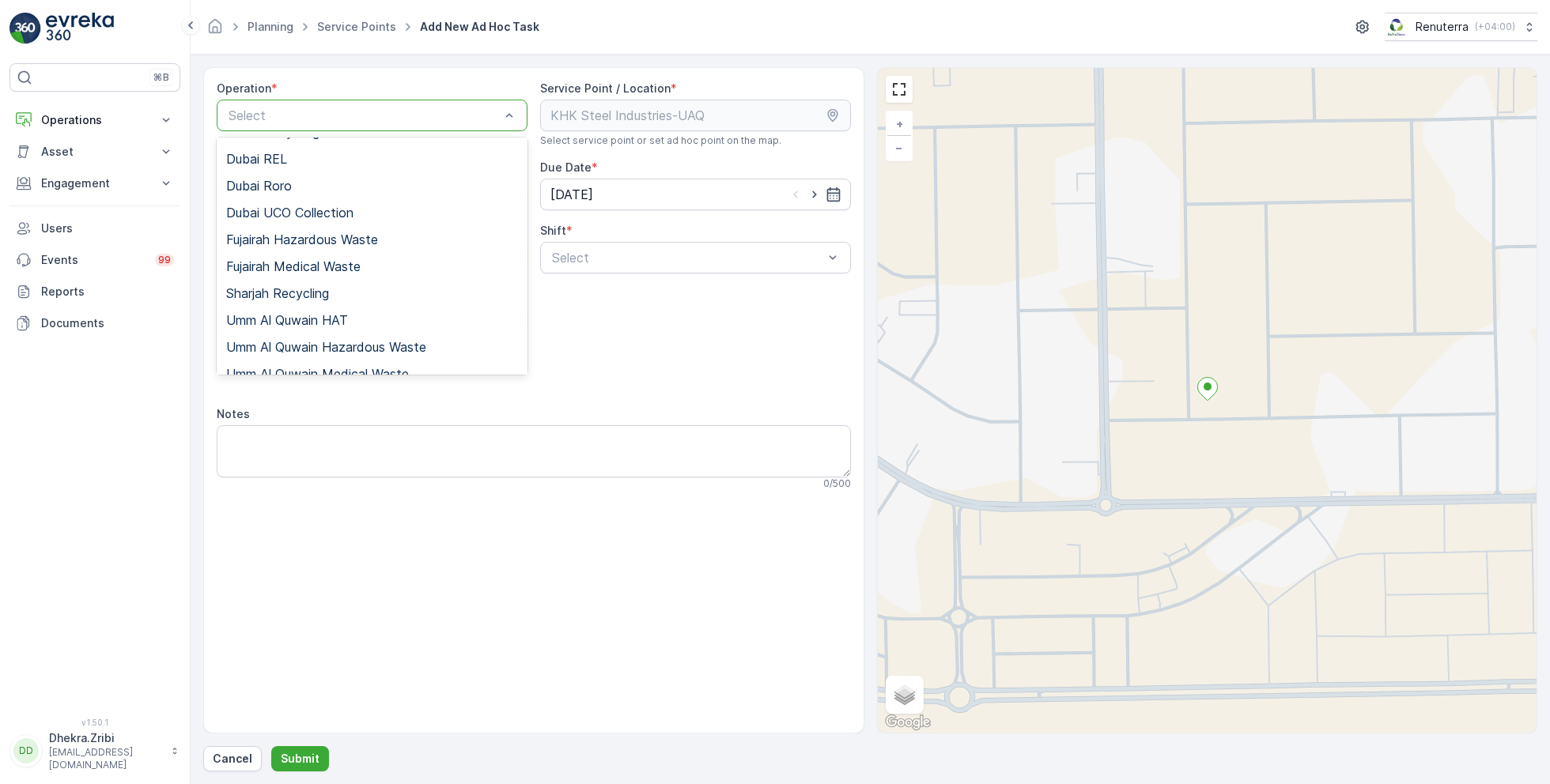
scroll to position [199, 0]
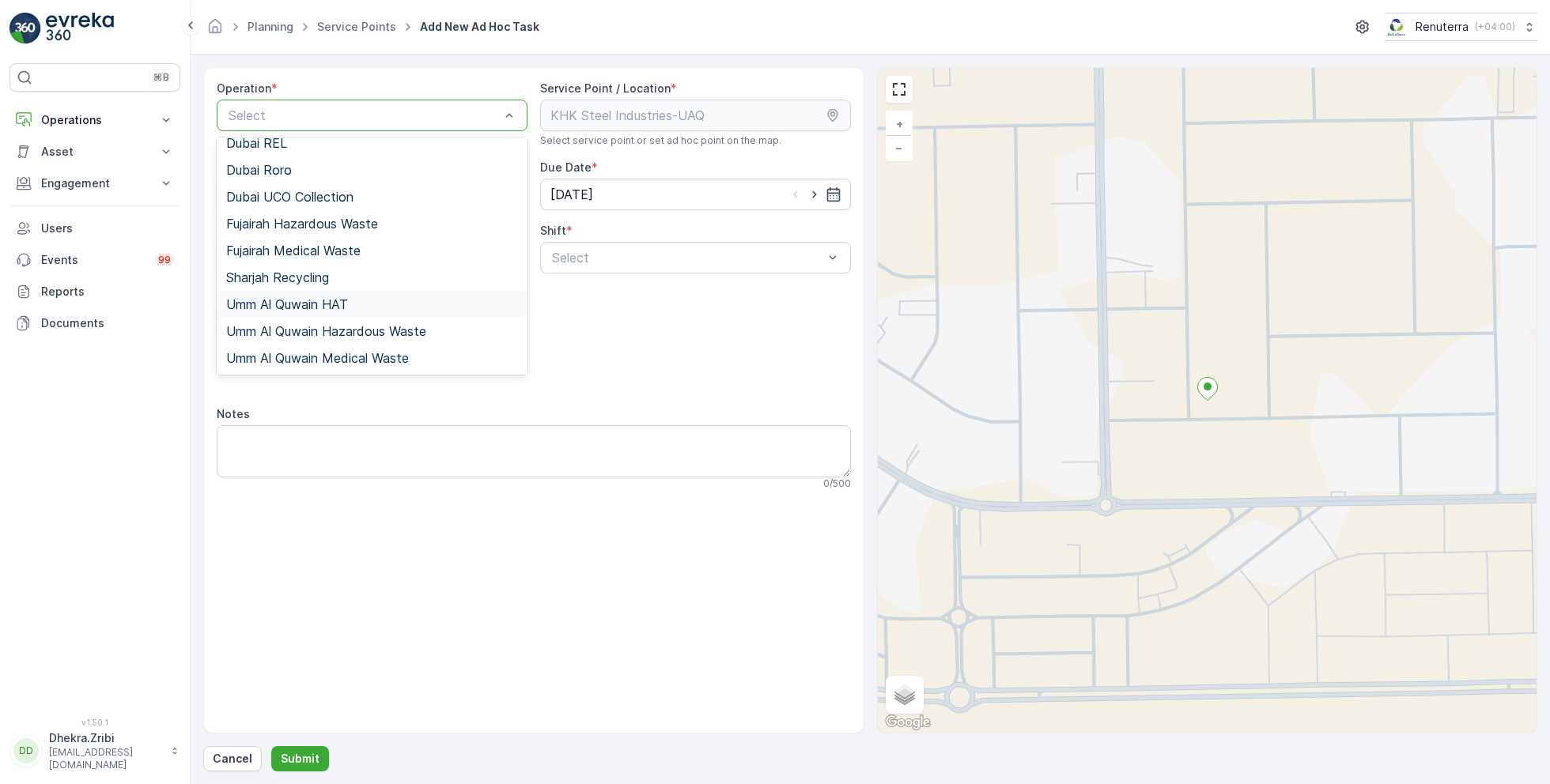
click at [314, 306] on span "Umm Al Quwain HAT" at bounding box center [287, 304] width 121 height 14
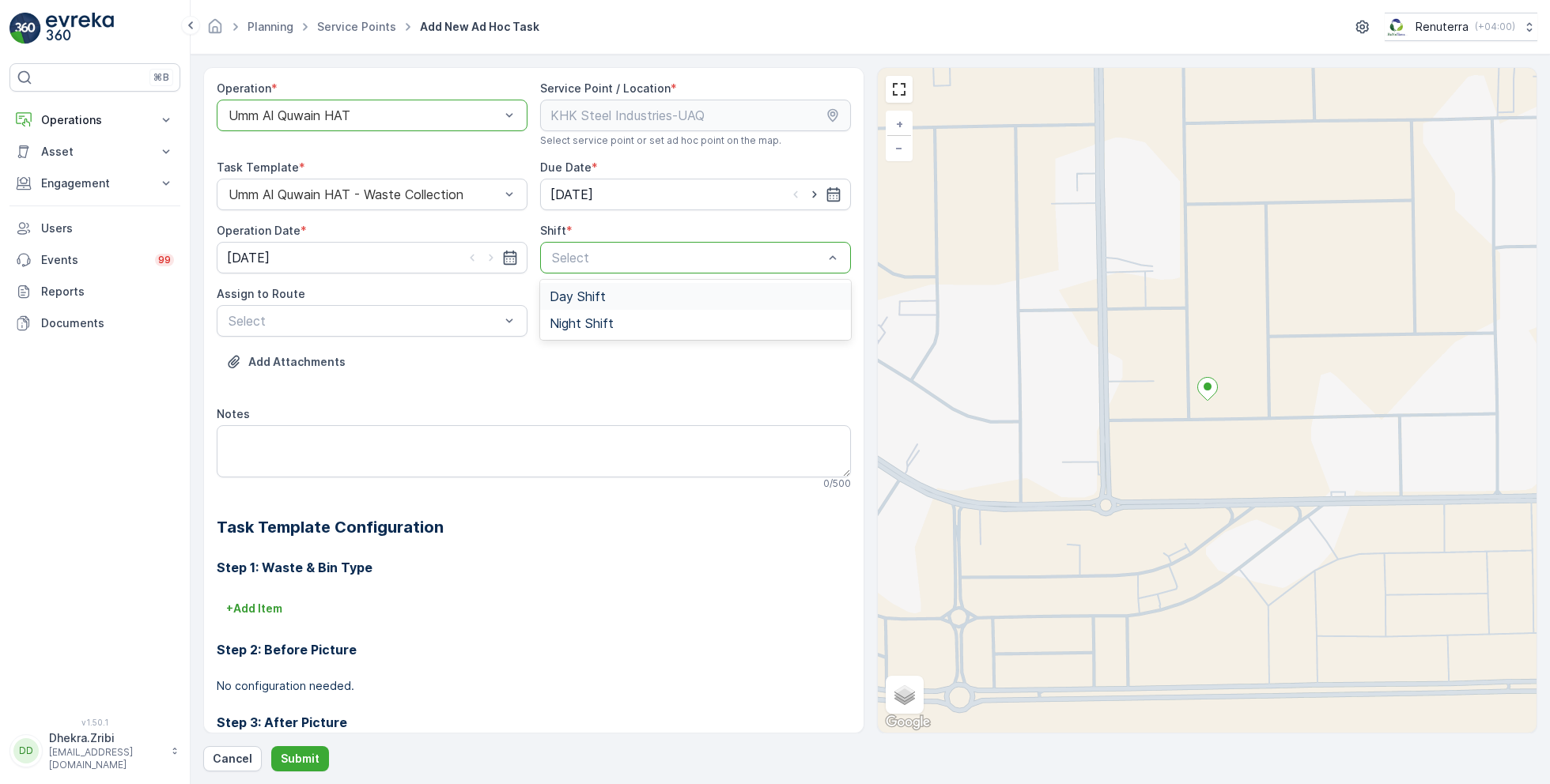
click at [574, 296] on span "Day Shift" at bounding box center [577, 297] width 56 height 14
click at [375, 360] on span "UAQHAT101 (Dispatched) - DXBE24553" at bounding box center [345, 359] width 239 height 14
click at [306, 762] on p "Submit" at bounding box center [300, 759] width 39 height 16
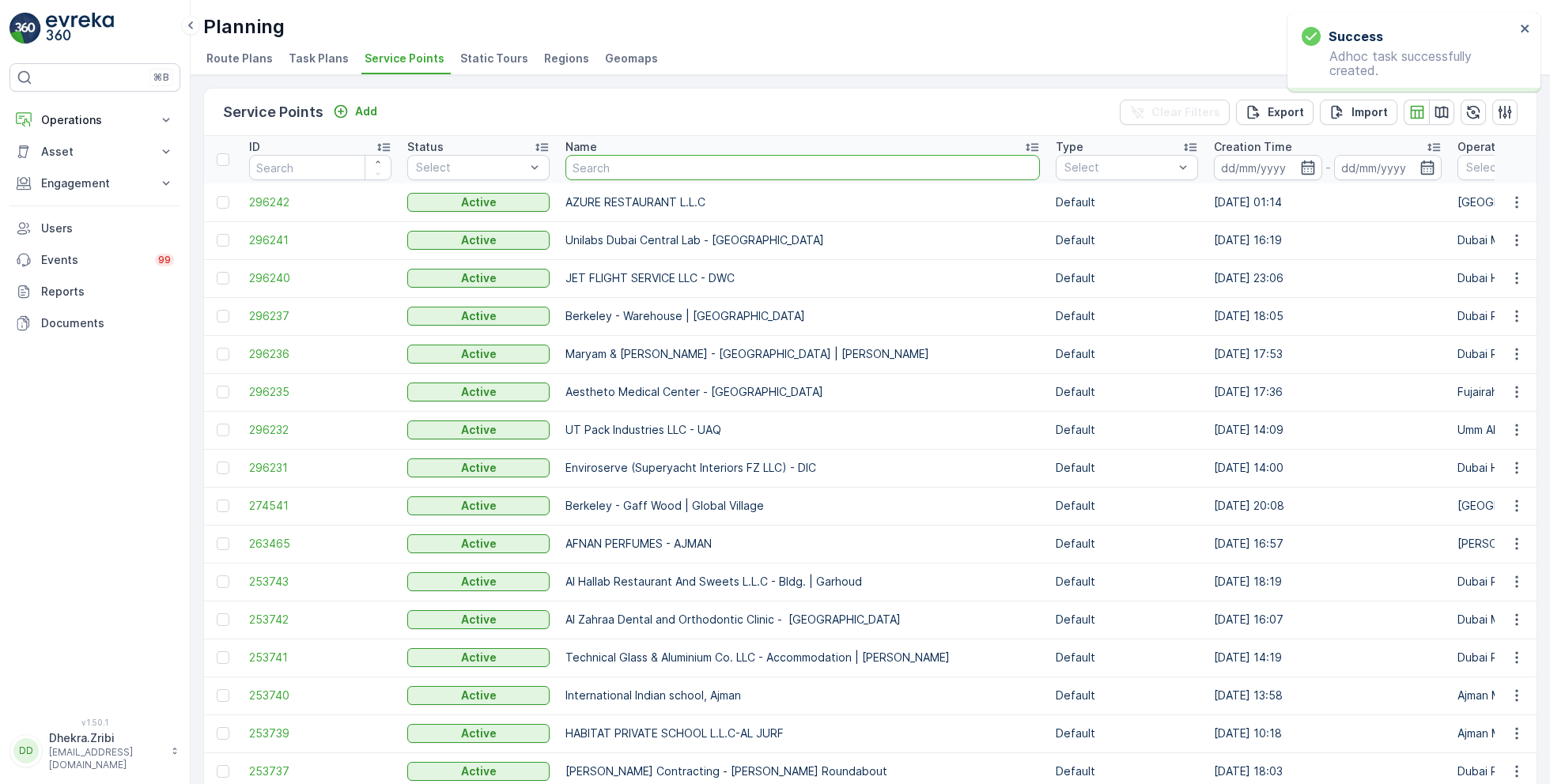
click at [646, 165] on input "text" at bounding box center [803, 168] width 474 height 25
type input "al hu"
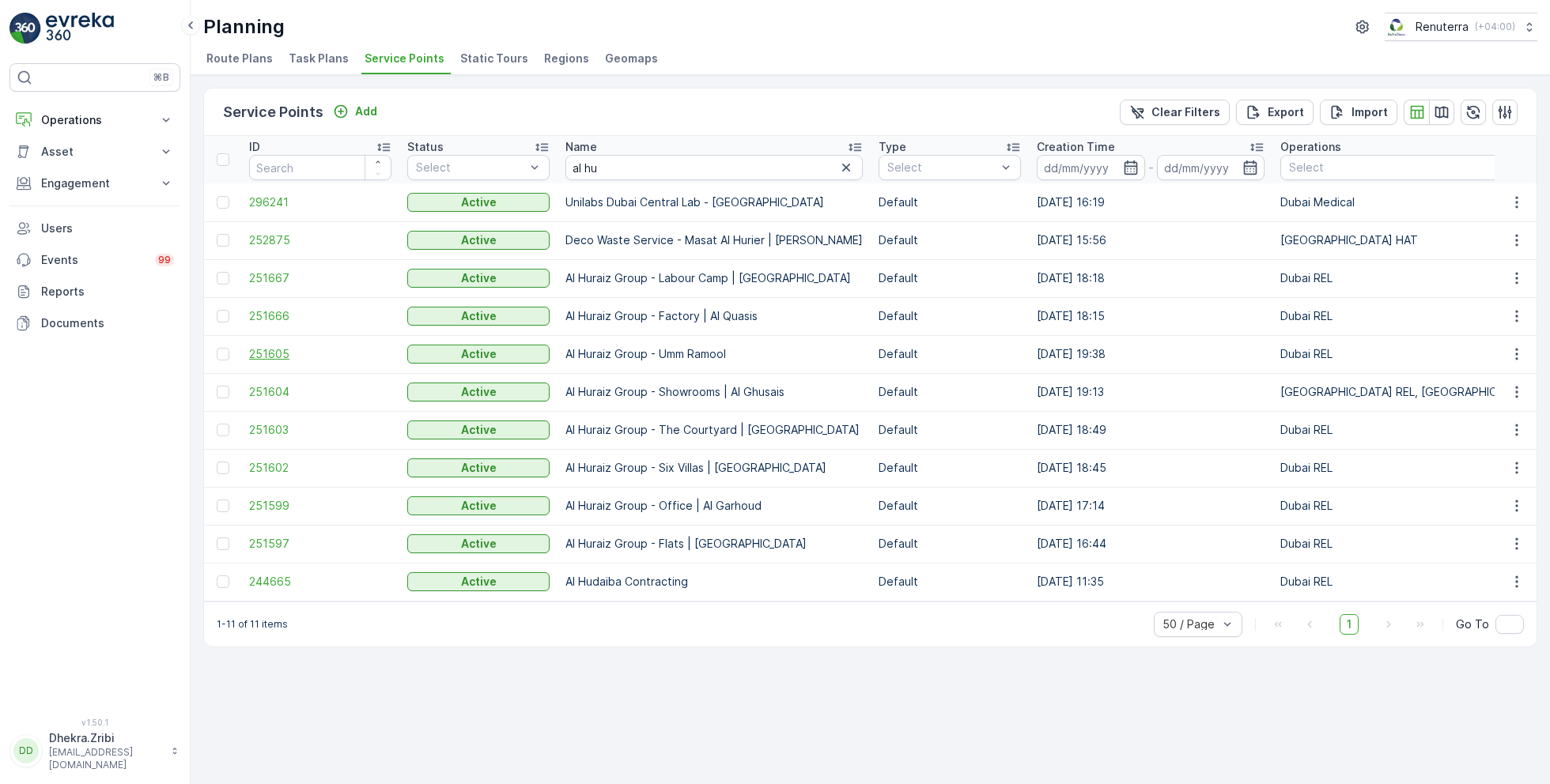
click at [277, 348] on span "251605" at bounding box center [320, 353] width 142 height 16
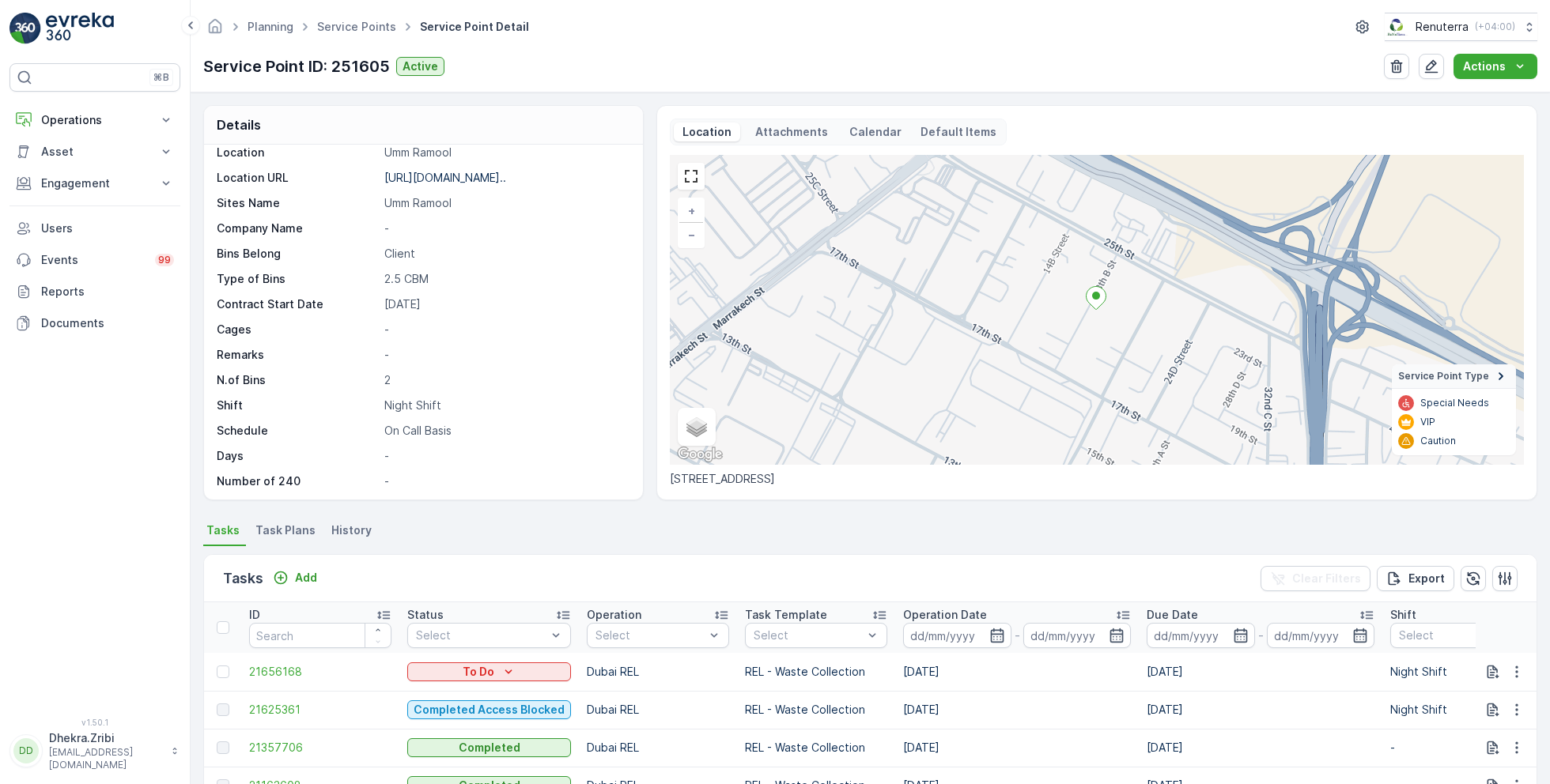
scroll to position [217, 0]
